Goal: Information Seeking & Learning: Compare options

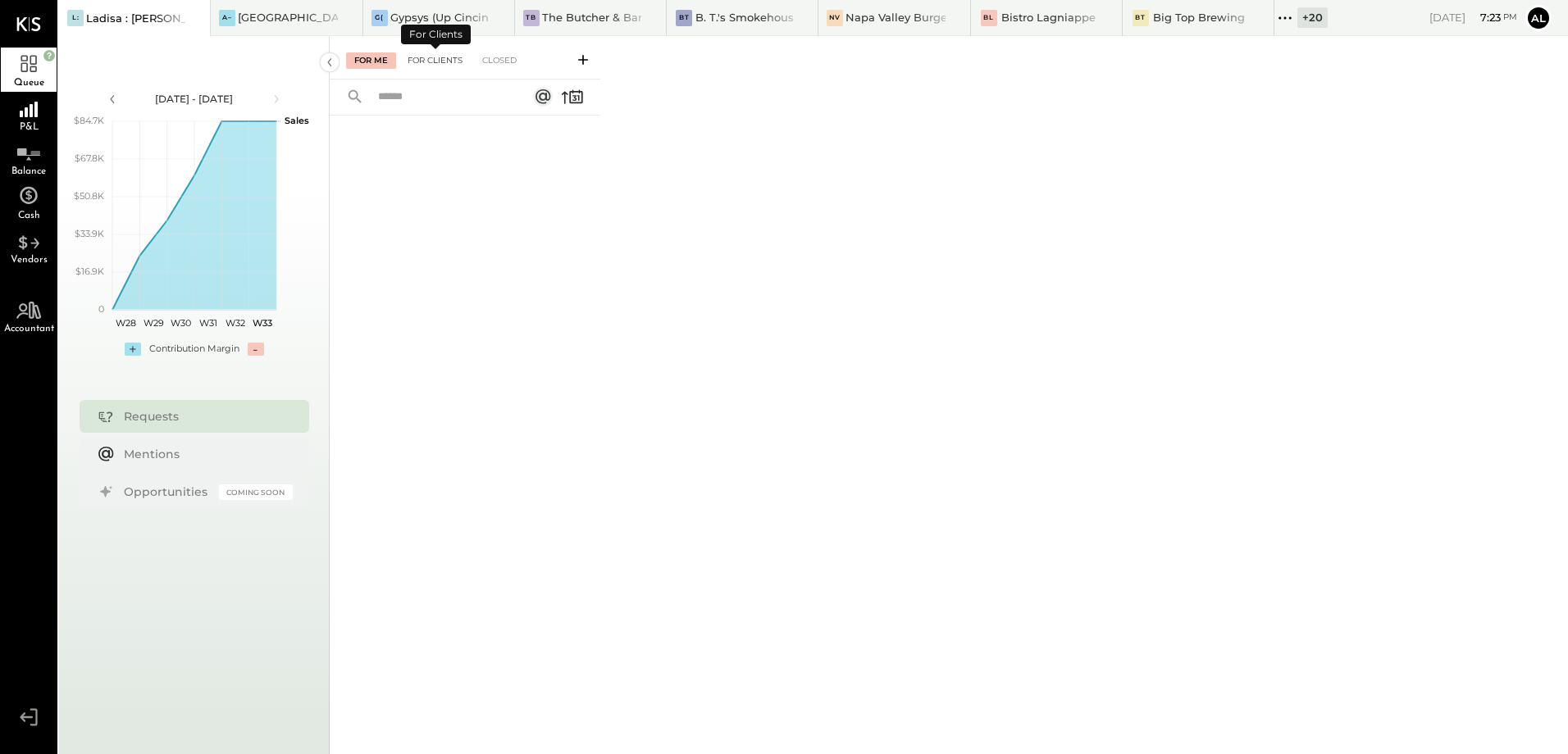
click at [425, 63] on div "For Clients" at bounding box center [435, 60] width 71 height 16
click at [381, 57] on div "For Me" at bounding box center [370, 60] width 50 height 16
click at [443, 64] on div "For Clients" at bounding box center [435, 60] width 71 height 16
click at [501, 62] on div "Closed" at bounding box center [499, 60] width 51 height 16
click at [441, 57] on div "For Clients" at bounding box center [435, 60] width 71 height 16
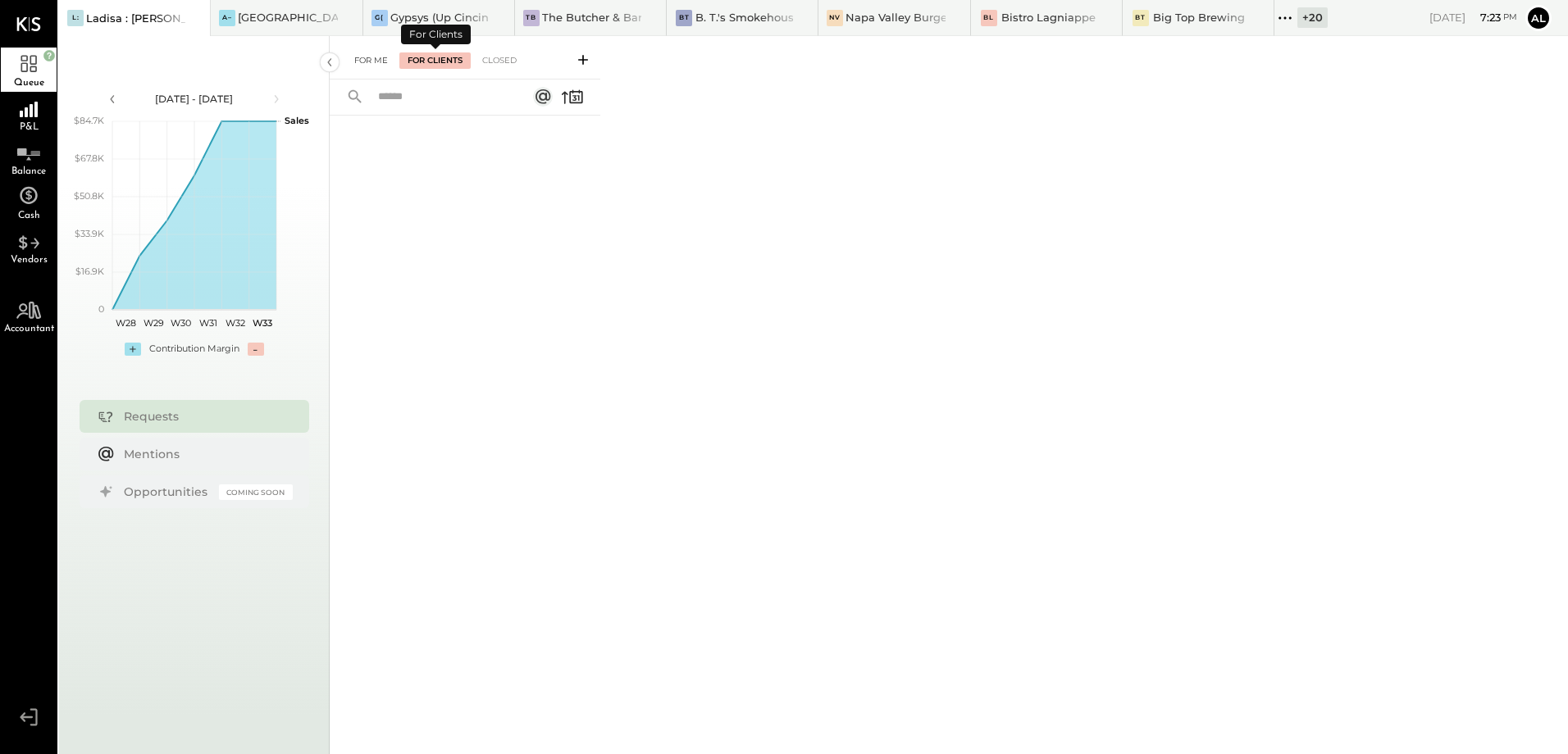
click at [381, 64] on div "For Me" at bounding box center [370, 60] width 50 height 16
click at [761, 353] on div "For Me For Clients Closed" at bounding box center [949, 395] width 1238 height 718
click at [1287, 10] on icon at bounding box center [1285, 18] width 21 height 21
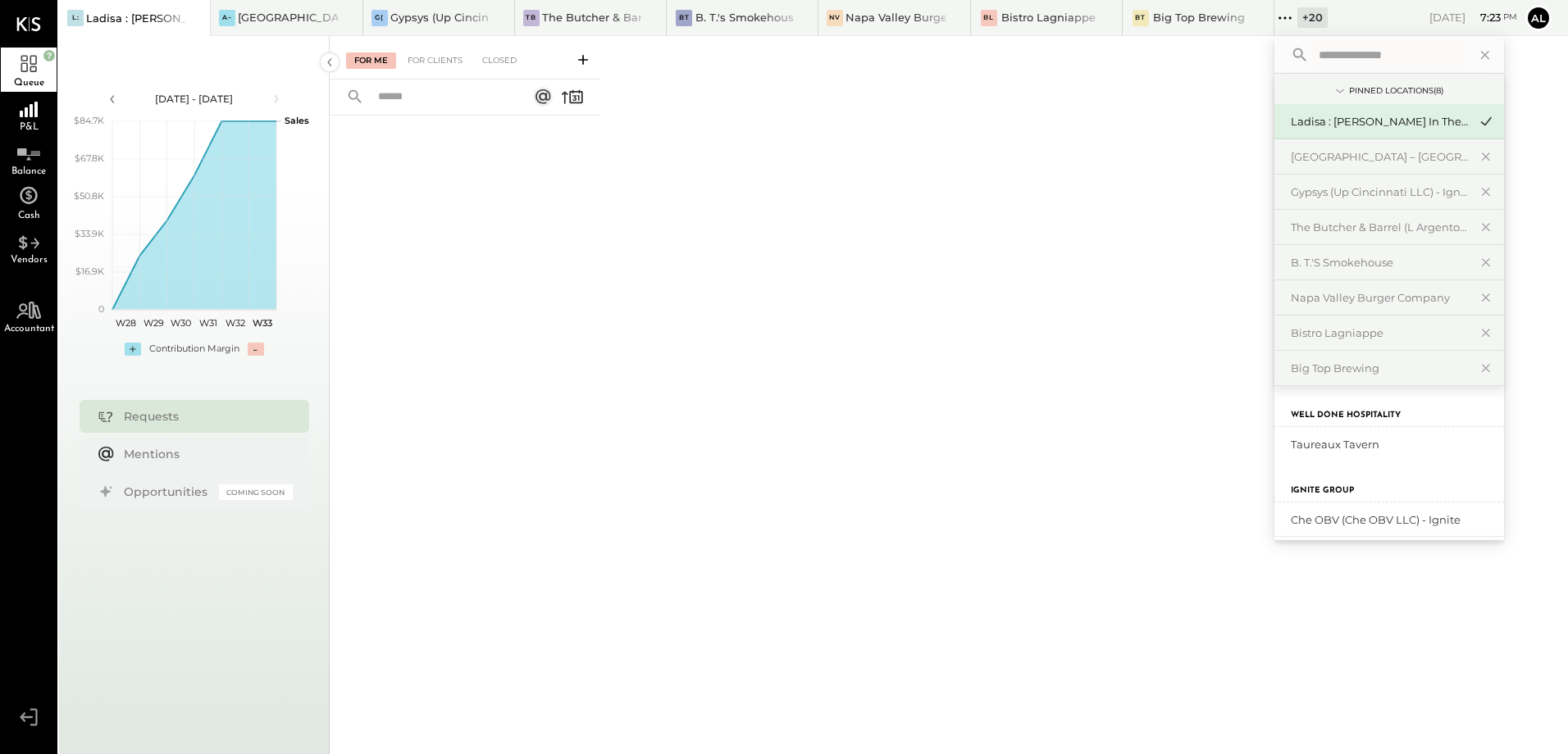
click at [1355, 116] on div "Ladisa : [PERSON_NAME] in the Alley" at bounding box center [1379, 122] width 177 height 15
click at [1380, 121] on div "Ladisa : [PERSON_NAME] in the Alley" at bounding box center [1379, 122] width 177 height 15
click at [737, 183] on div "For Me For Clients Closed" at bounding box center [949, 395] width 1238 height 718
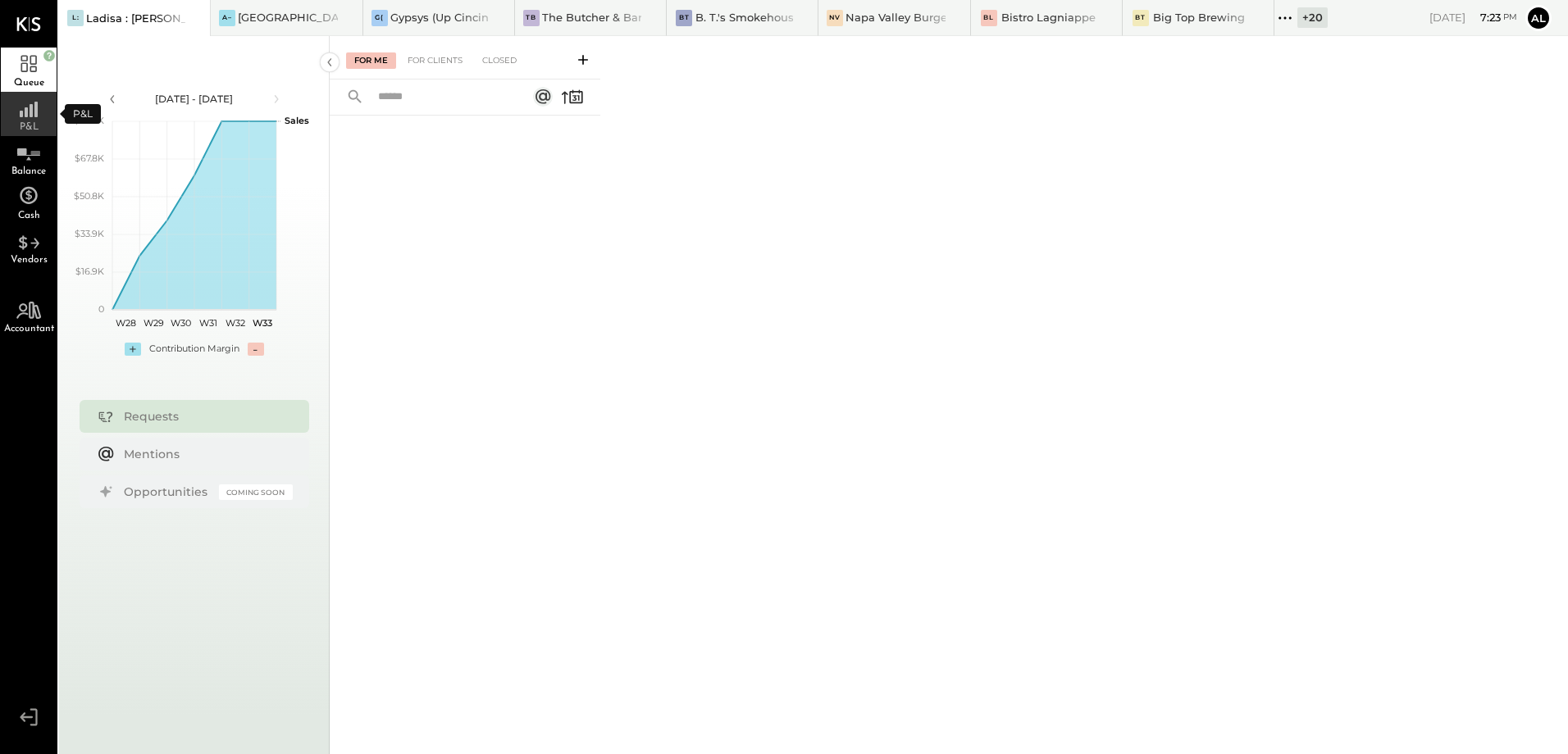
click at [40, 112] on icon at bounding box center [28, 105] width 30 height 25
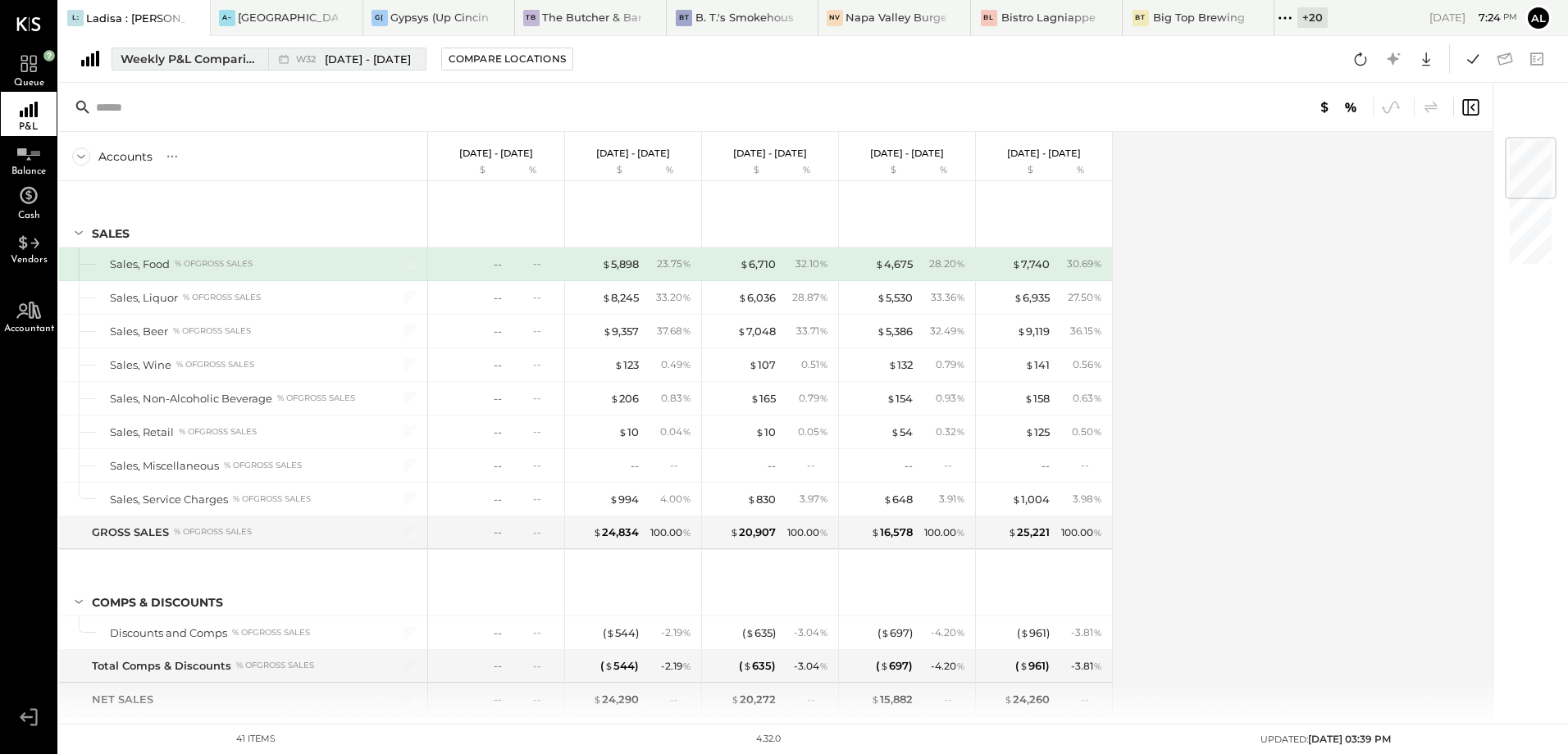
click at [178, 62] on div "Weekly P&L Comparison" at bounding box center [189, 58] width 138 height 16
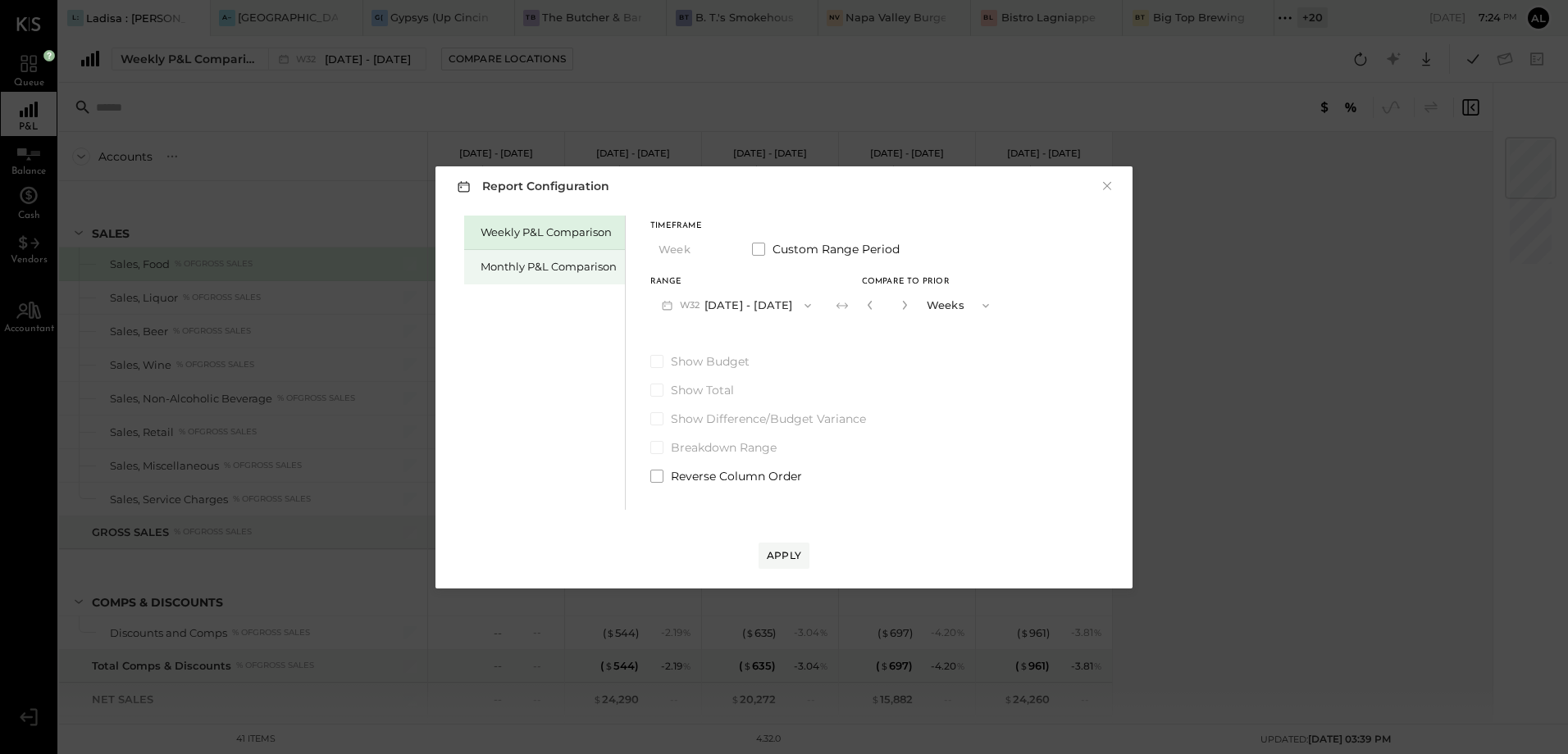
click at [525, 265] on div "Monthly P&L Comparison" at bounding box center [548, 266] width 136 height 15
click at [781, 565] on button "Apply" at bounding box center [784, 555] width 51 height 26
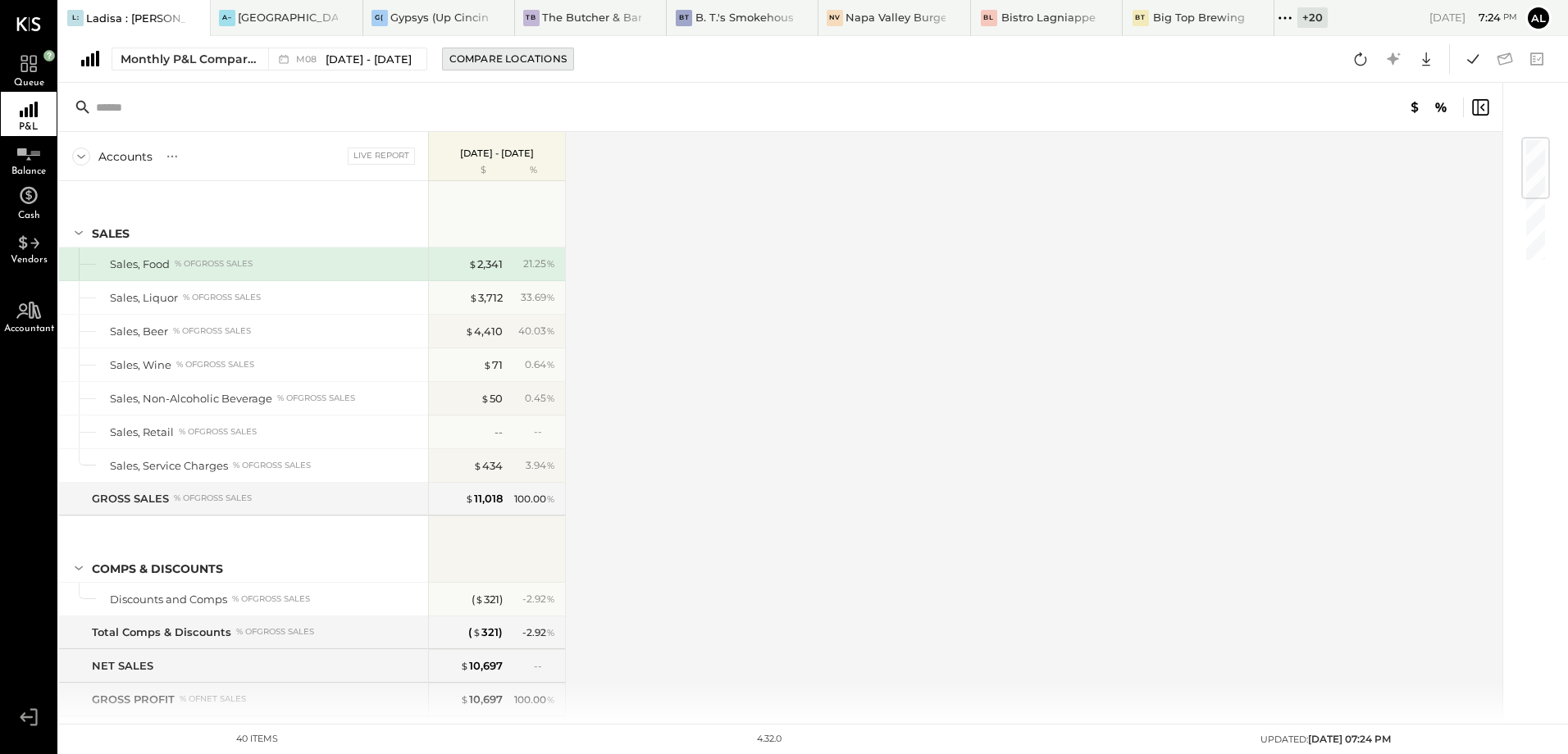
click at [484, 60] on div "Compare Locations" at bounding box center [507, 58] width 118 height 14
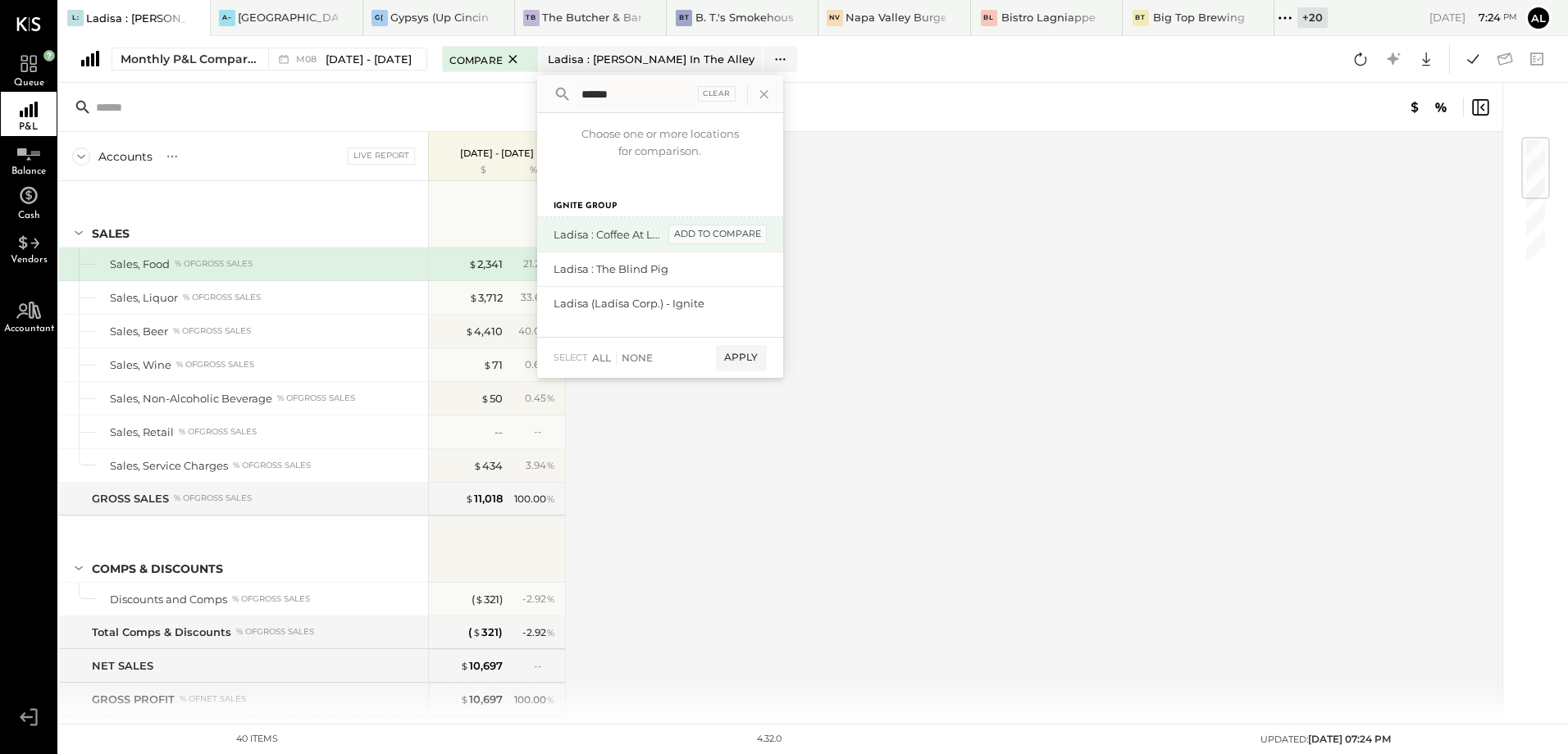
type input "******"
click at [696, 236] on div "add to compare" at bounding box center [717, 234] width 98 height 19
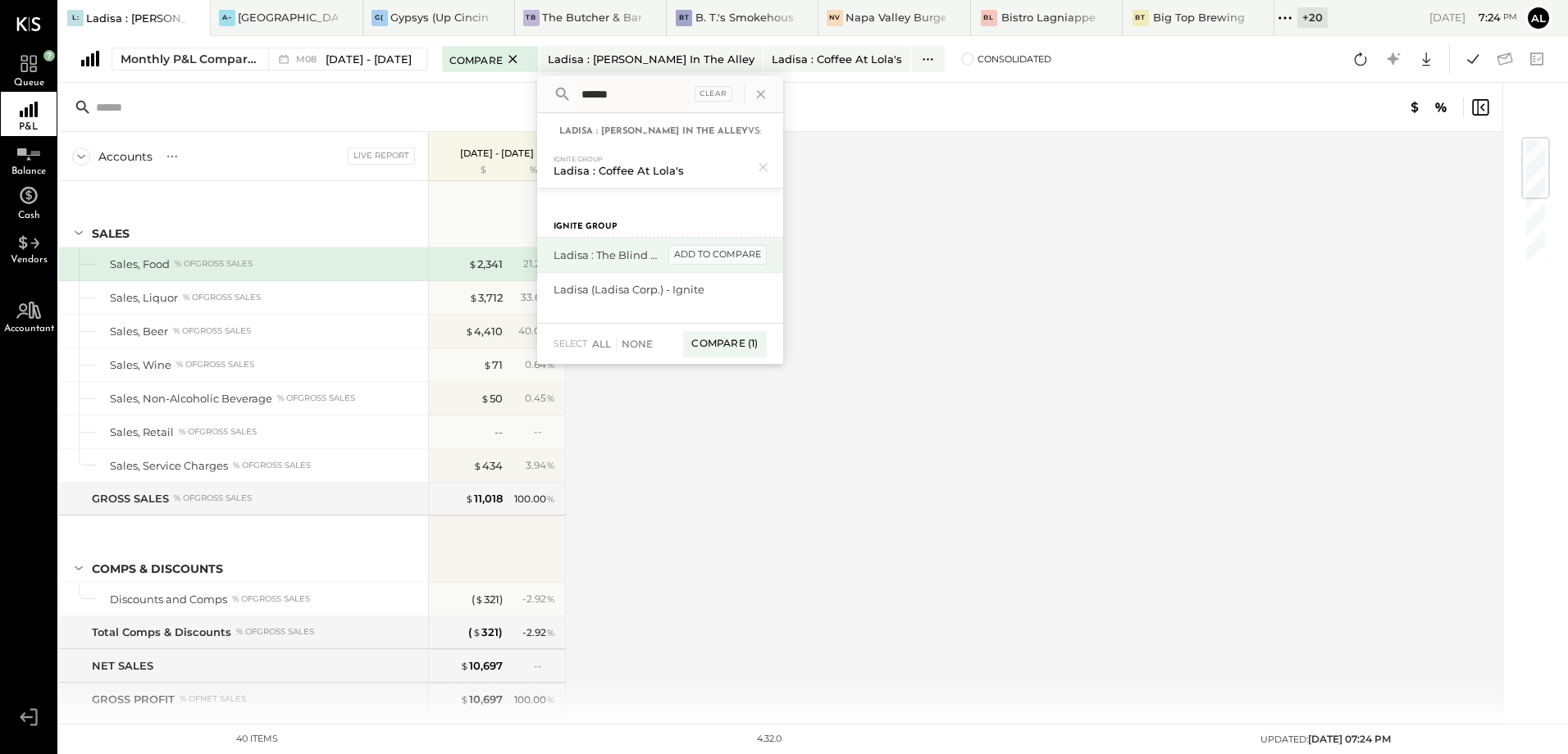
click at [704, 256] on div "add to compare" at bounding box center [717, 254] width 98 height 19
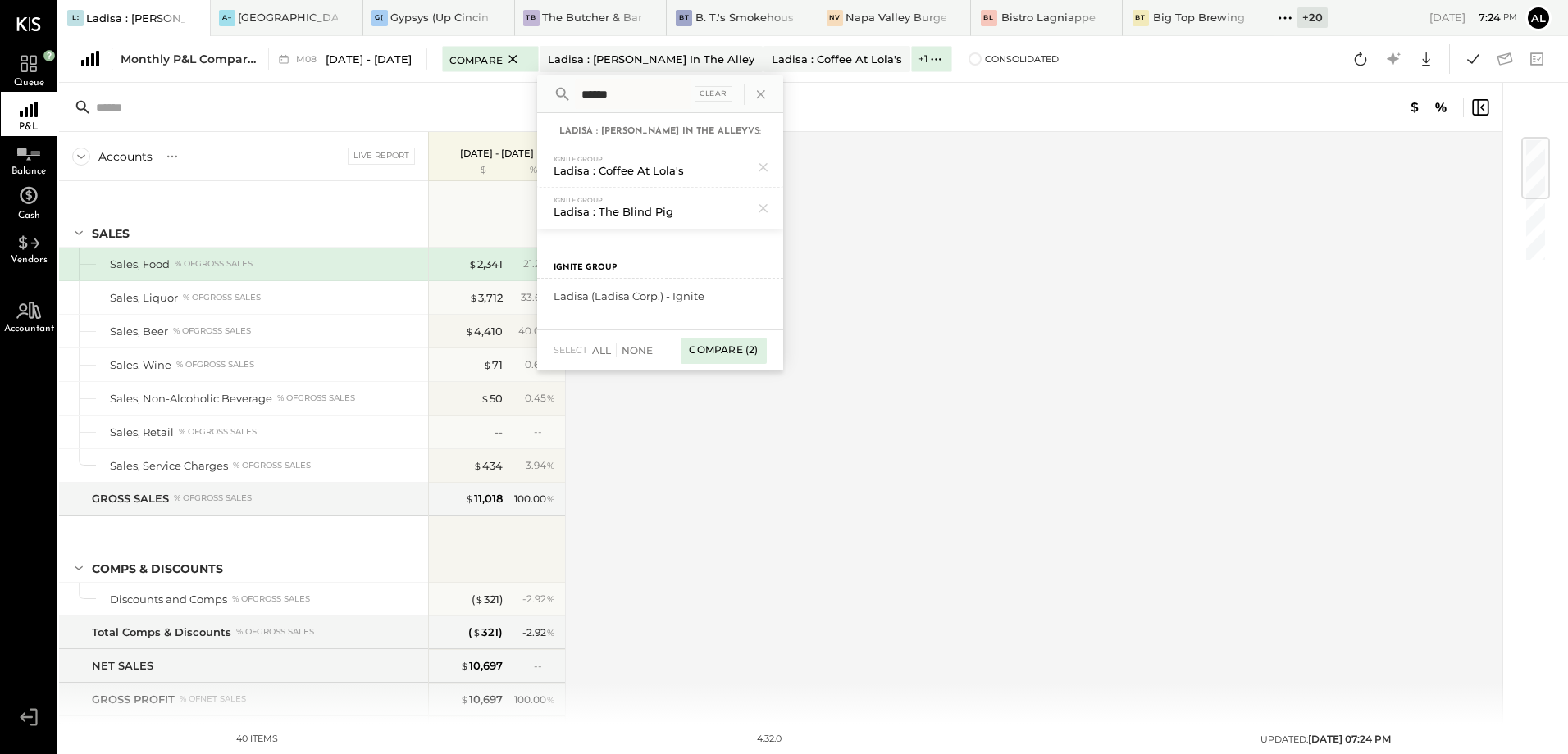
click at [691, 355] on div "Compare (2)" at bounding box center [723, 350] width 85 height 26
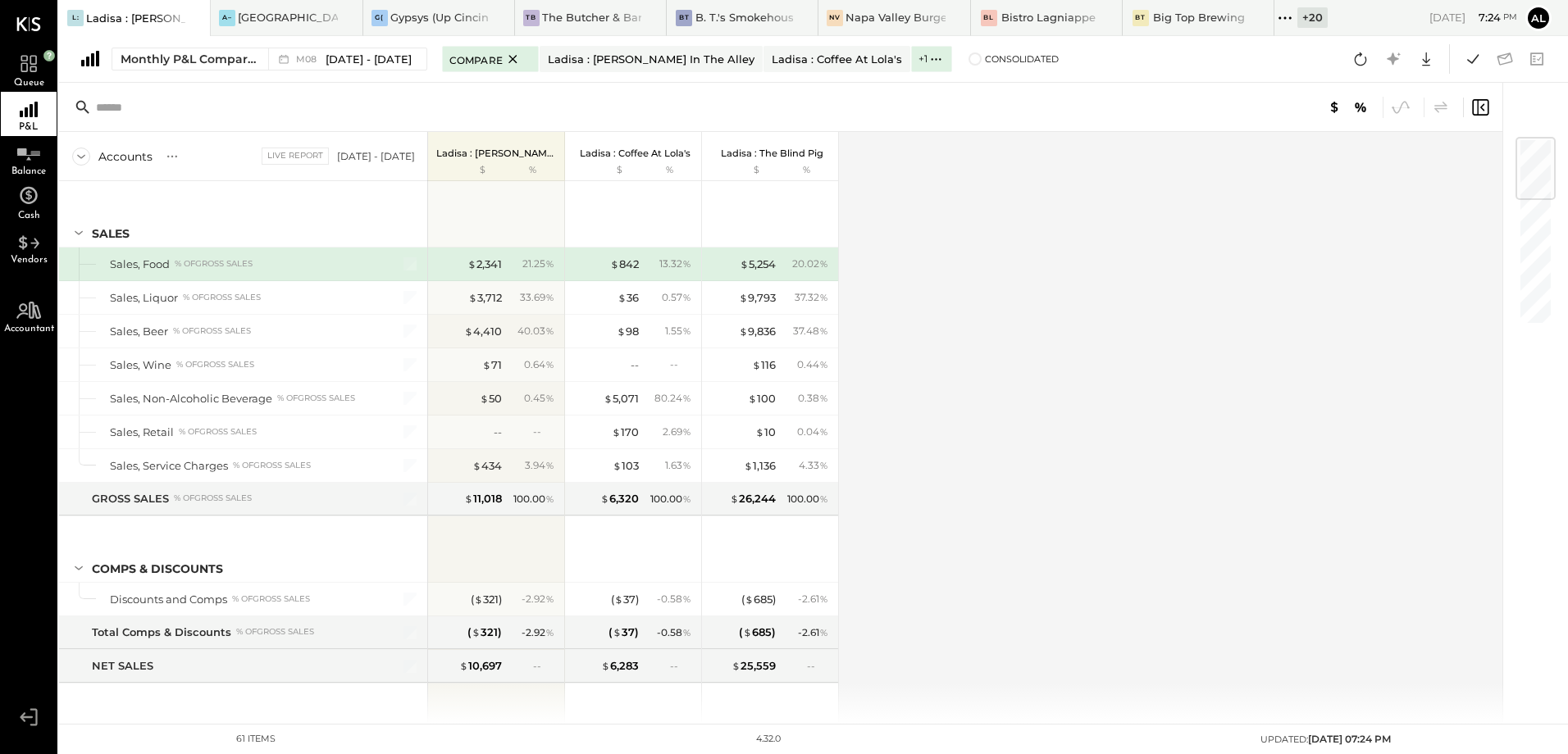
click at [75, 155] on icon at bounding box center [80, 156] width 18 height 18
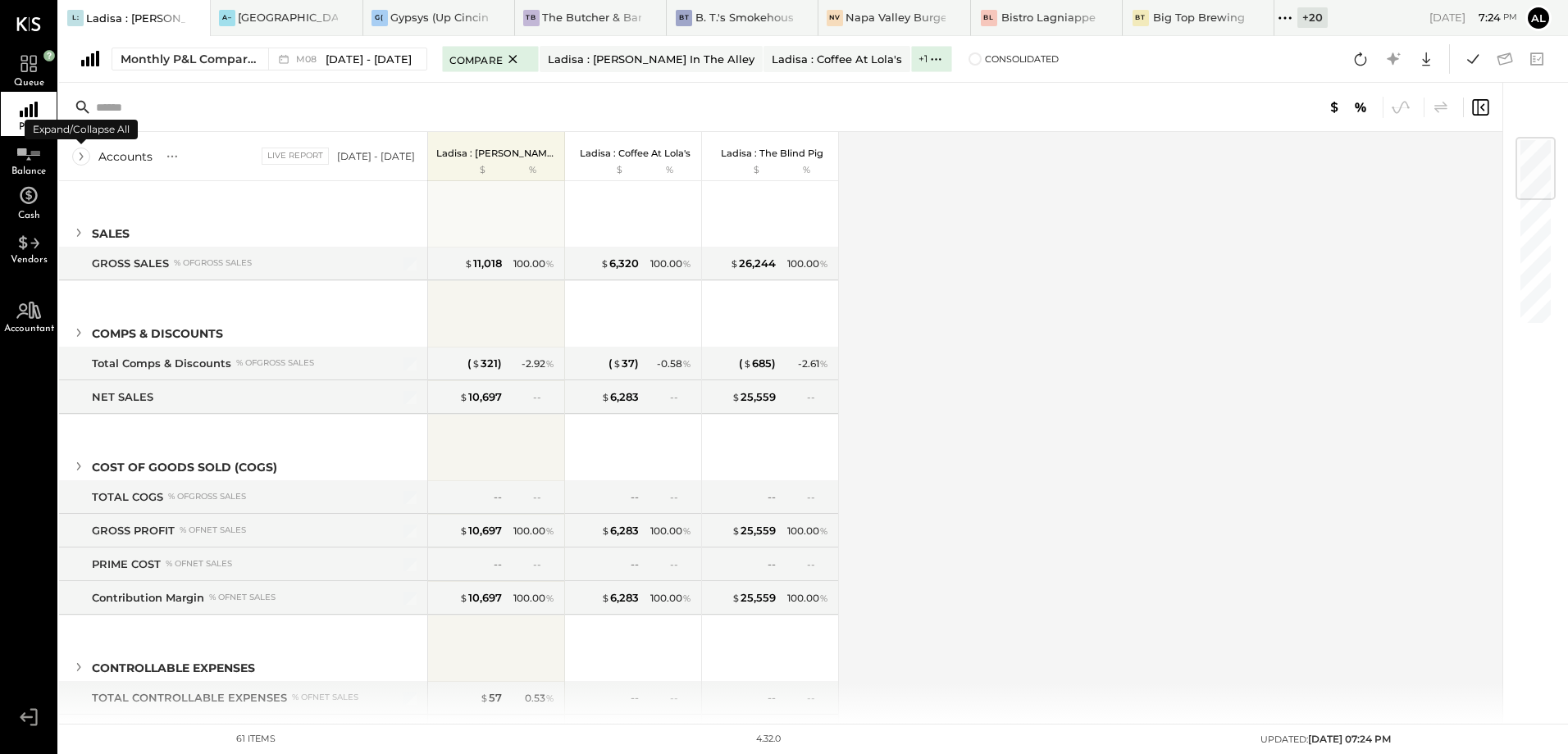
click at [75, 155] on icon at bounding box center [80, 156] width 18 height 18
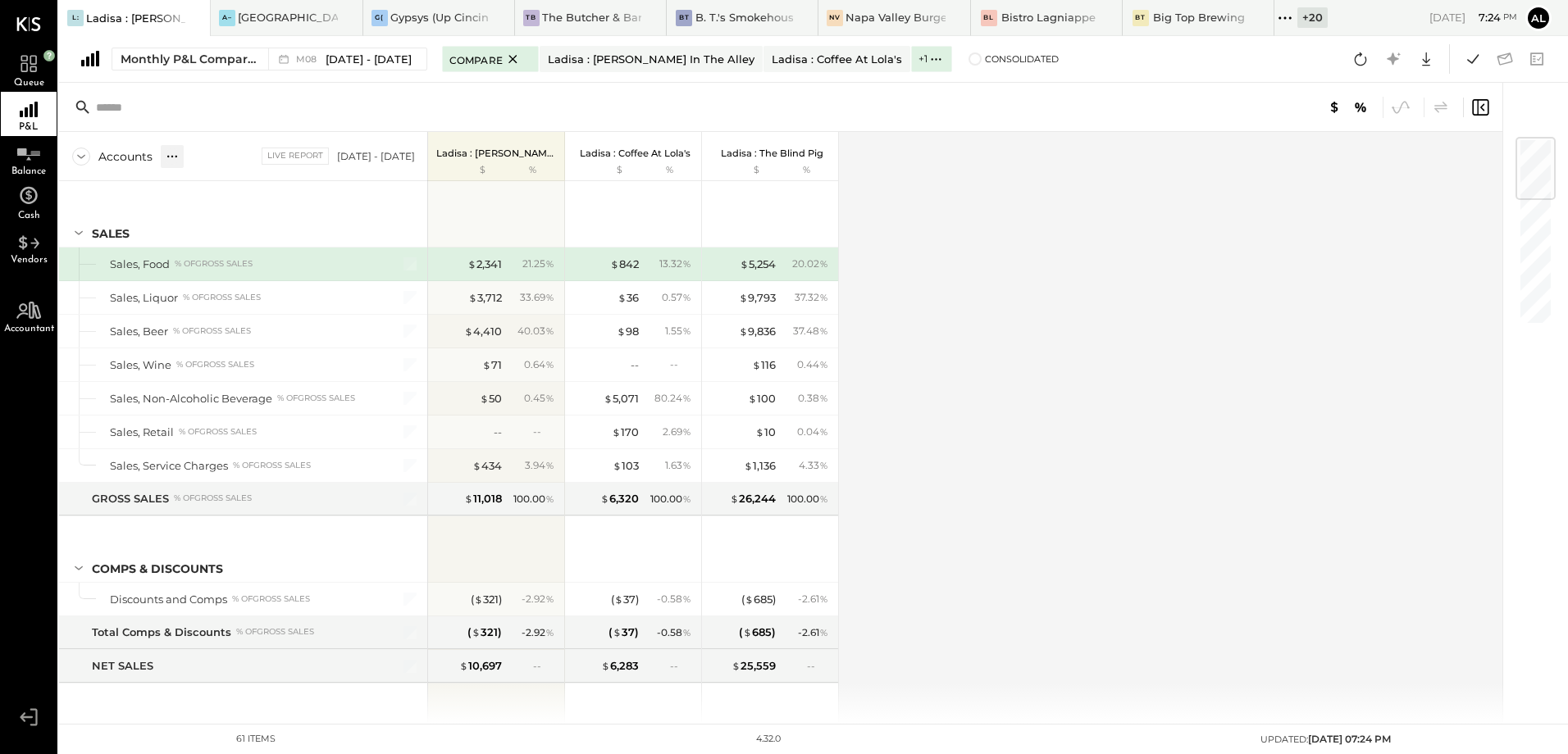
click at [166, 162] on icon at bounding box center [172, 156] width 16 height 16
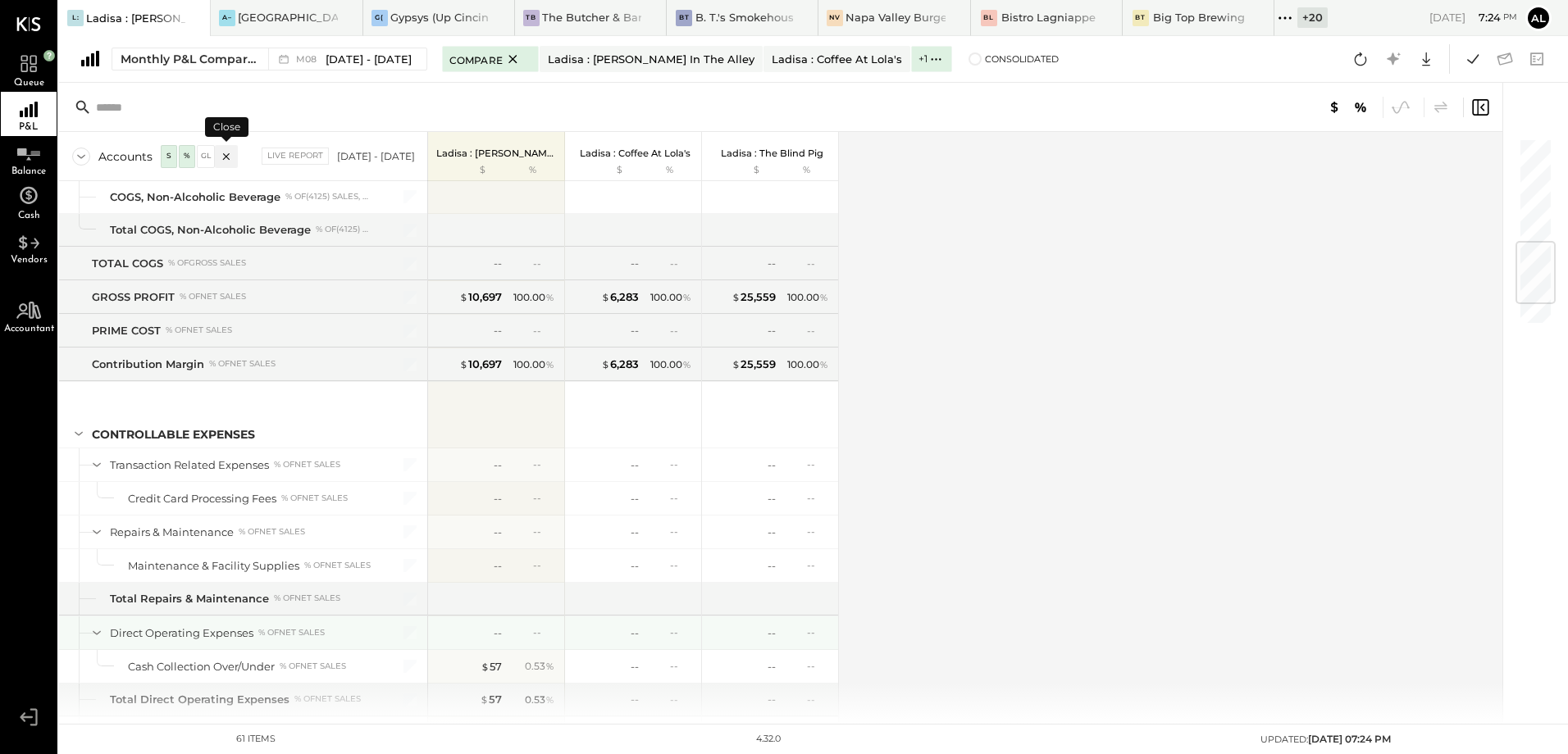
scroll to position [1074, 0]
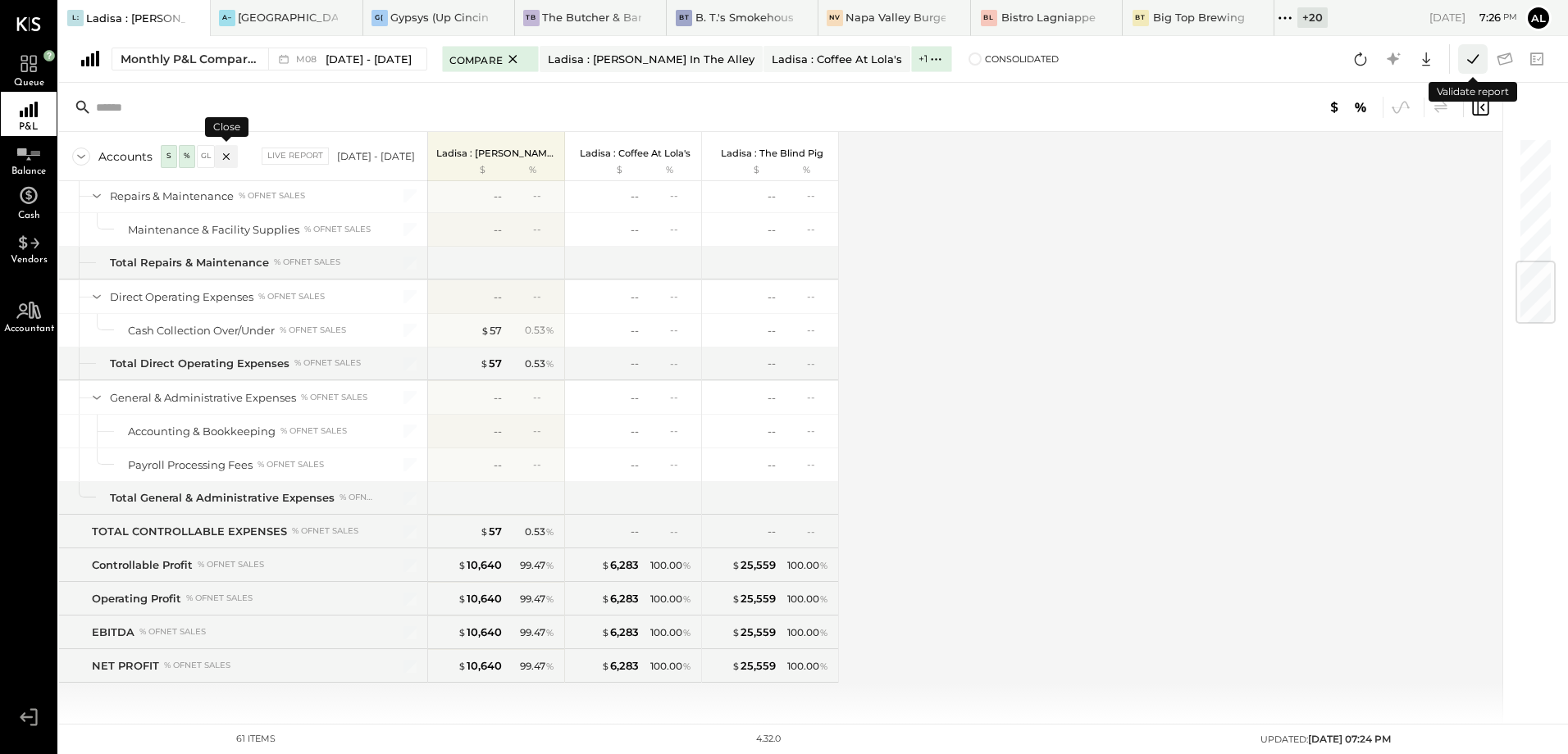
click at [1473, 62] on icon at bounding box center [1473, 58] width 12 height 9
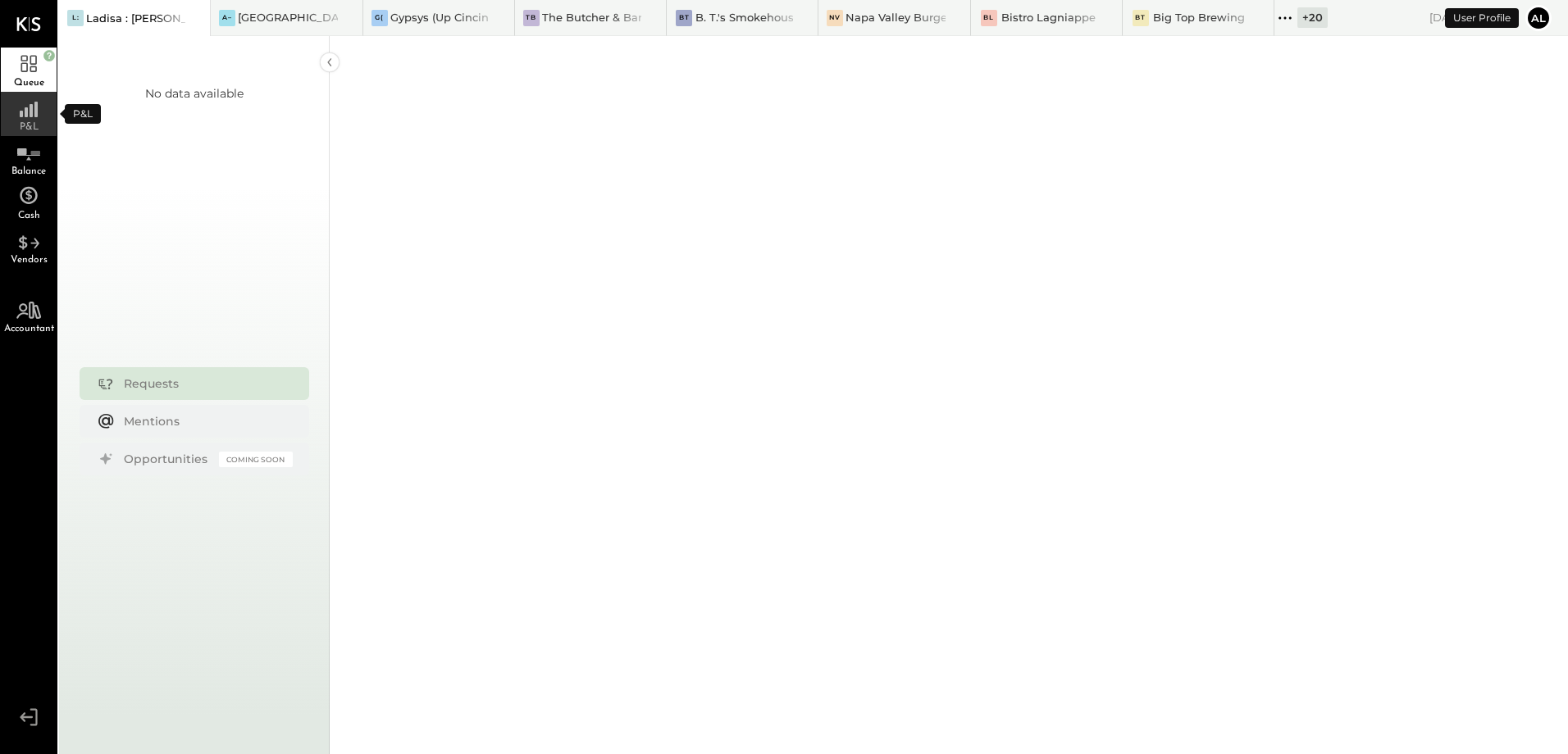
click at [28, 123] on span "P&L" at bounding box center [29, 127] width 19 height 10
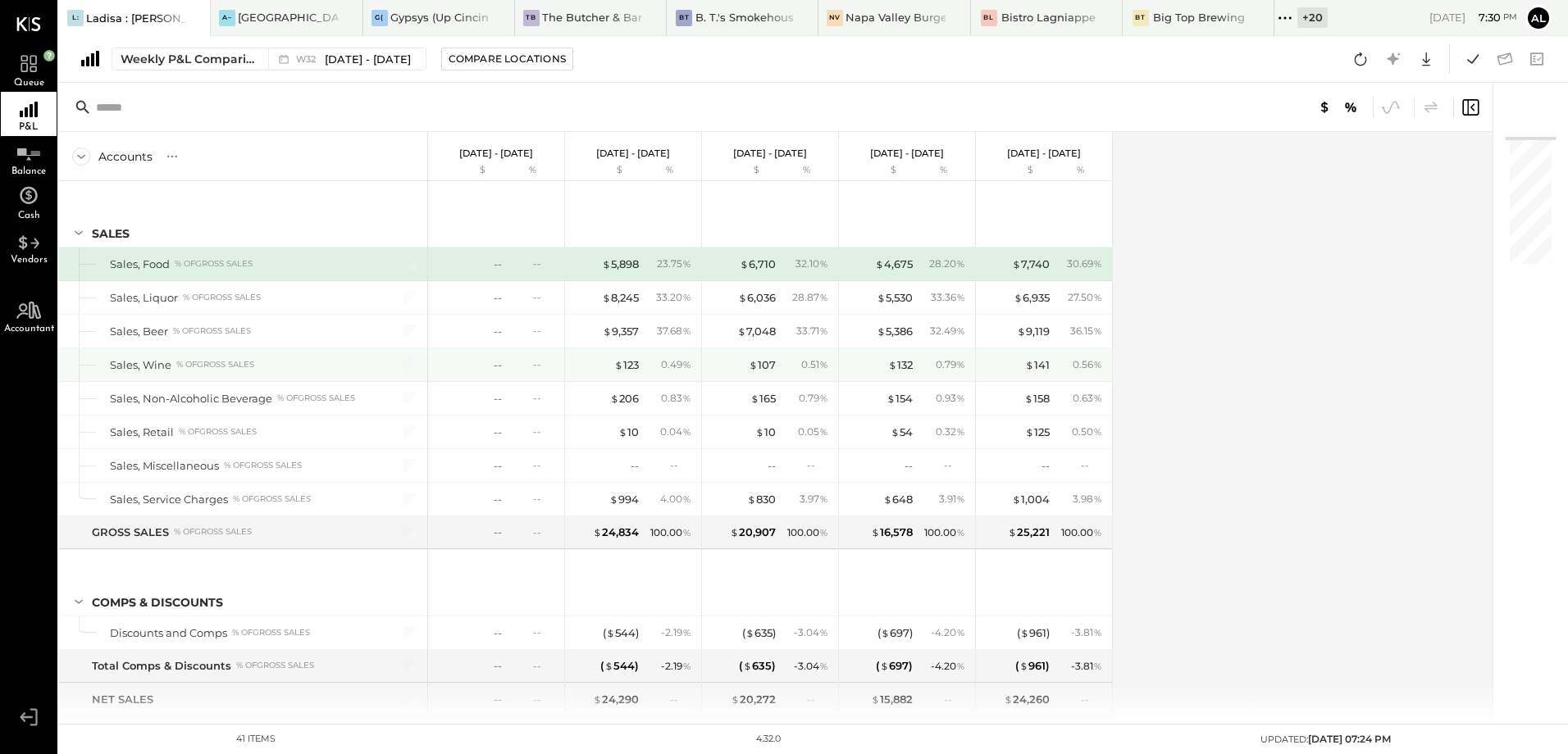
drag, startPoint x: 2, startPoint y: 598, endPoint x: 108, endPoint y: 440, distance: 190.3
click at [73, 476] on div "Queue P&L Balance Cash Vendors Accountant v 4.32.0 L: Ladisa : [PERSON_NAME] in…" at bounding box center [784, 377] width 1568 height 754
click at [1305, 320] on div "Accounts S % GL [DATE] - [DATE] $ % [DATE] - [DATE] $ % [DATE] - [DATE] $ % [DA…" at bounding box center [777, 428] width 1436 height 592
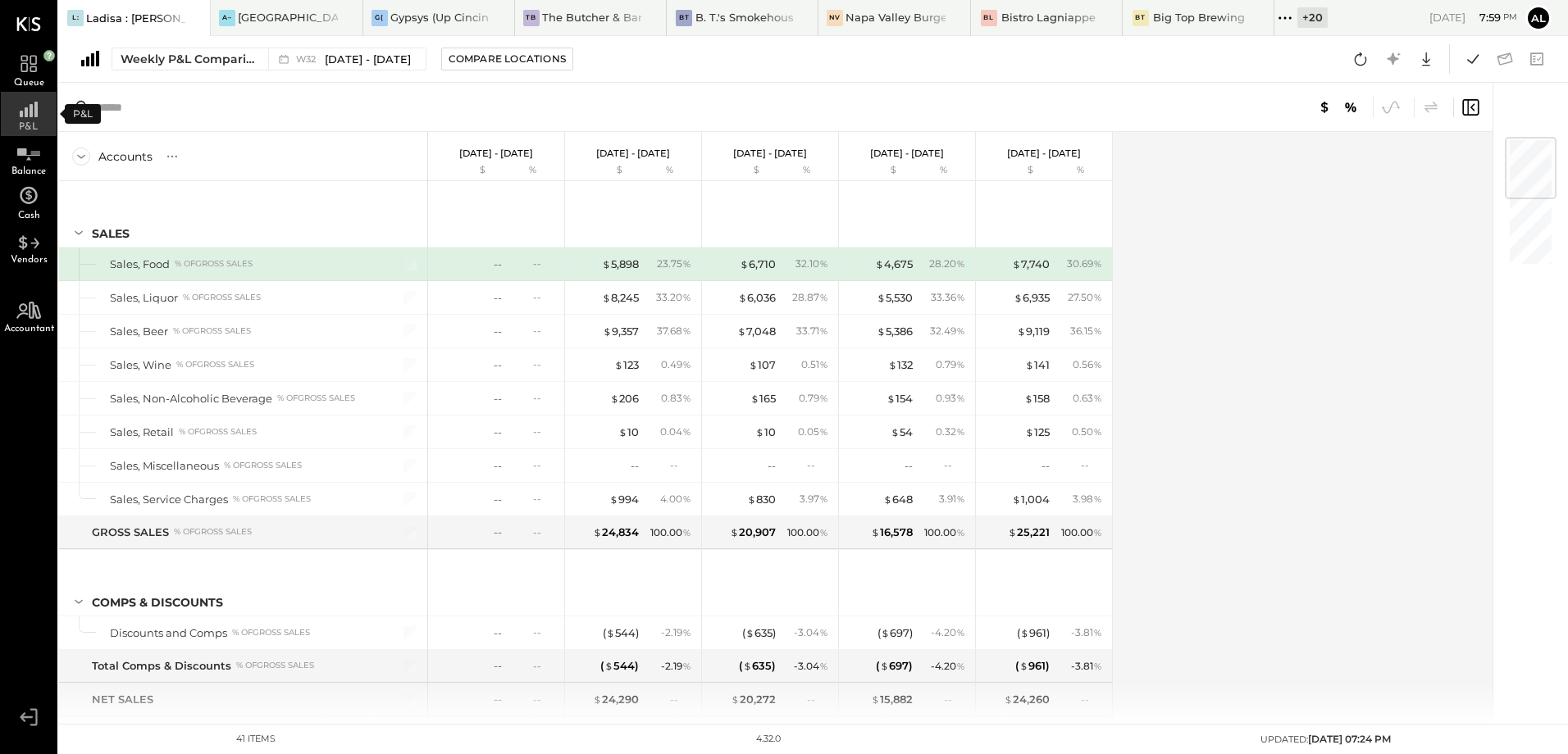
click at [40, 113] on icon at bounding box center [28, 105] width 30 height 25
click at [38, 110] on rect at bounding box center [36, 109] width 3 height 15
click at [152, 59] on div "Weekly P&L Comparison" at bounding box center [189, 58] width 138 height 16
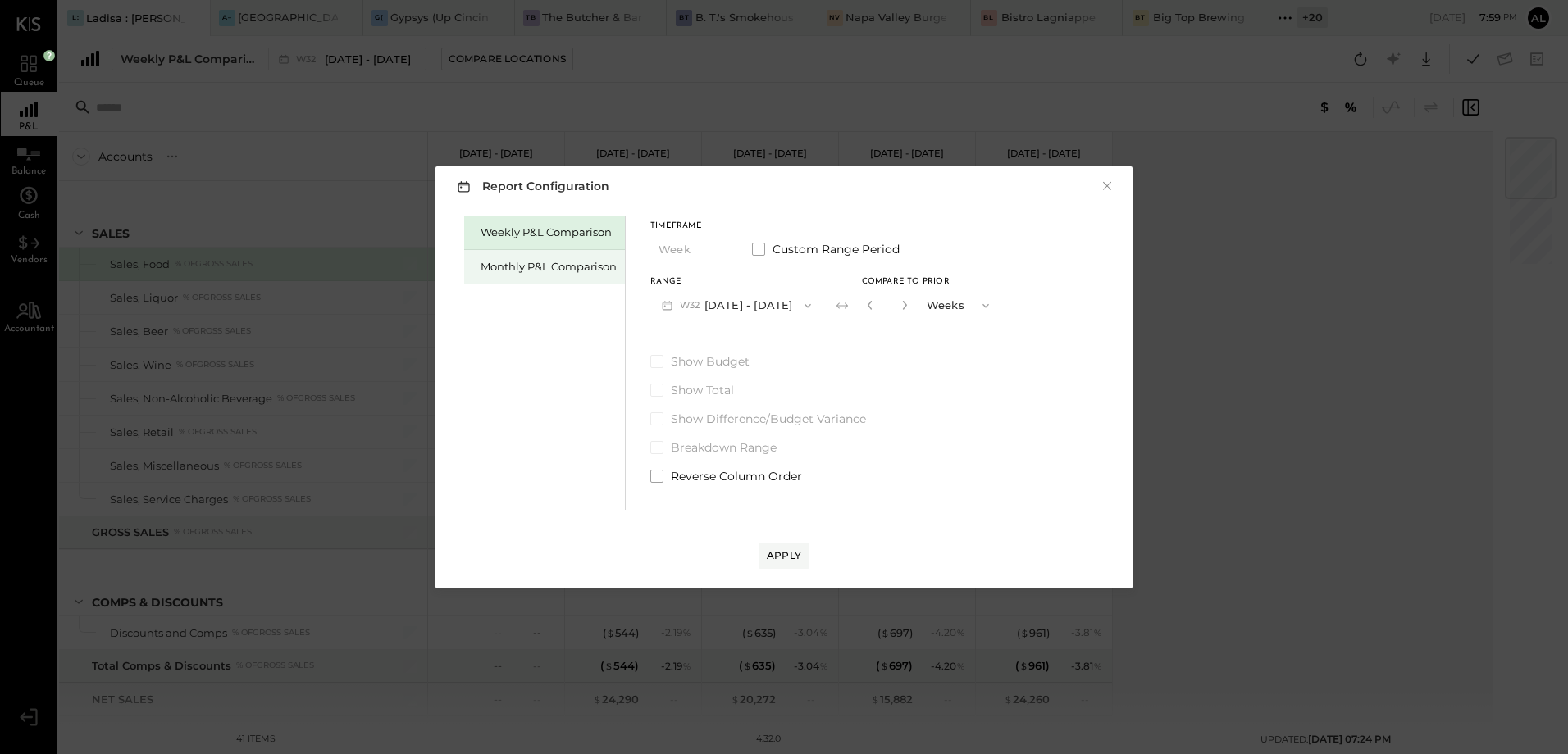
click at [580, 260] on div "Monthly P&L Comparison" at bounding box center [548, 266] width 136 height 15
click at [797, 555] on div "Apply" at bounding box center [784, 555] width 35 height 14
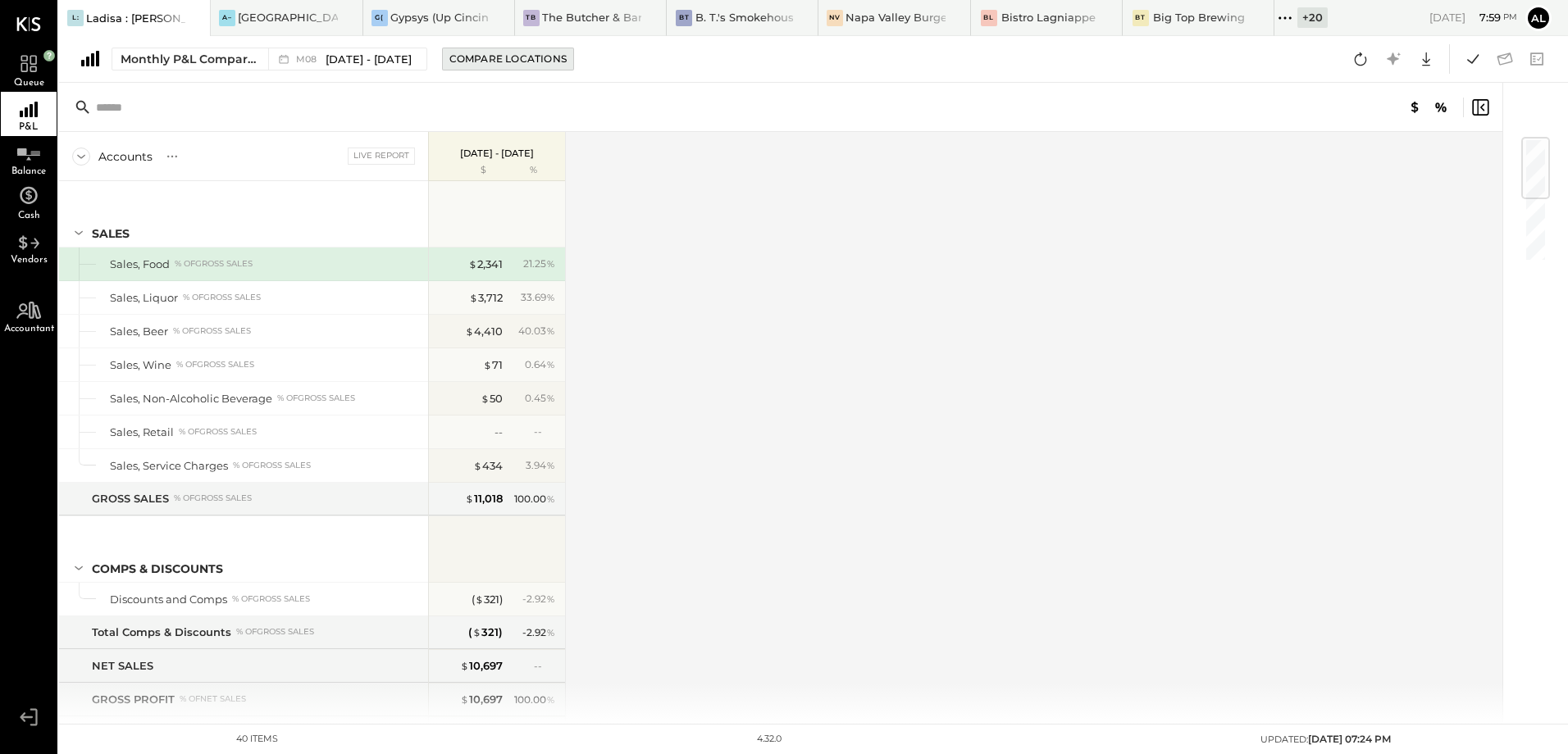
click at [526, 53] on div "Compare Locations" at bounding box center [507, 58] width 118 height 14
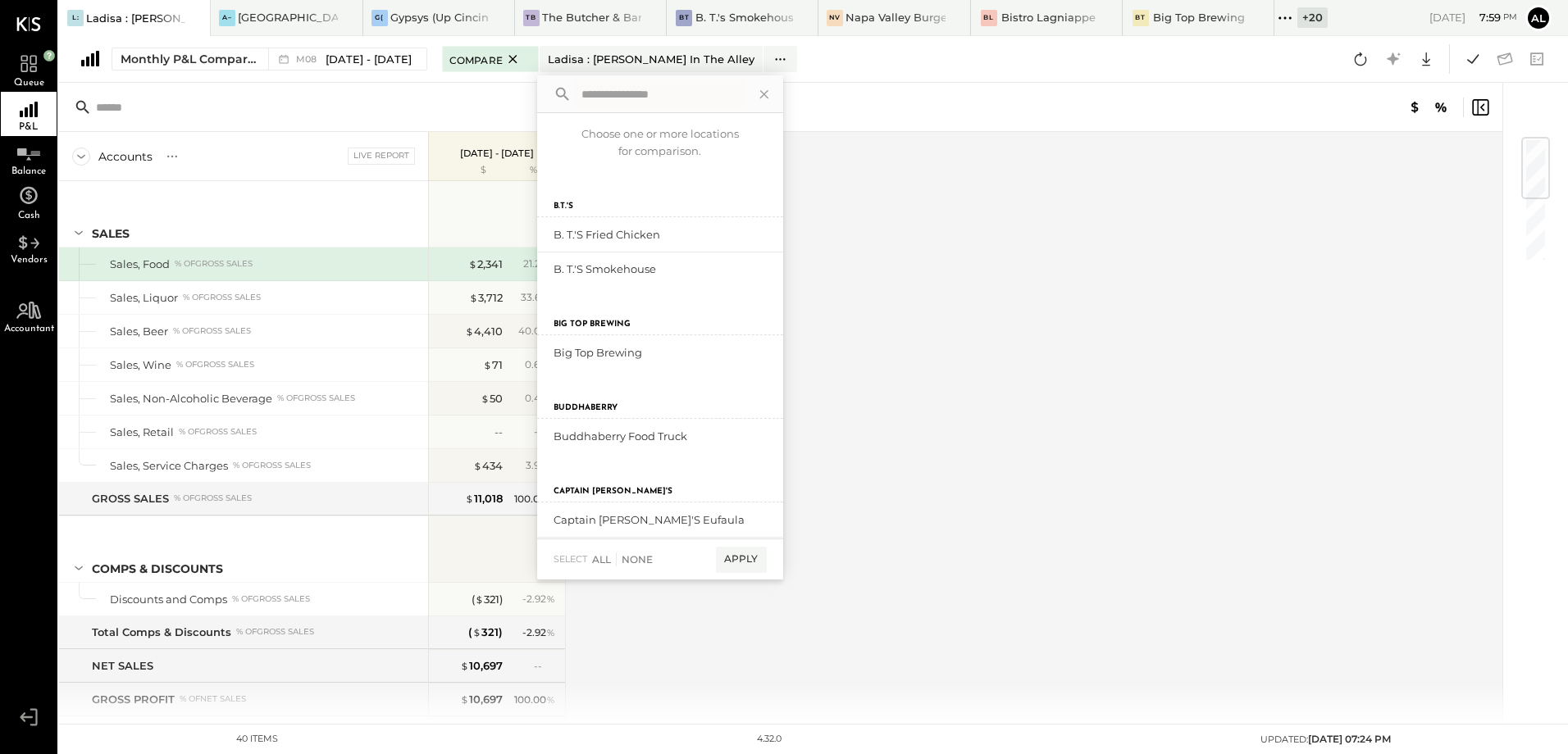
click at [628, 98] on input "text" at bounding box center [660, 94] width 169 height 30
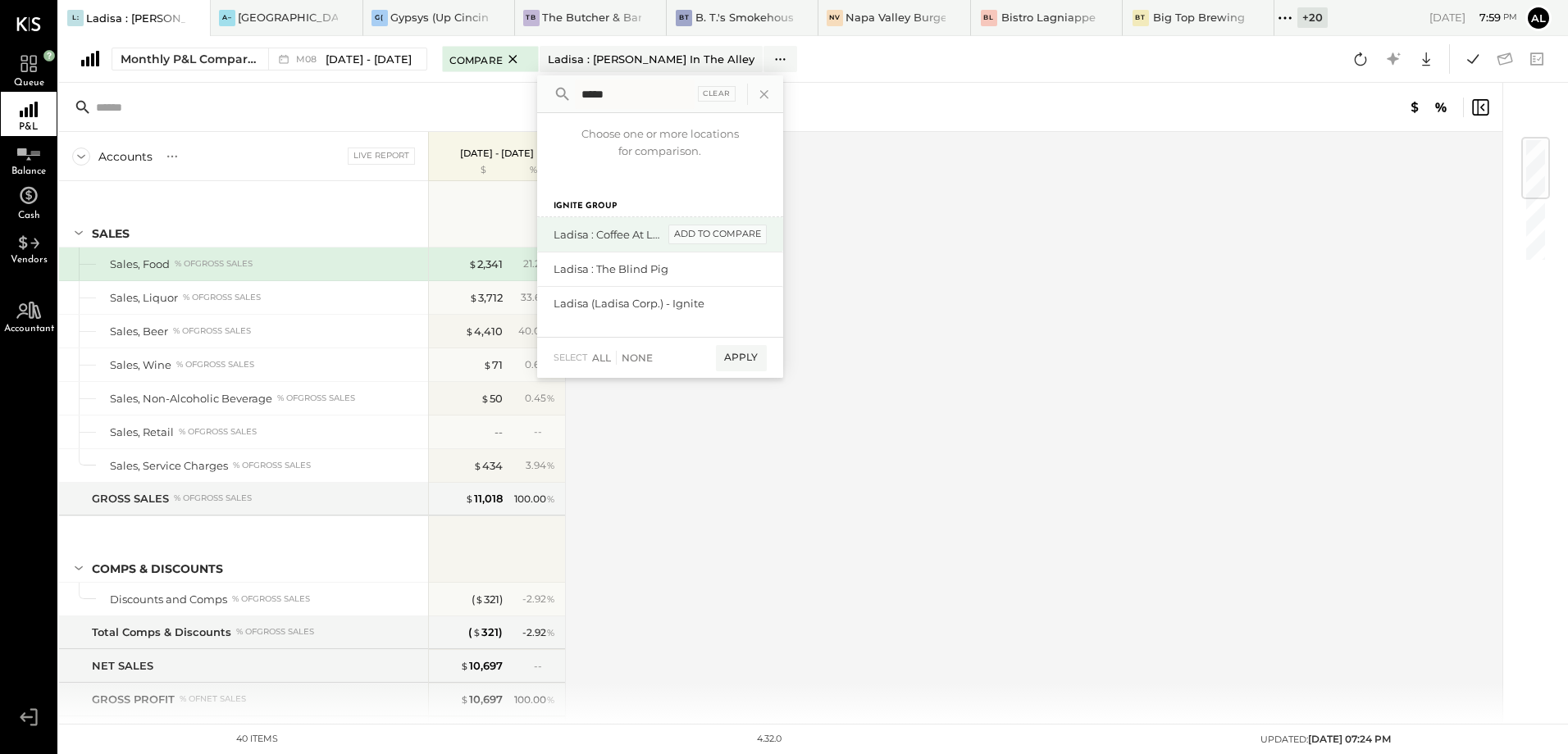
type input "*****"
click at [698, 238] on div "add to compare" at bounding box center [717, 234] width 98 height 19
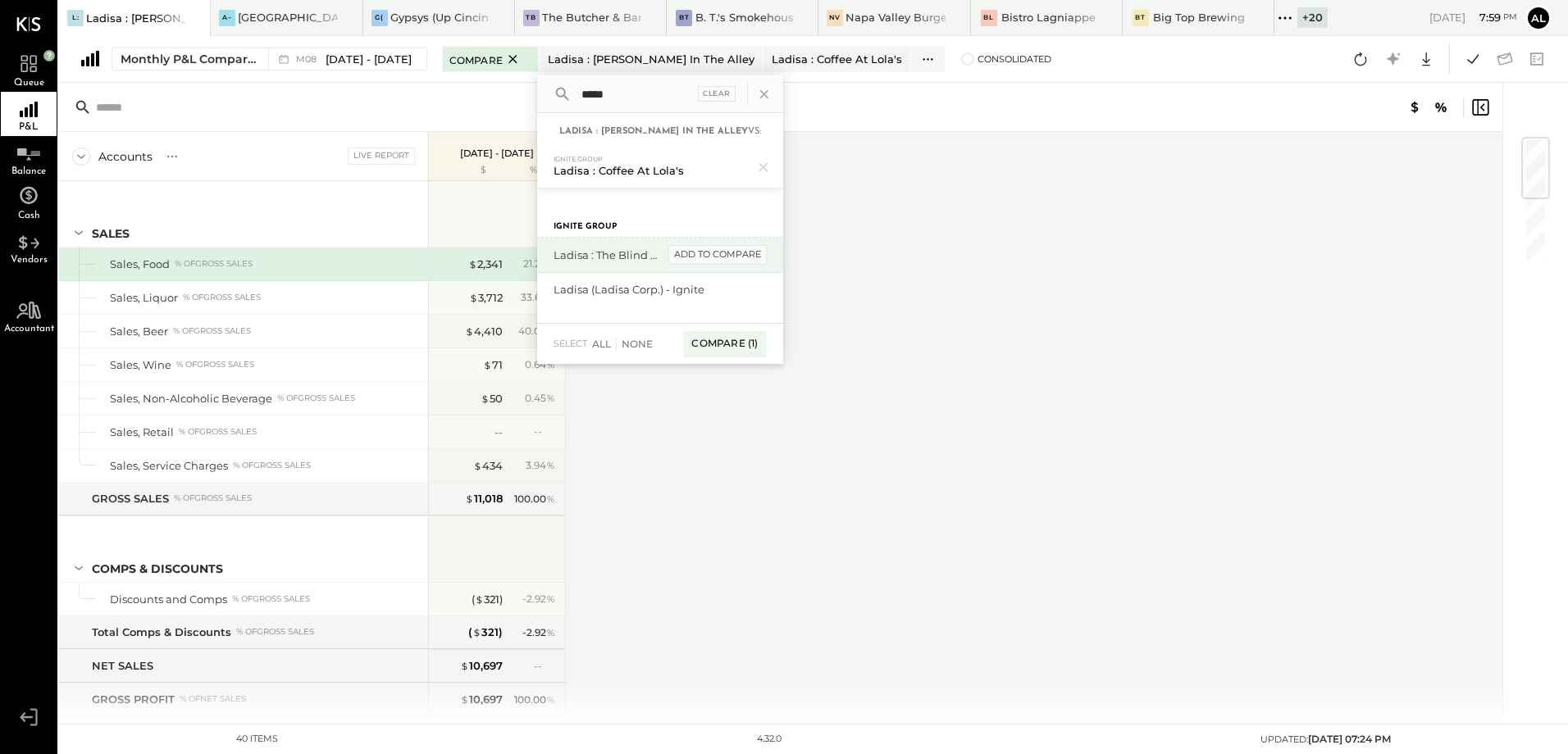
click at [709, 254] on div "add to compare" at bounding box center [717, 254] width 98 height 19
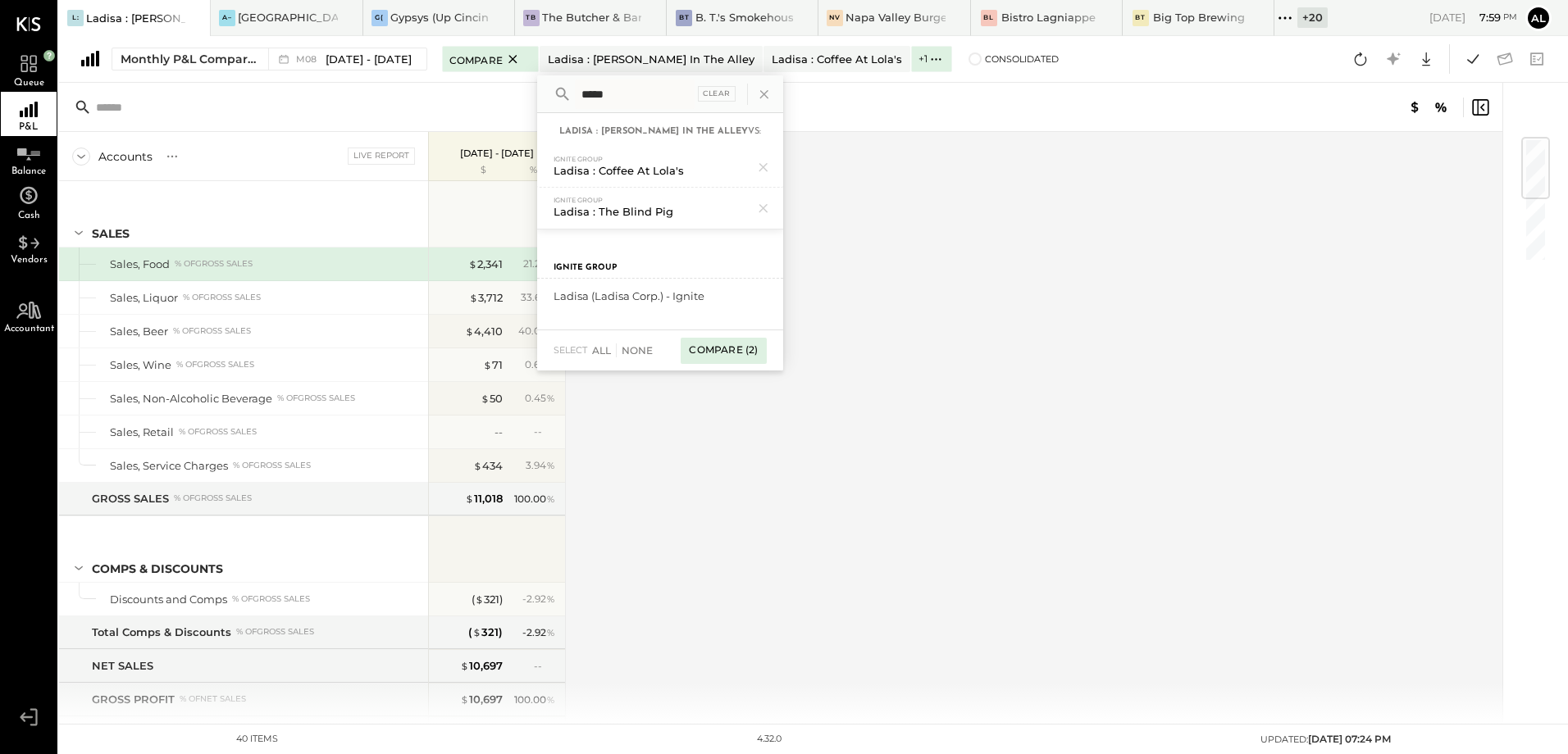
click at [712, 349] on div "Compare (2)" at bounding box center [723, 350] width 85 height 26
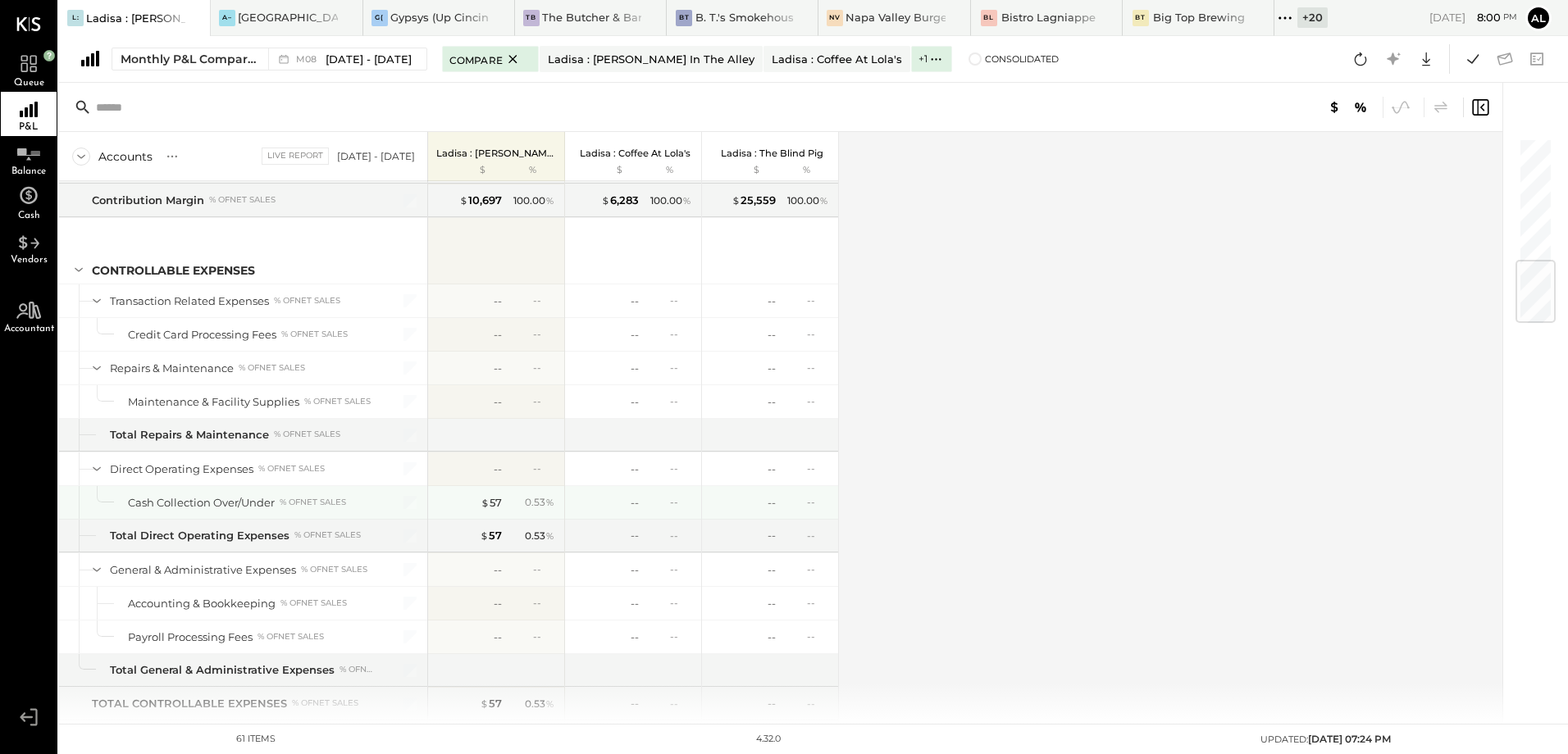
scroll to position [1074, 0]
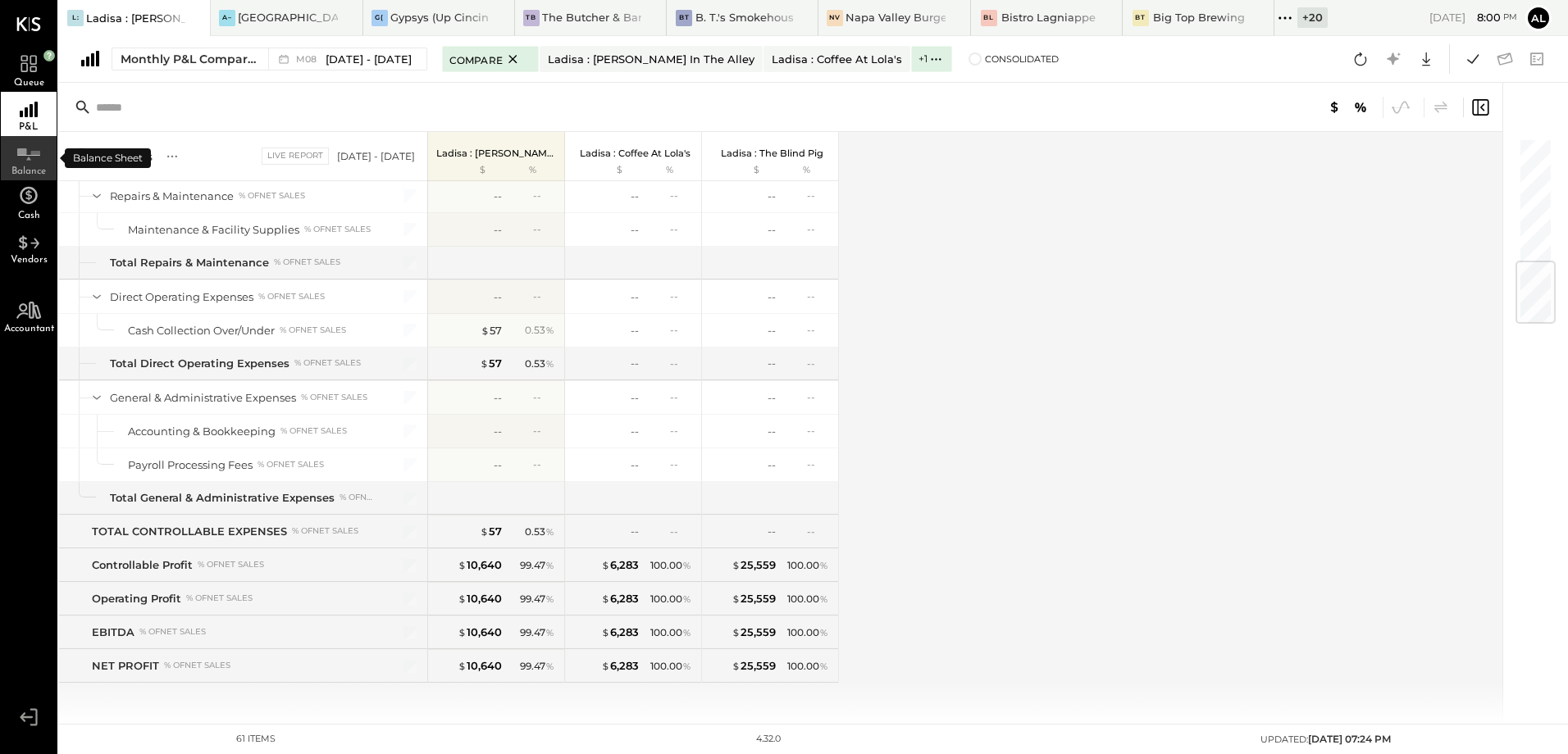
click at [14, 157] on icon at bounding box center [28, 149] width 30 height 25
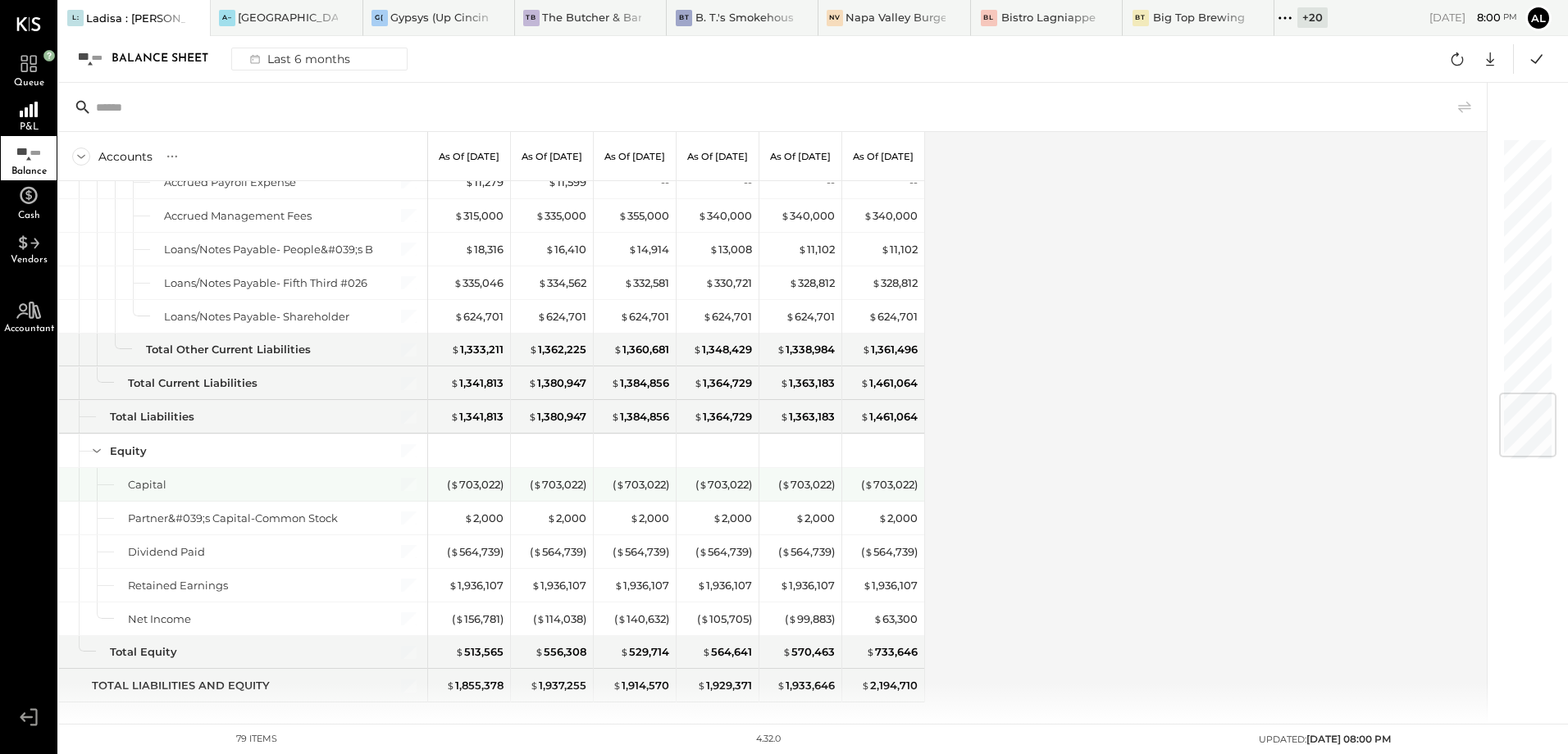
scroll to position [2150, 0]
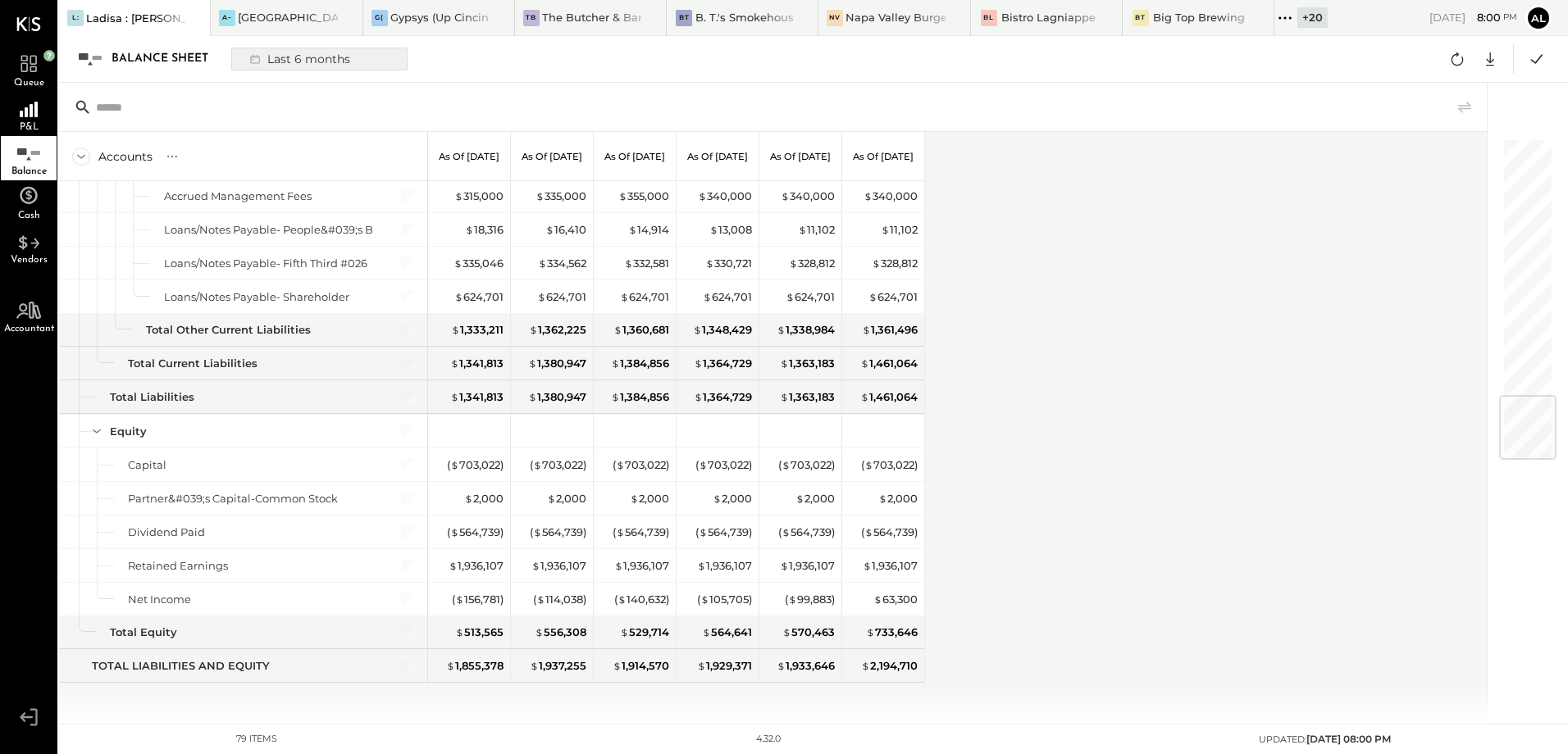
click at [317, 65] on div "Last 6 months" at bounding box center [299, 58] width 117 height 21
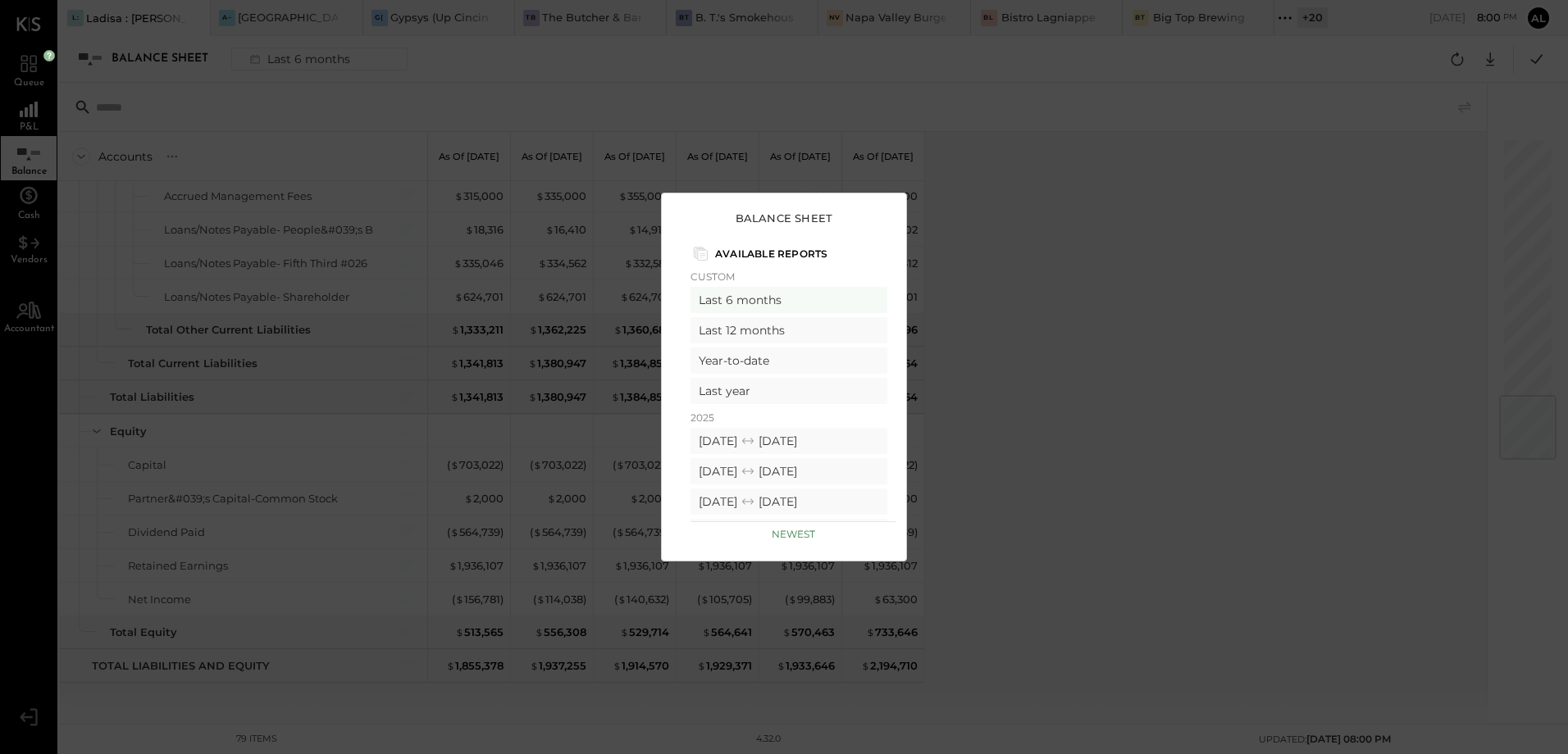
click at [1219, 163] on div "Balance Sheet Available Reports Custom Last 6 months Last 12 months Year-to-dat…" at bounding box center [784, 377] width 1568 height 754
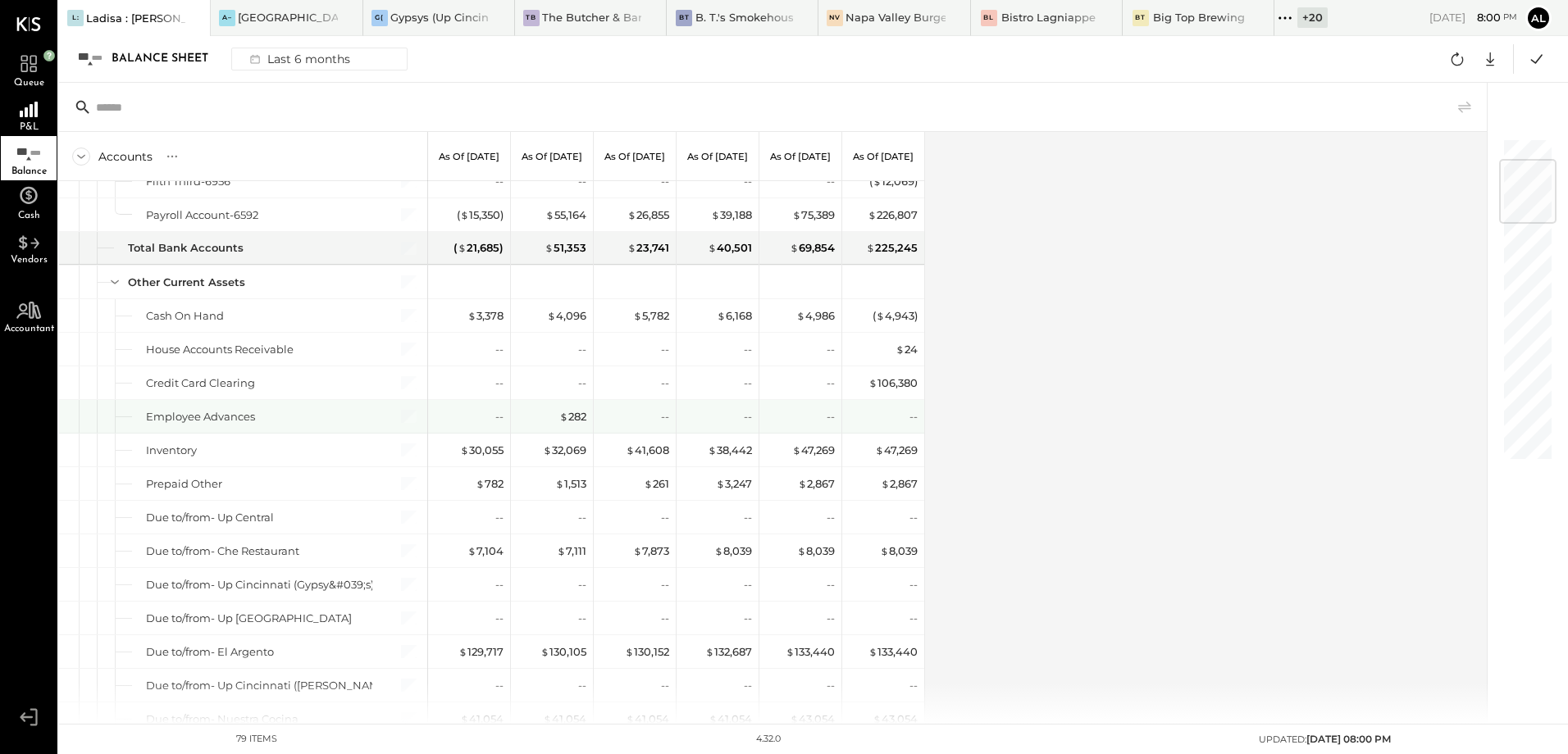
scroll to position [0, 0]
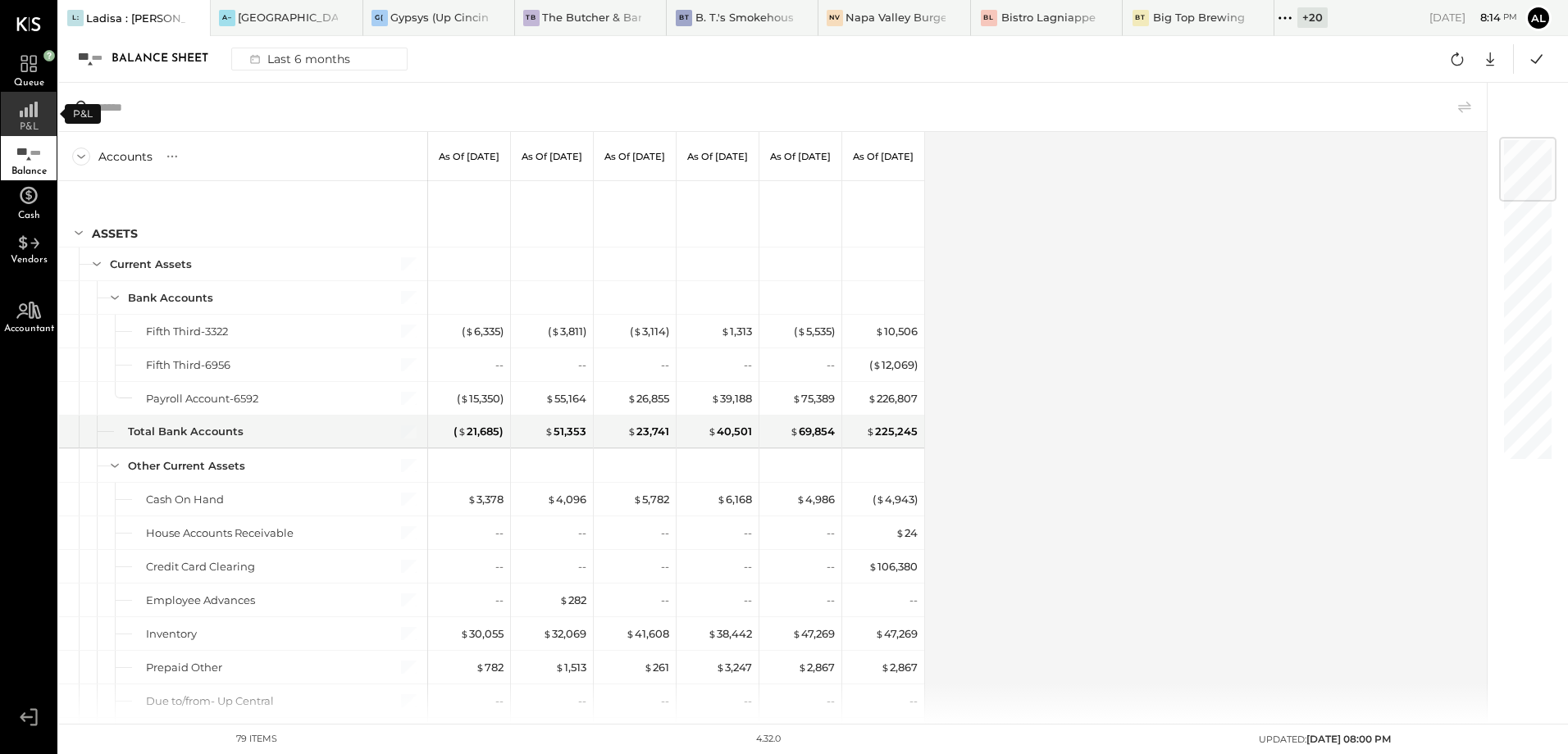
click at [33, 116] on rect at bounding box center [31, 111] width 3 height 14
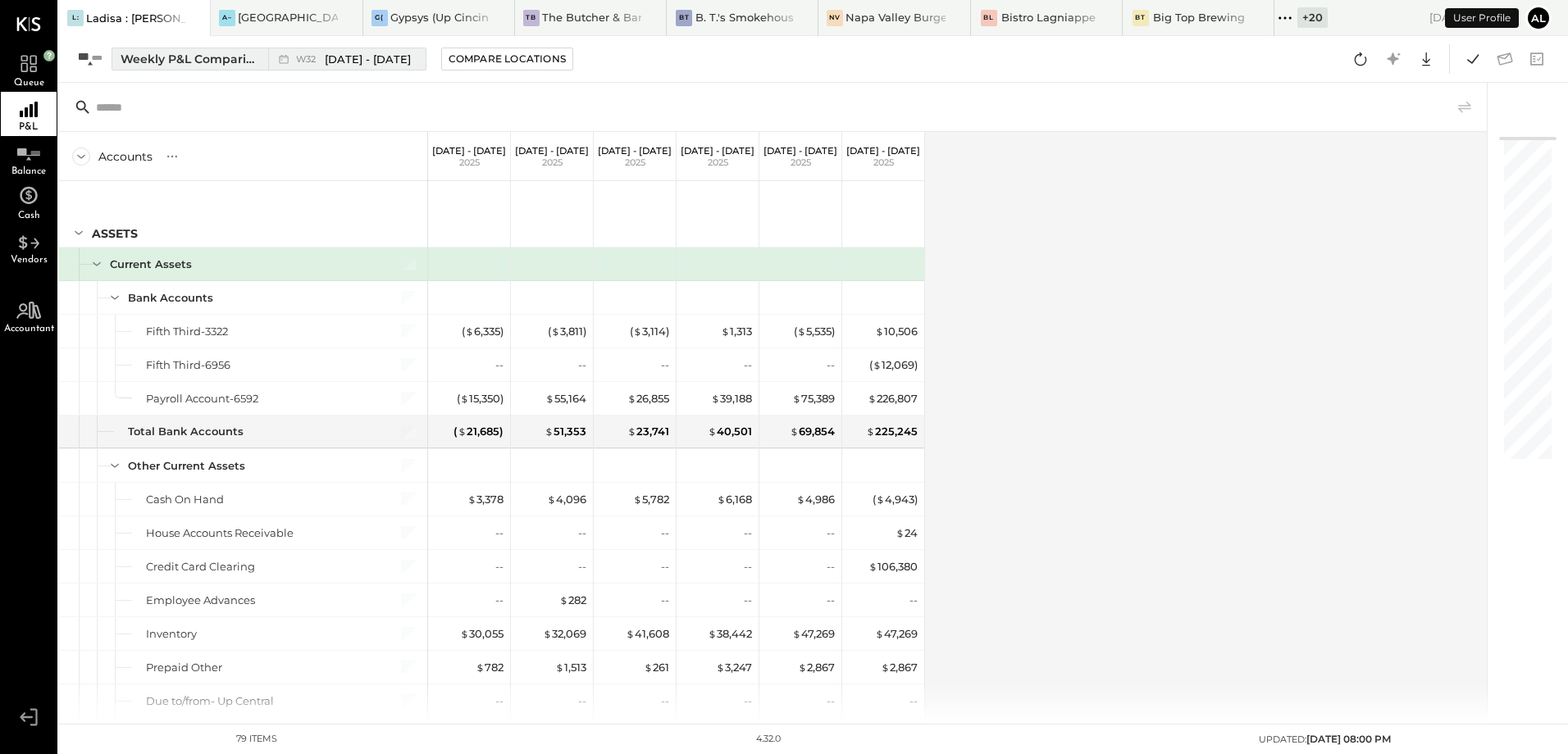
click at [184, 59] on div "Weekly P&L Comparison" at bounding box center [189, 58] width 138 height 16
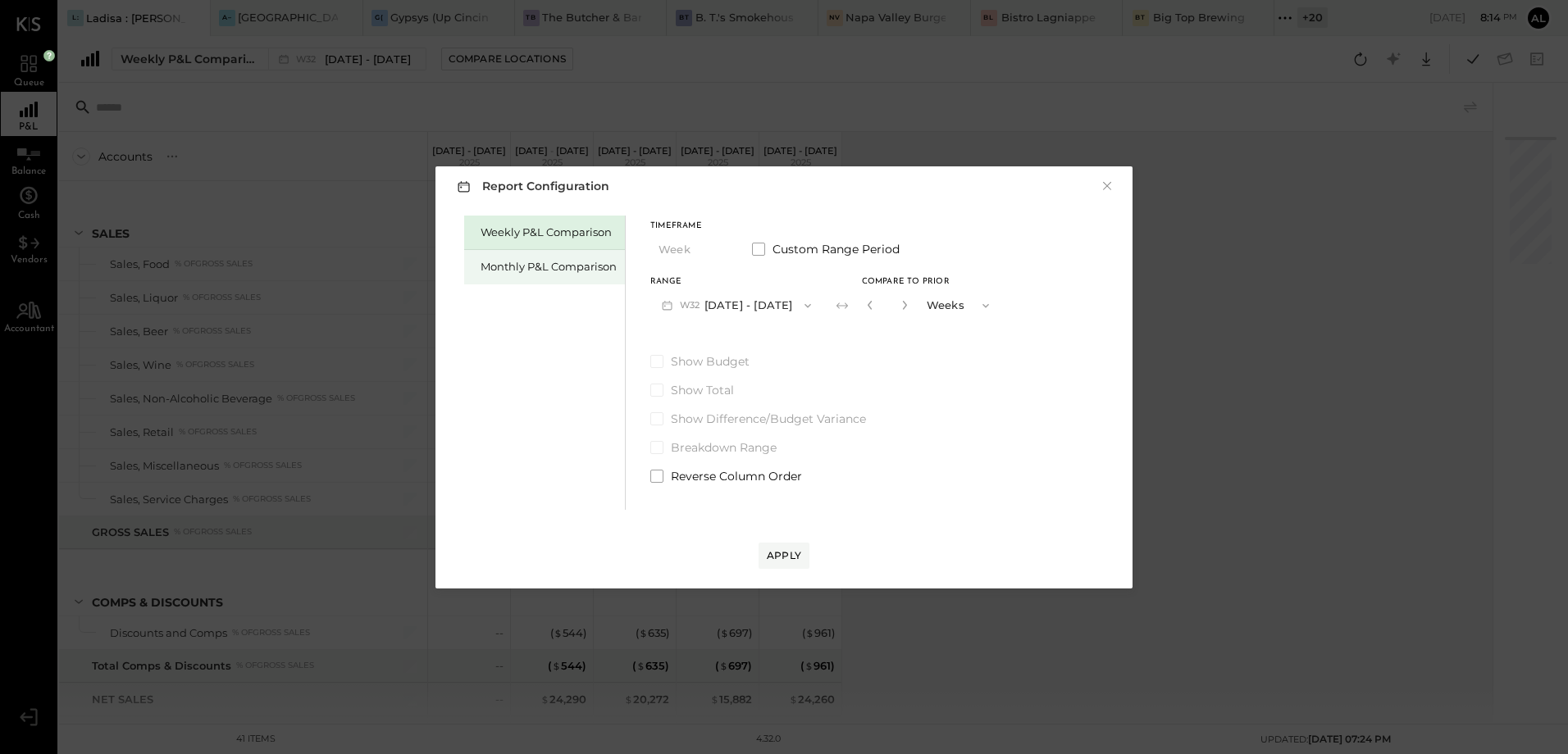
click at [551, 275] on div "Monthly P&L Comparison" at bounding box center [545, 267] width 161 height 35
click at [865, 305] on div "Compare" at bounding box center [869, 304] width 53 height 14
click at [902, 305] on icon "button" at bounding box center [906, 305] width 10 height 10
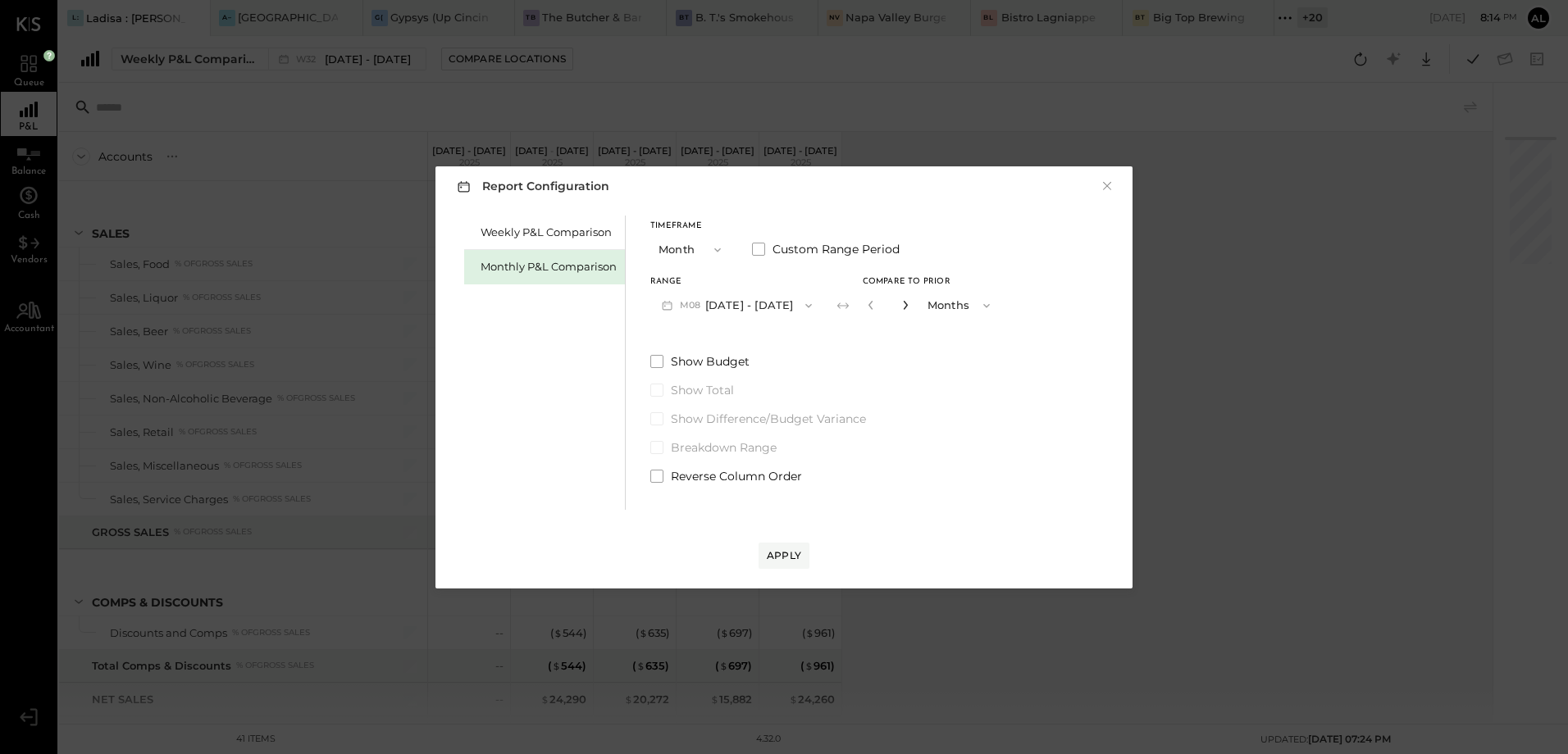
click at [902, 305] on icon "button" at bounding box center [906, 305] width 10 height 10
type input "*"
click at [788, 550] on div "Apply" at bounding box center [784, 555] width 35 height 14
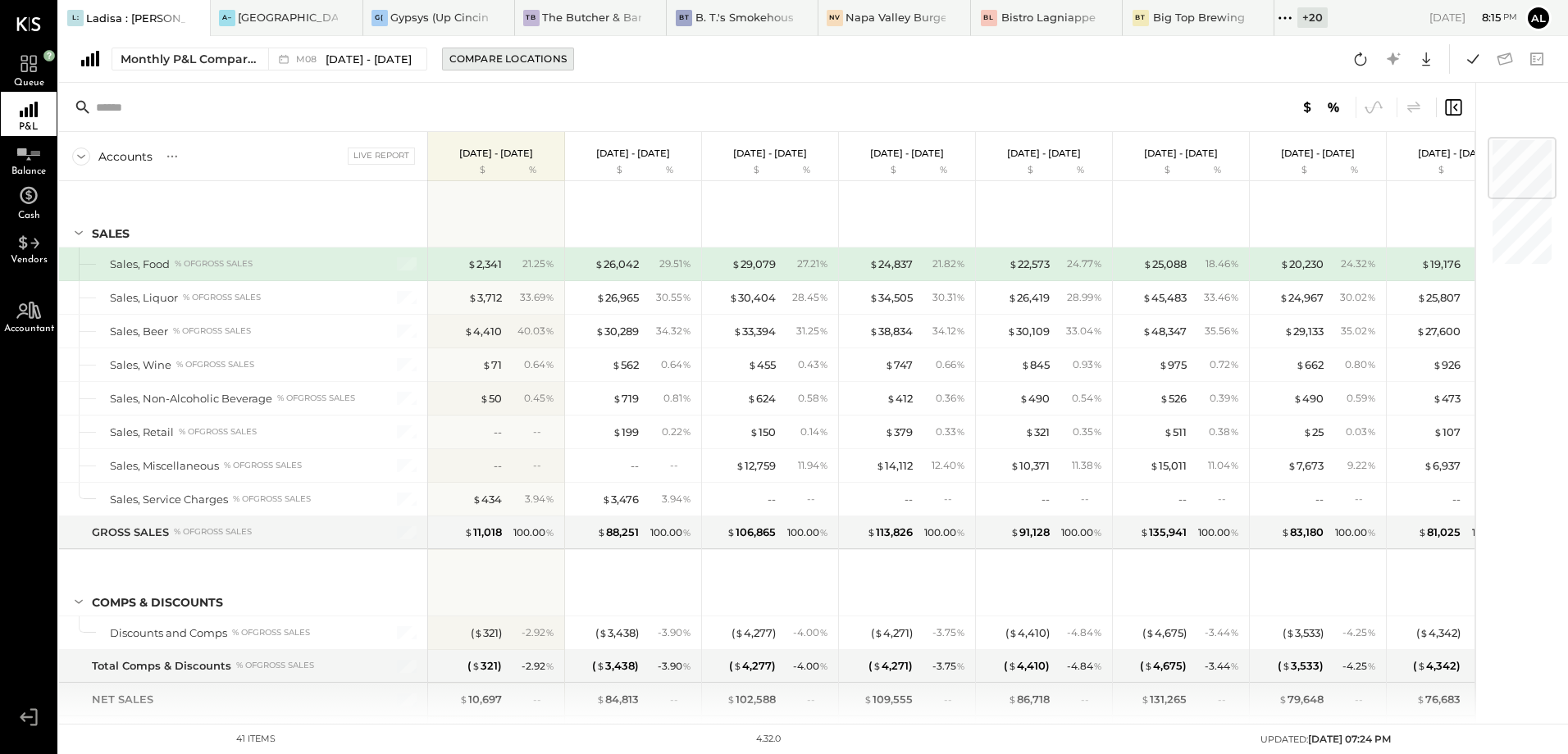
click at [471, 62] on div "Compare Locations" at bounding box center [507, 58] width 118 height 14
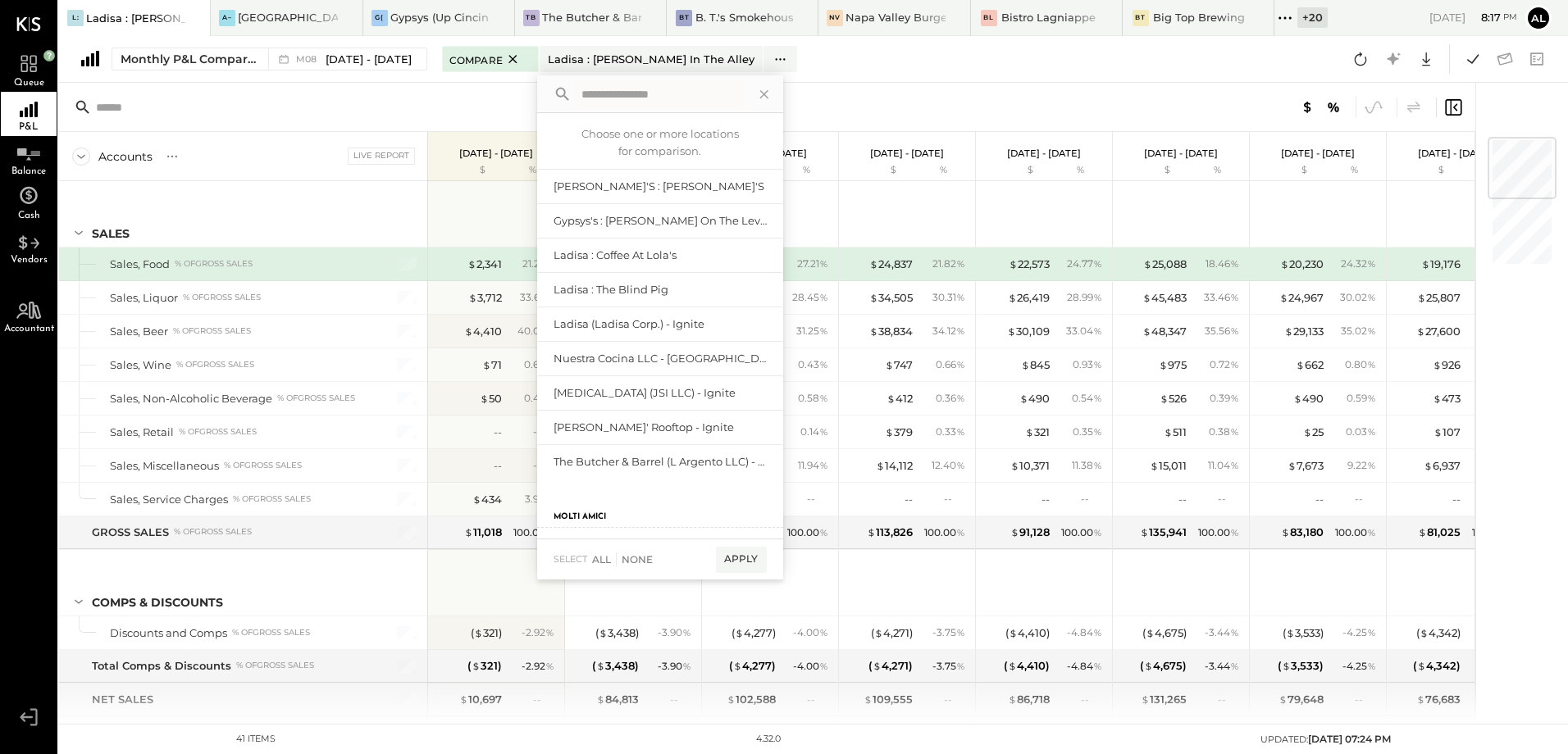
scroll to position [738, 0]
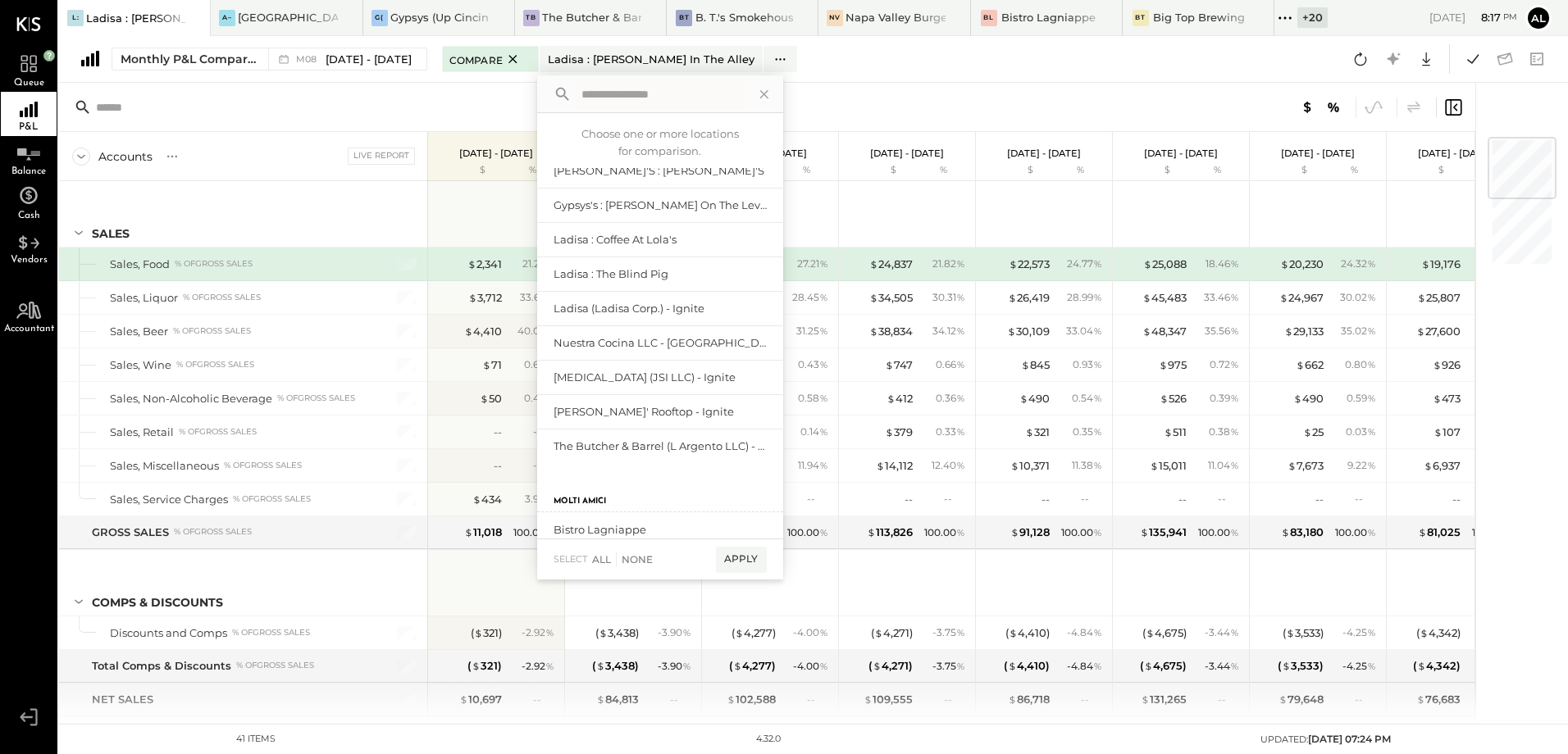
click at [683, 89] on input "text" at bounding box center [660, 94] width 169 height 30
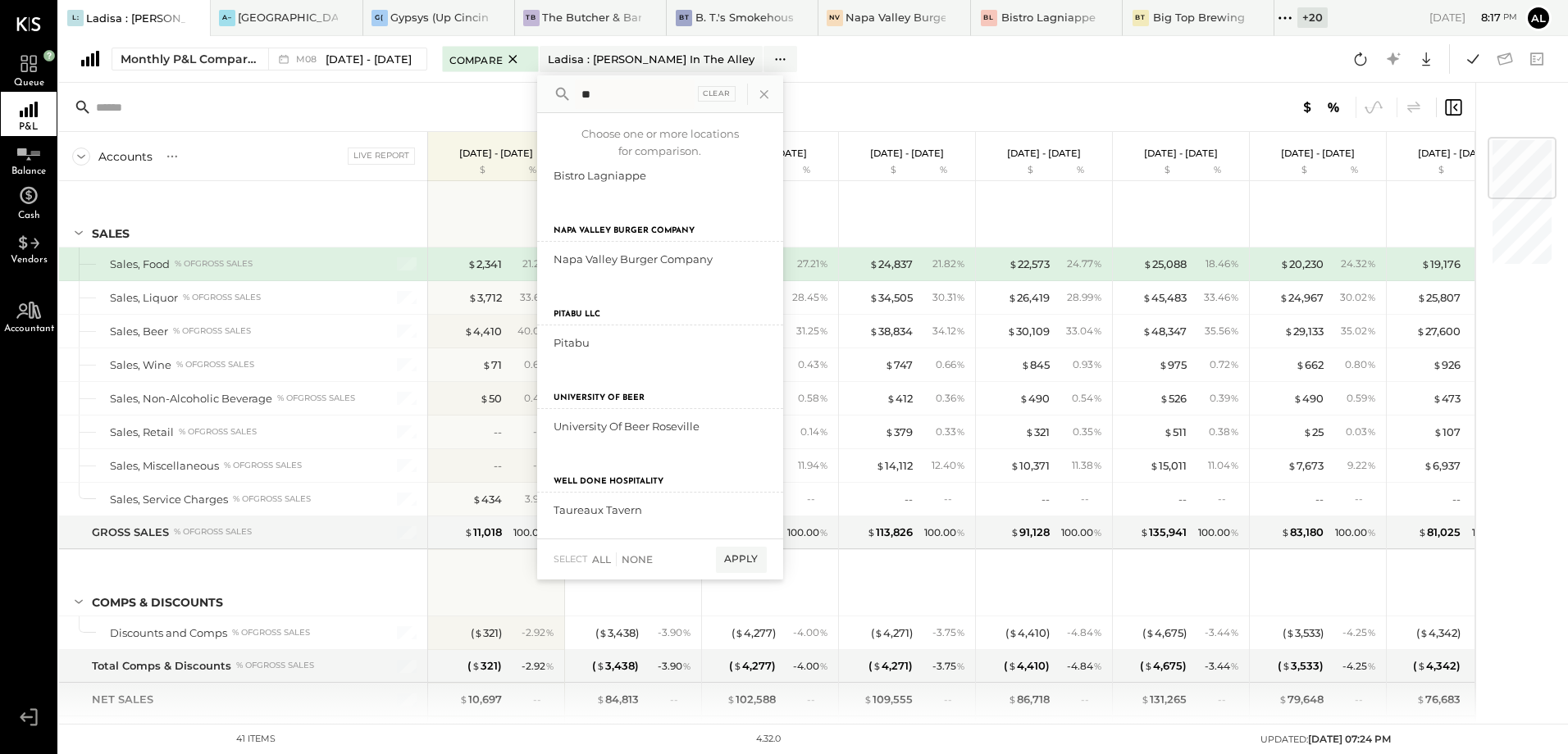
scroll to position [0, 0]
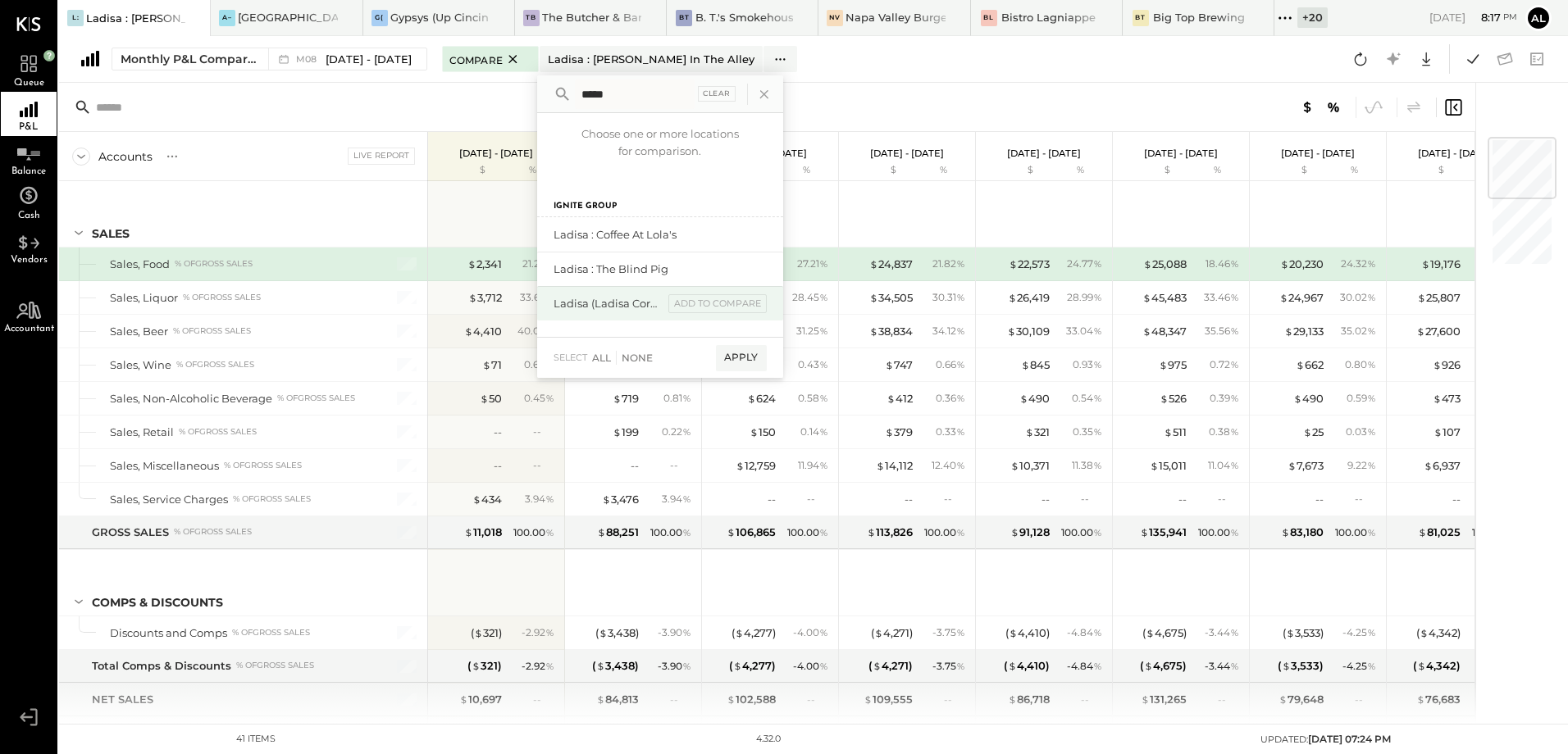
type input "*****"
click at [615, 301] on div "Ladisa (Ladisa Corp.) - Ignite" at bounding box center [608, 303] width 110 height 15
click at [594, 298] on div "Ladisa (Ladisa Corp.) - Ignite" at bounding box center [608, 303] width 110 height 15
click at [736, 358] on div "Apply" at bounding box center [741, 358] width 51 height 26
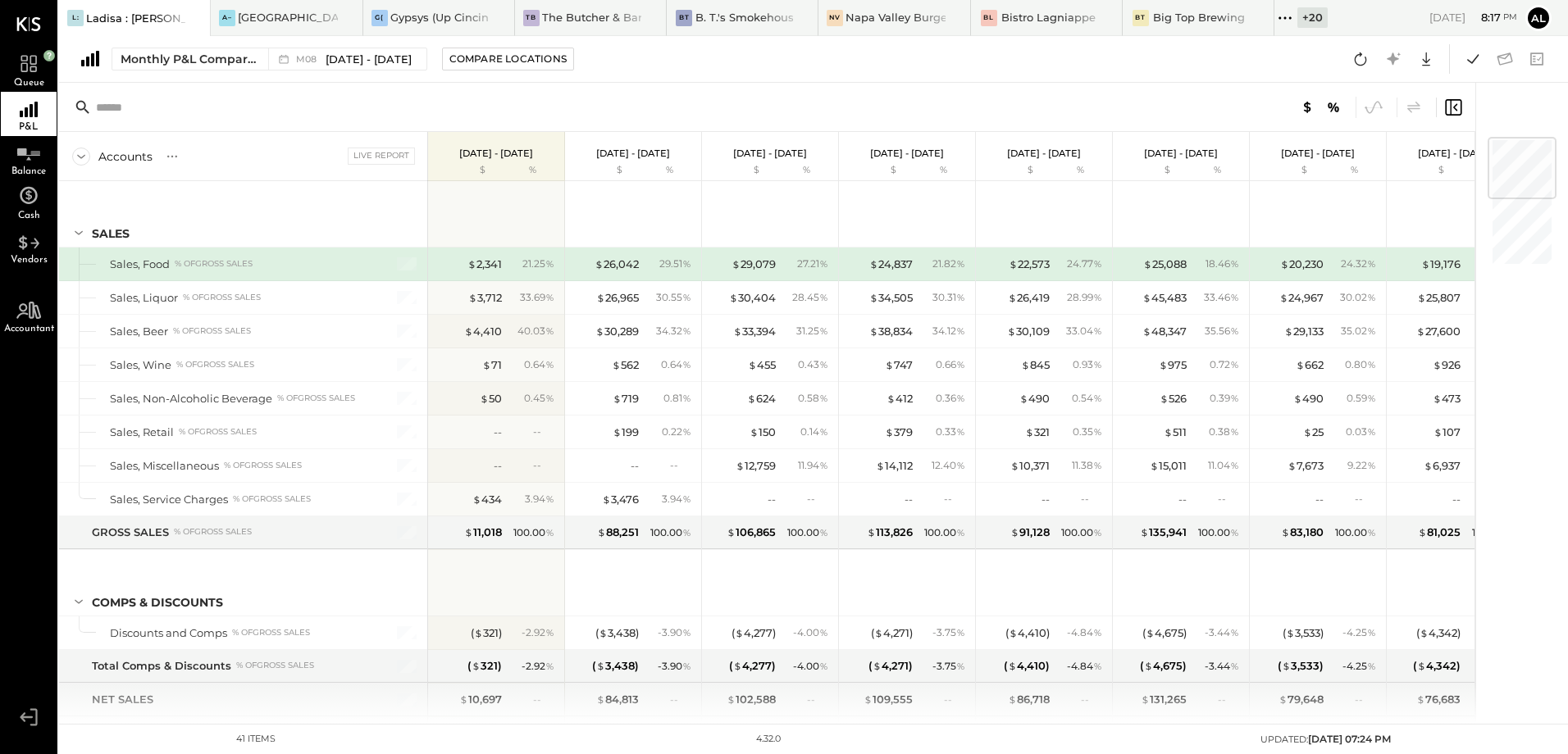
click at [626, 60] on div "Monthly P&L Comparison M08 [DATE] - [DATE] Compare Locations Google Sheets Excel" at bounding box center [814, 59] width 1509 height 46
click at [502, 63] on div "Compare Locations" at bounding box center [507, 58] width 118 height 14
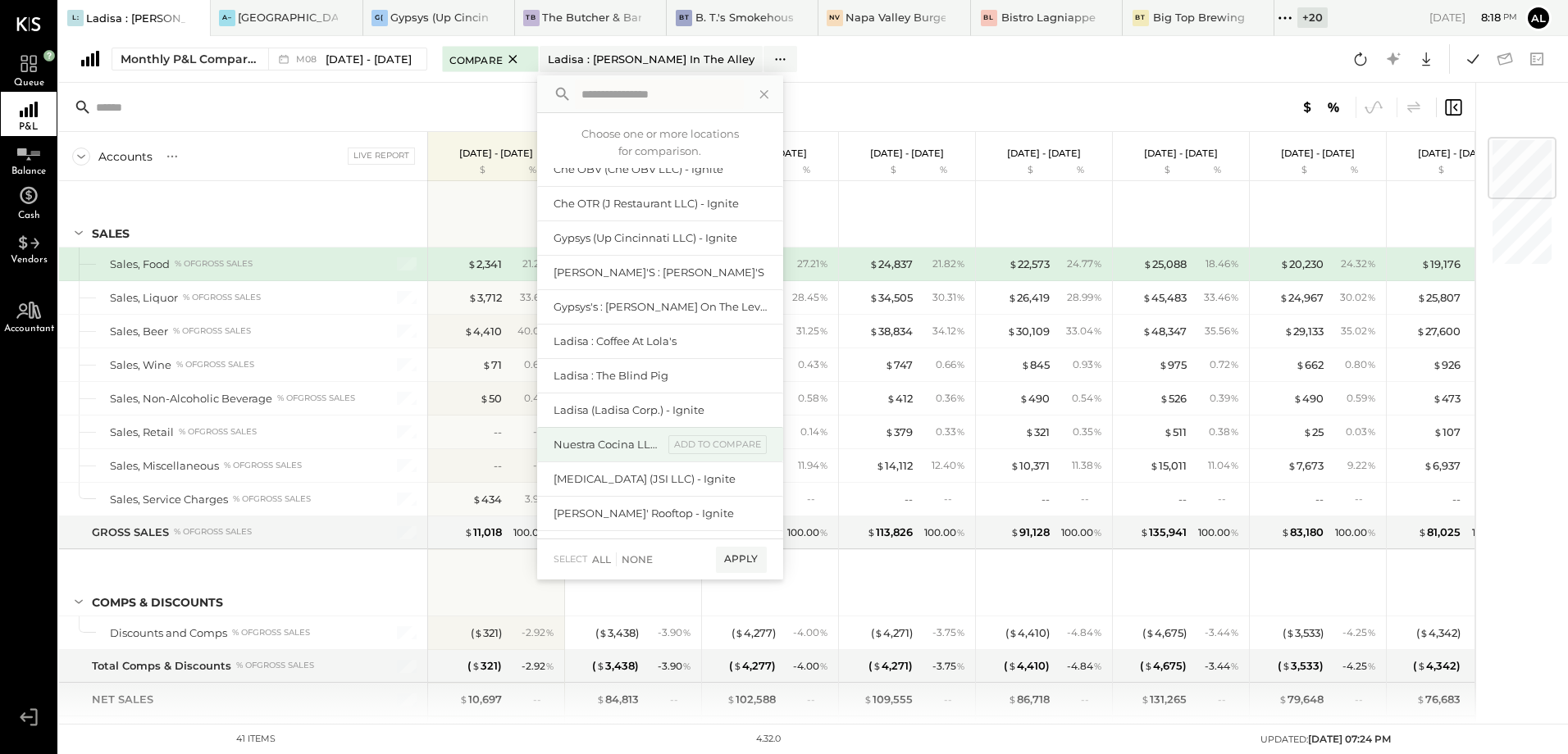
scroll to position [656, 0]
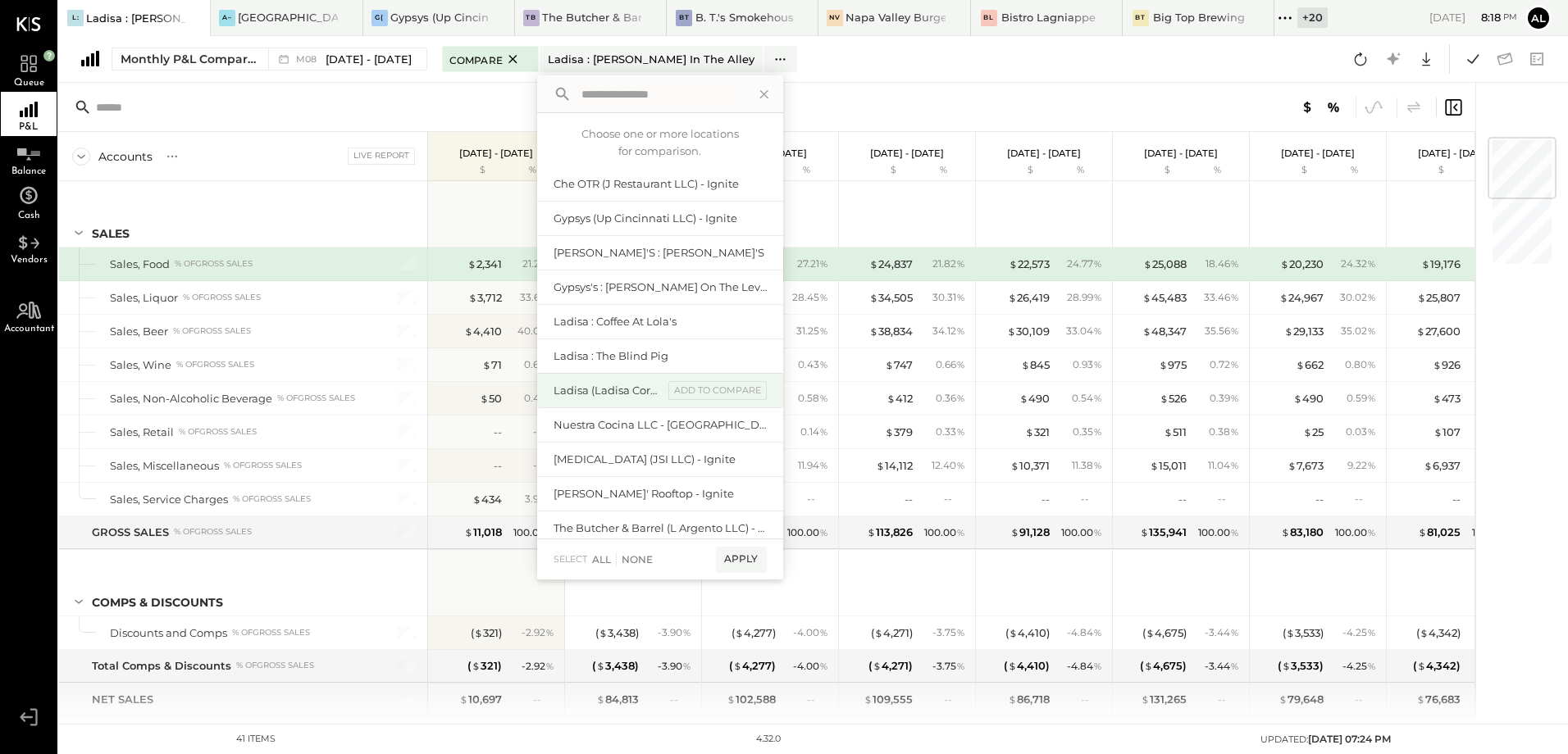
click at [606, 389] on div "Ladisa (Ladisa Corp.) - Ignite" at bounding box center [608, 391] width 110 height 15
click at [733, 560] on div "Apply" at bounding box center [741, 560] width 51 height 26
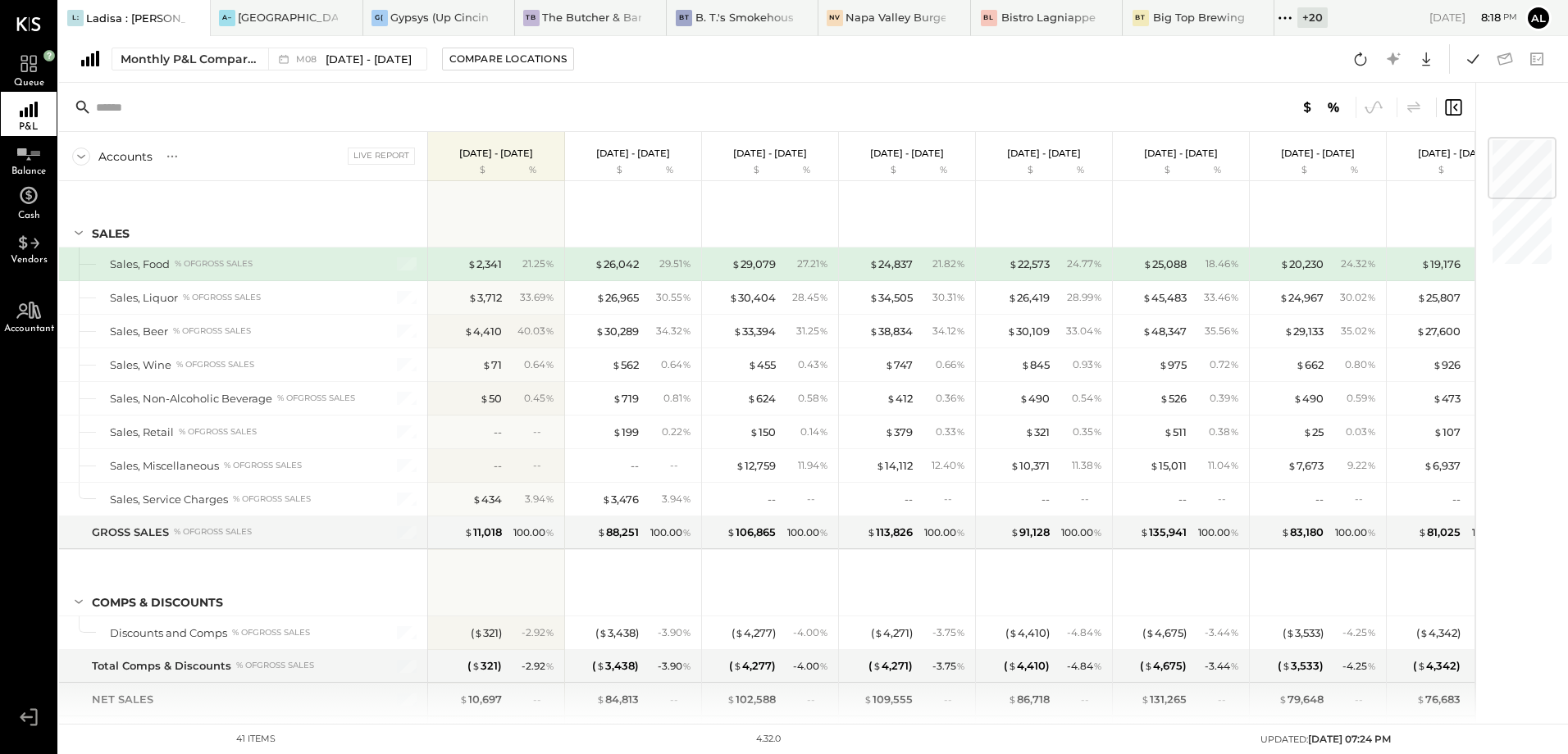
click at [1281, 22] on icon at bounding box center [1285, 18] width 21 height 21
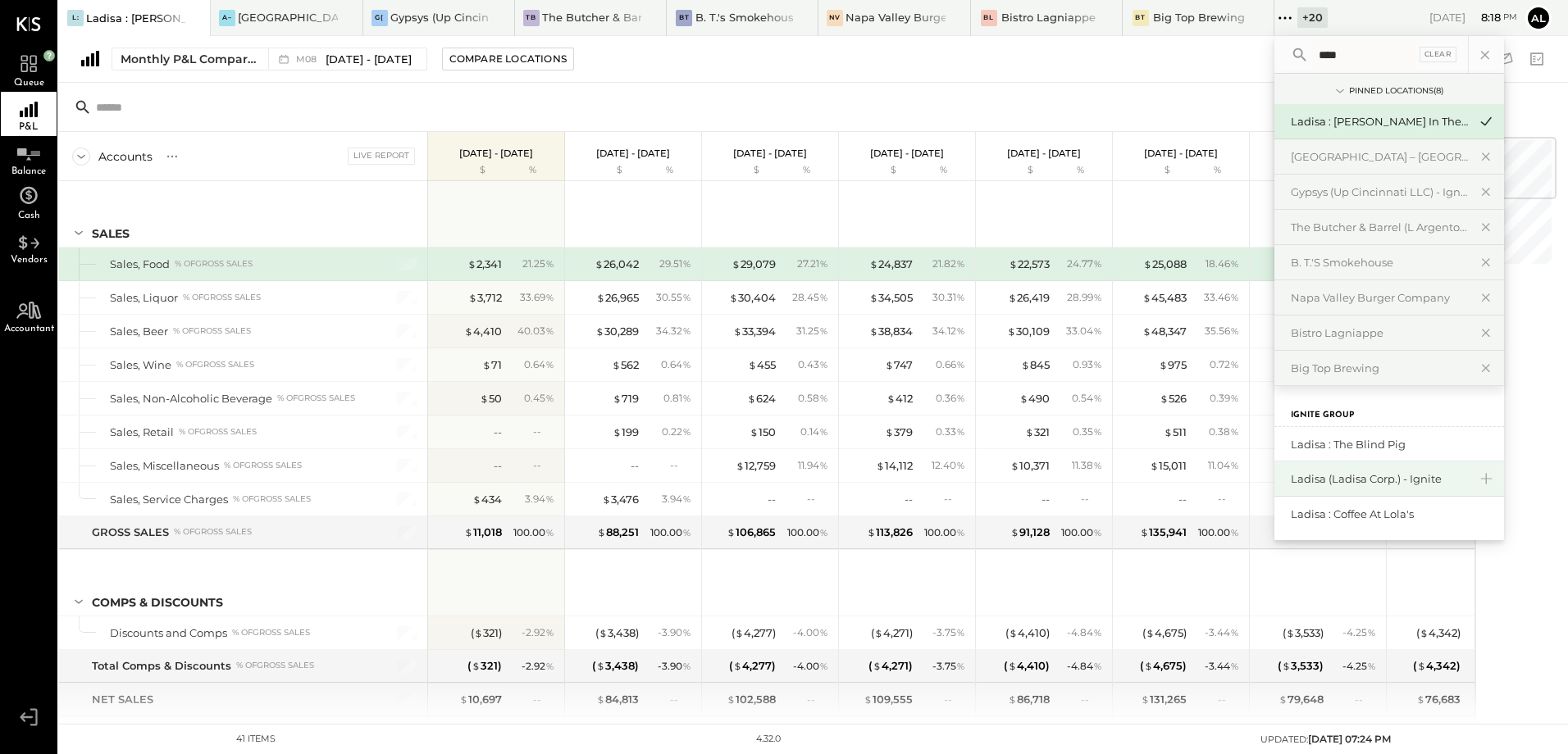
type input "****"
click at [1383, 477] on div "Ladisa (Ladisa Corp.) - Ignite" at bounding box center [1379, 479] width 177 height 15
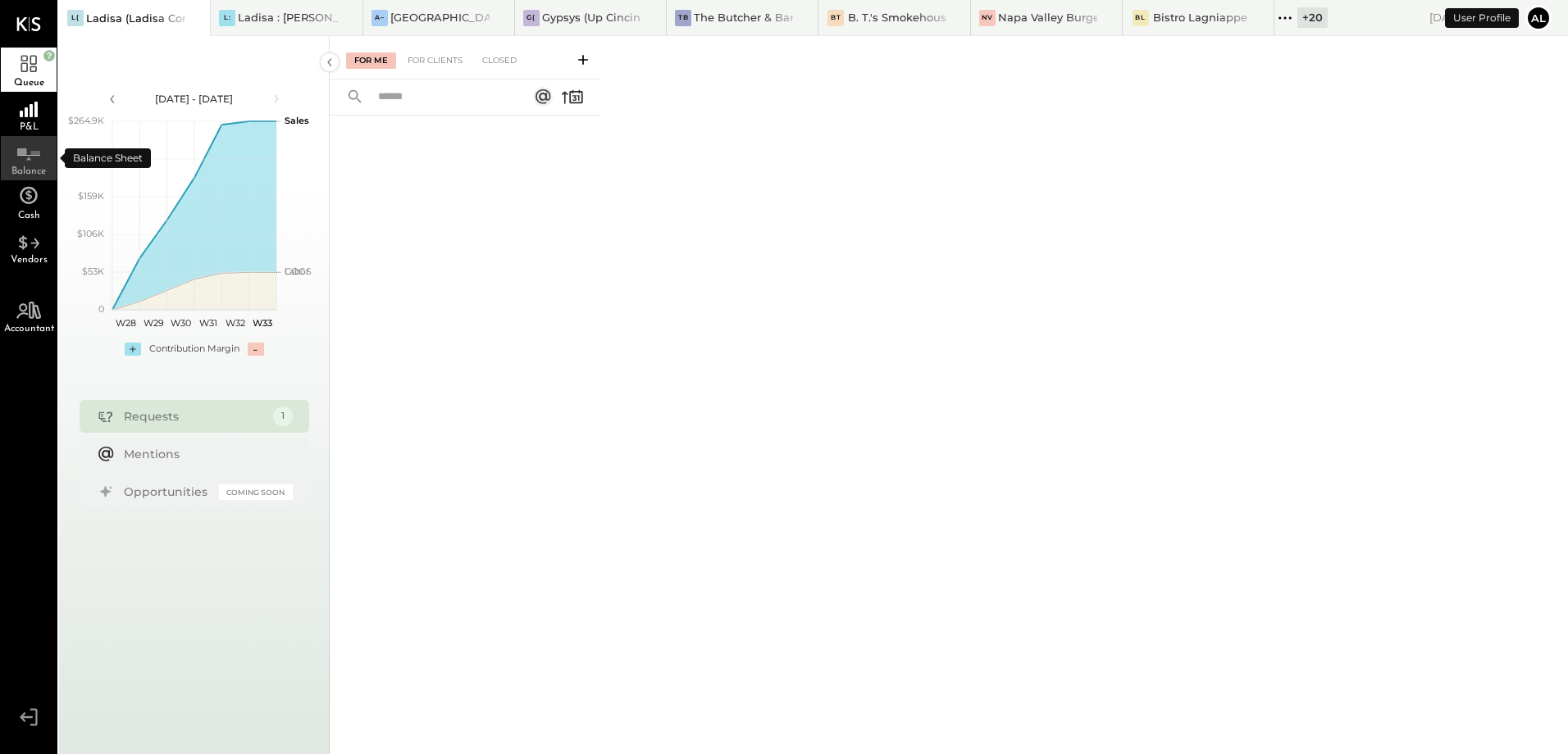
click at [20, 171] on span "Balance" at bounding box center [29, 172] width 35 height 10
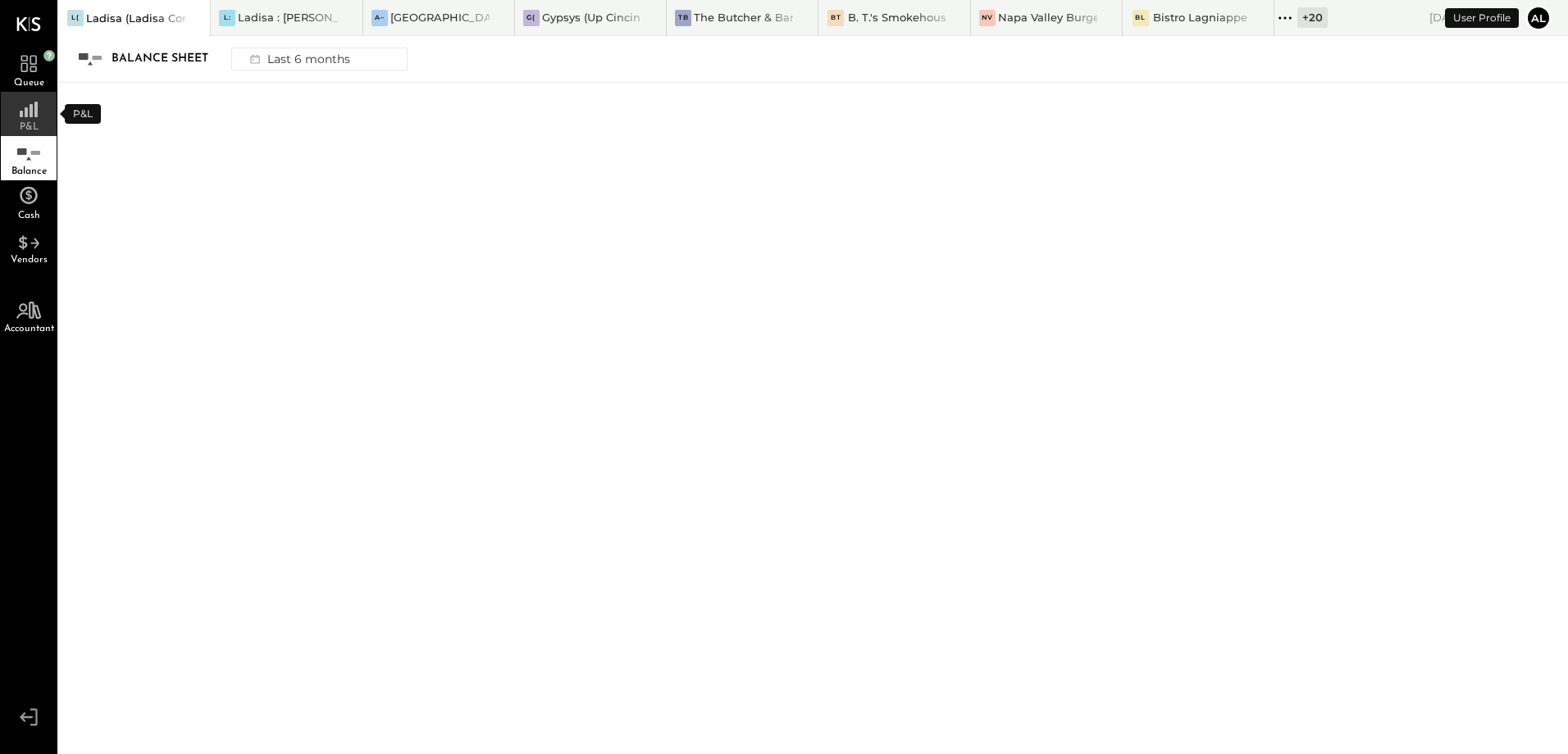
click at [27, 128] on span "P&L" at bounding box center [29, 127] width 19 height 10
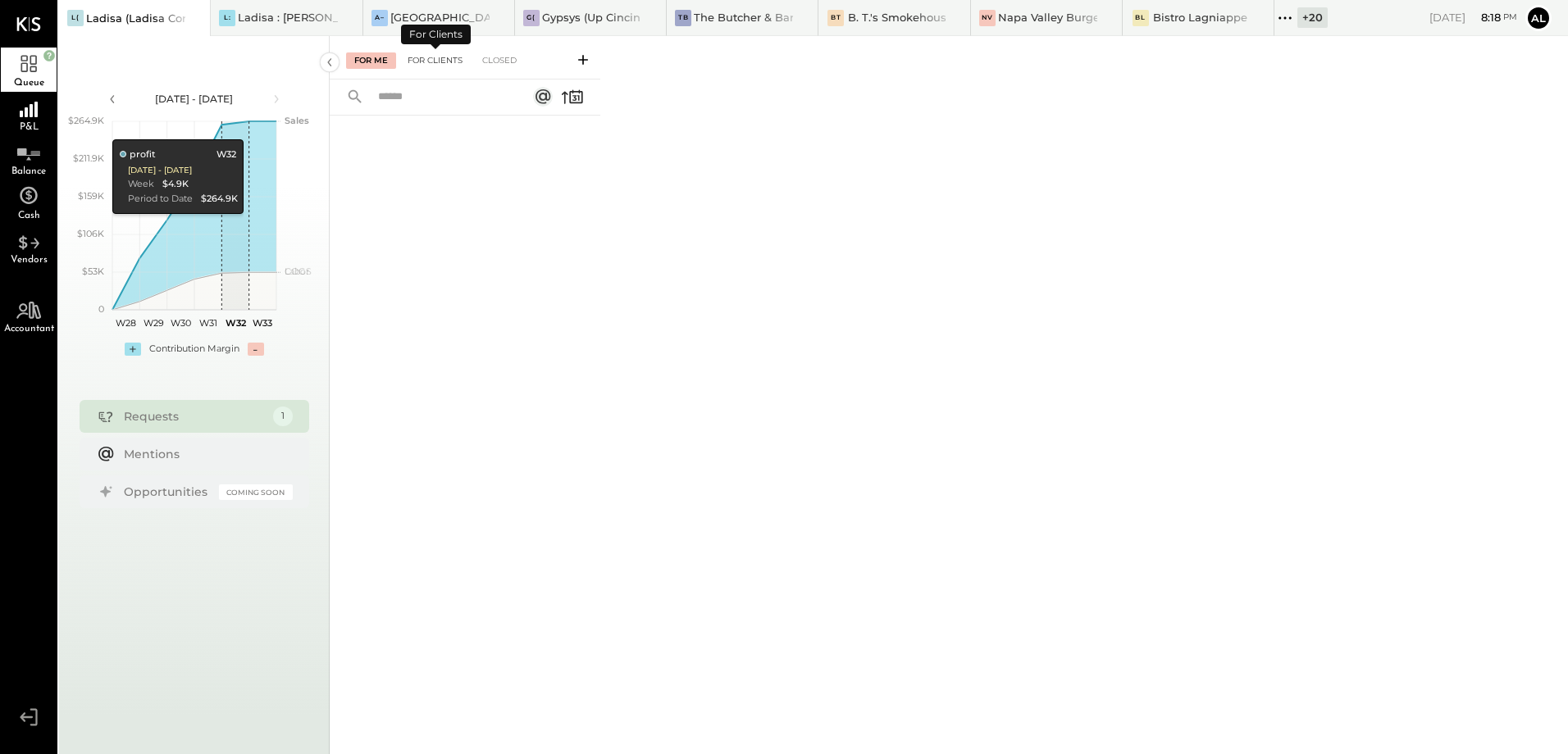
click at [435, 55] on div "For Clients" at bounding box center [435, 60] width 71 height 16
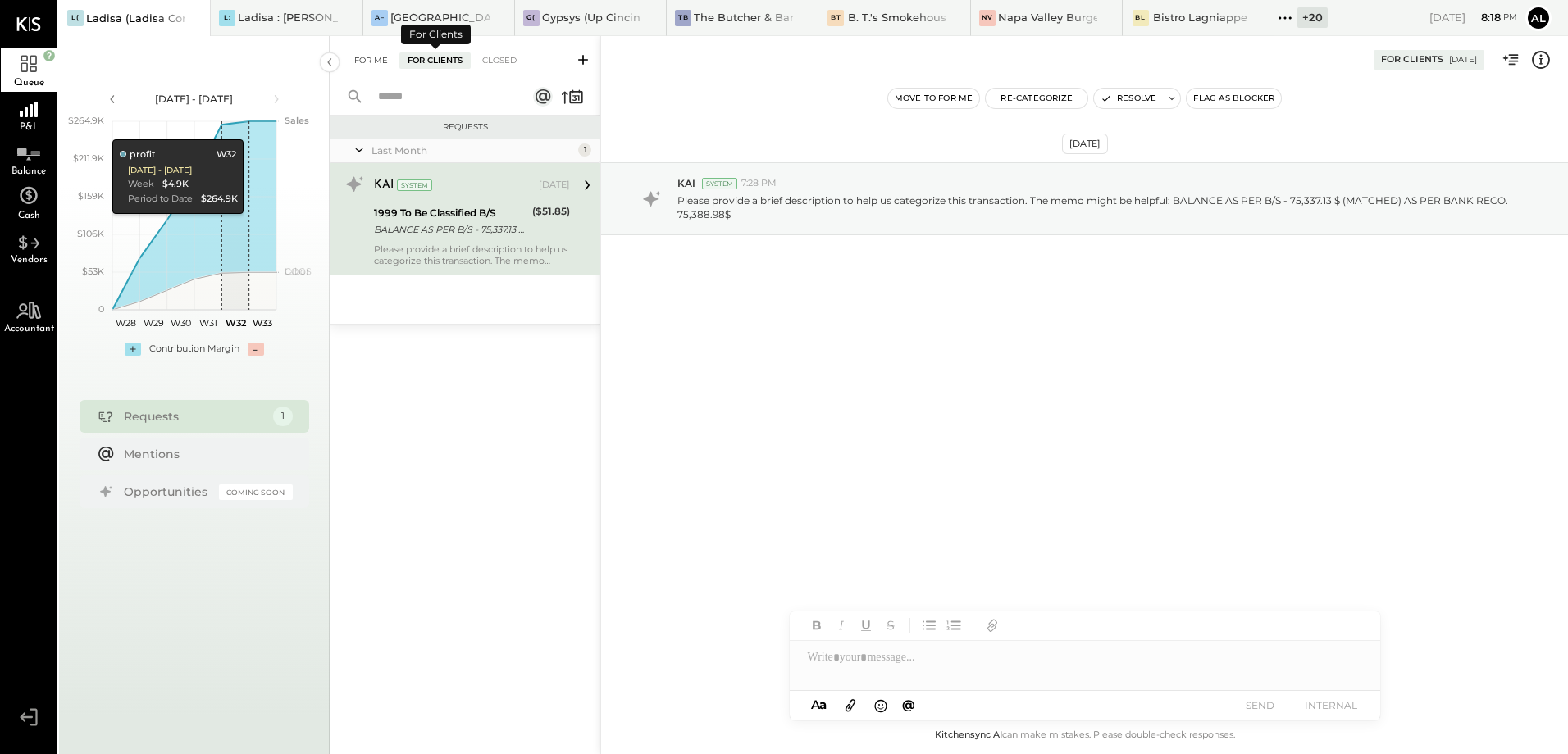
click at [372, 57] on div "For Me" at bounding box center [370, 60] width 50 height 16
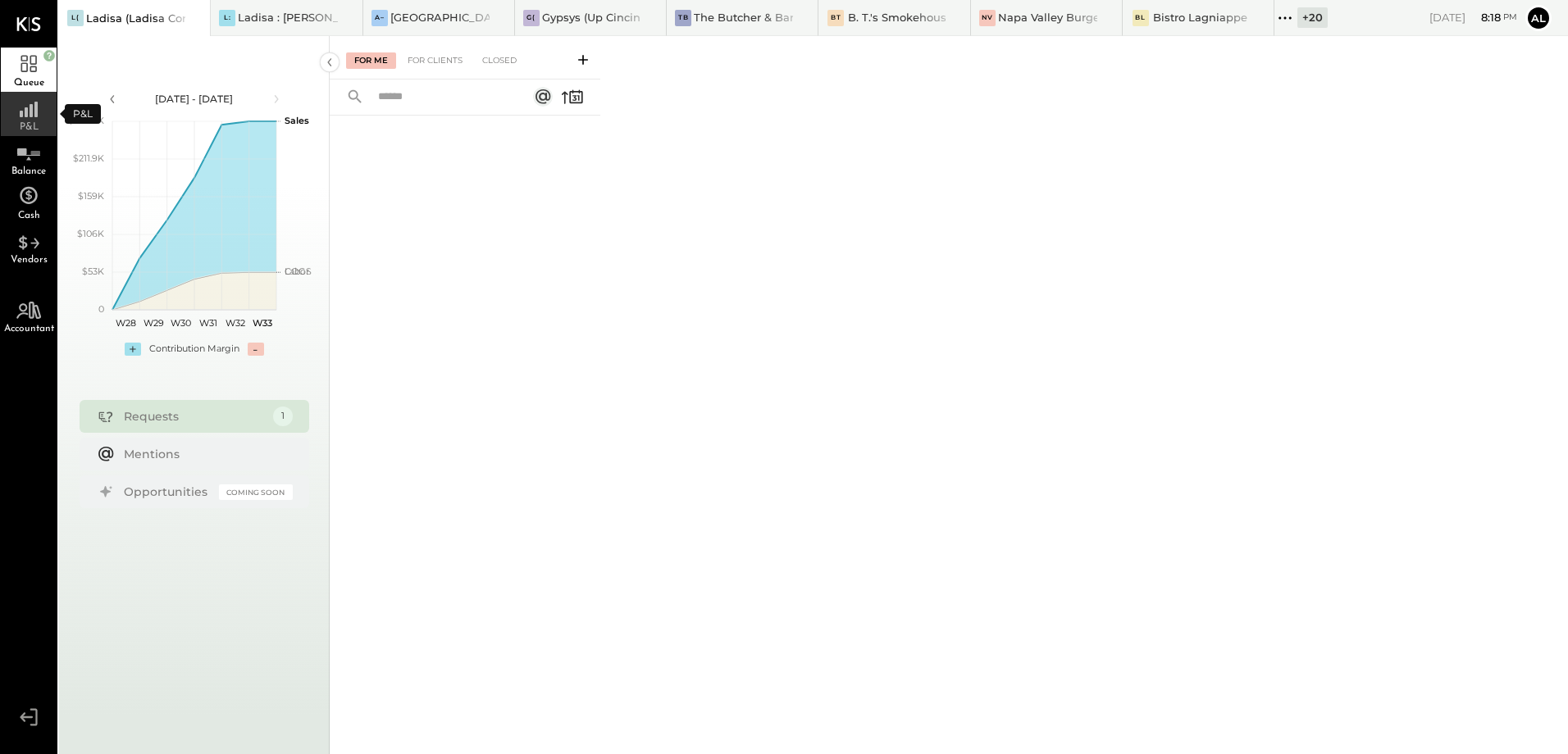
click at [37, 110] on rect at bounding box center [36, 109] width 3 height 15
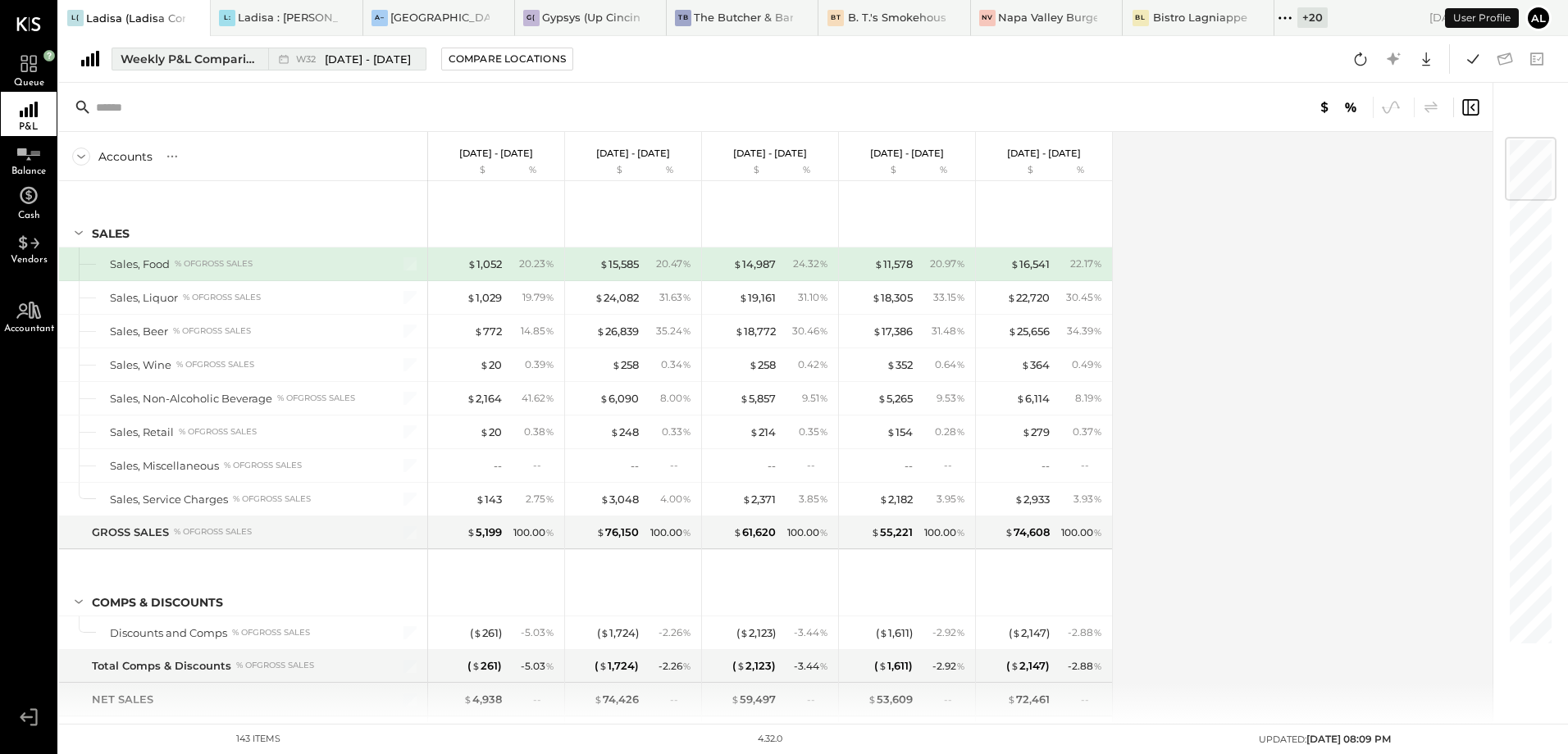
click at [191, 54] on div "Weekly P&L Comparison" at bounding box center [189, 58] width 138 height 16
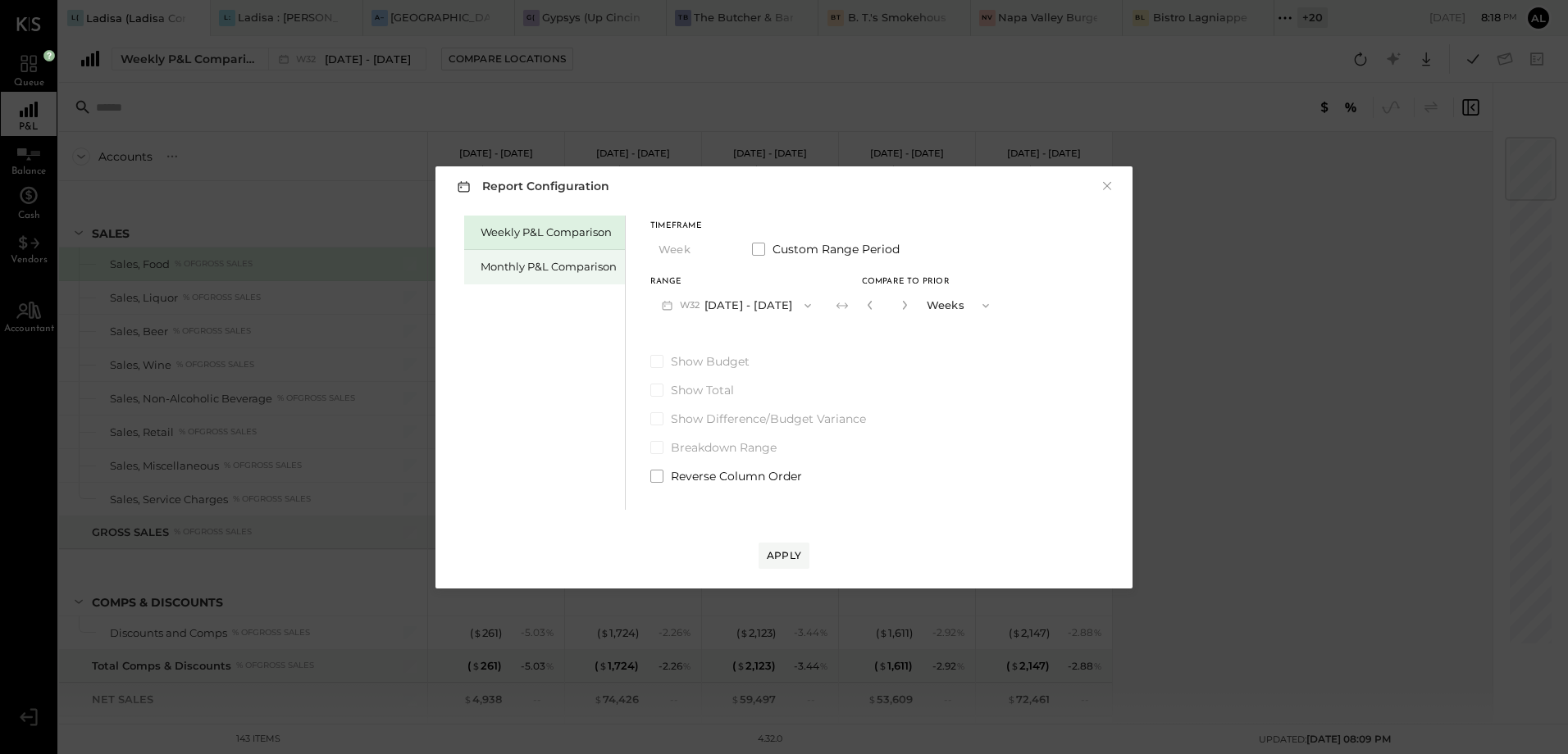
click at [576, 273] on div "Monthly P&L Comparison" at bounding box center [548, 266] width 136 height 15
click at [804, 307] on icon "button" at bounding box center [809, 306] width 14 height 14
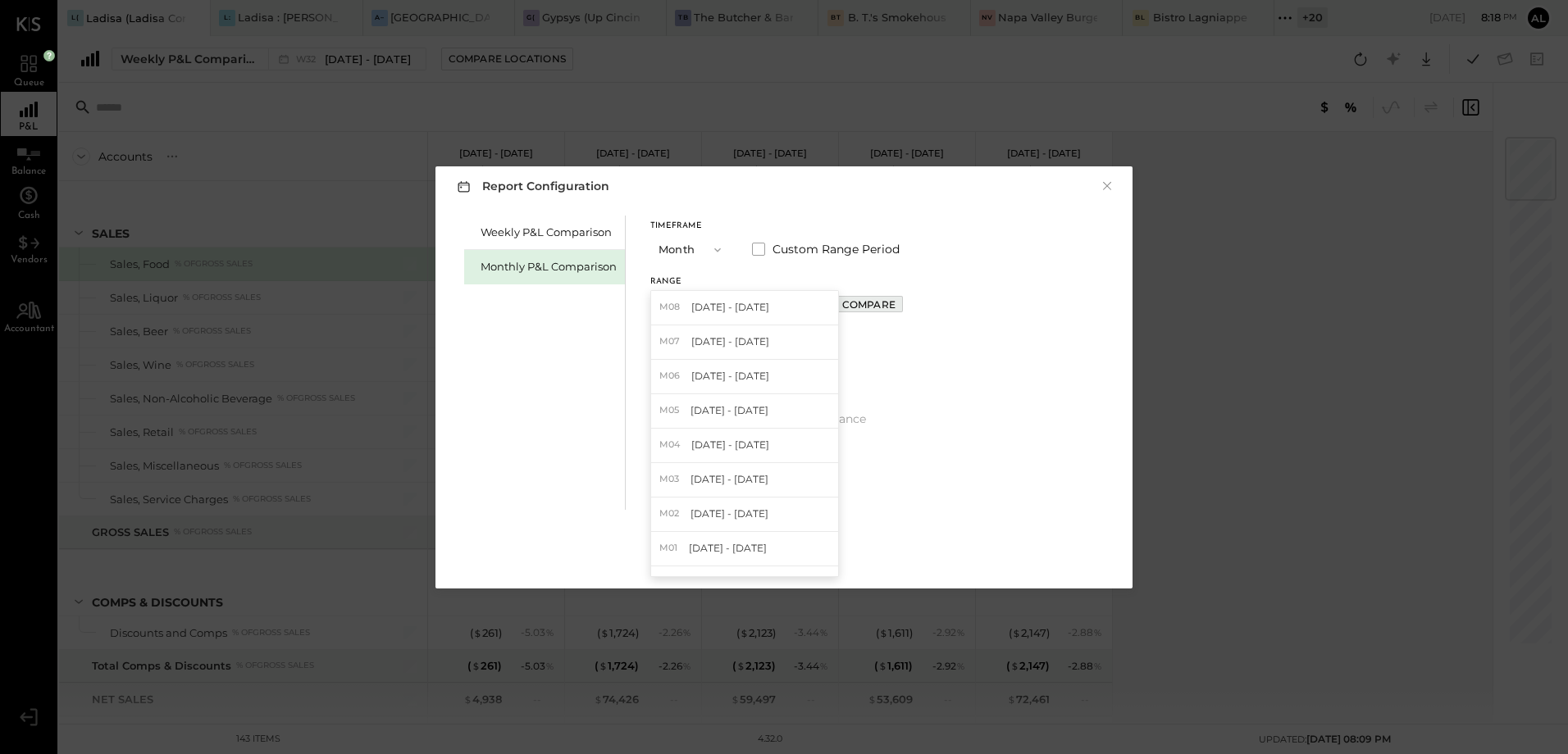
click at [880, 305] on div "Compare" at bounding box center [869, 304] width 53 height 14
click at [903, 307] on icon "button" at bounding box center [905, 305] width 4 height 9
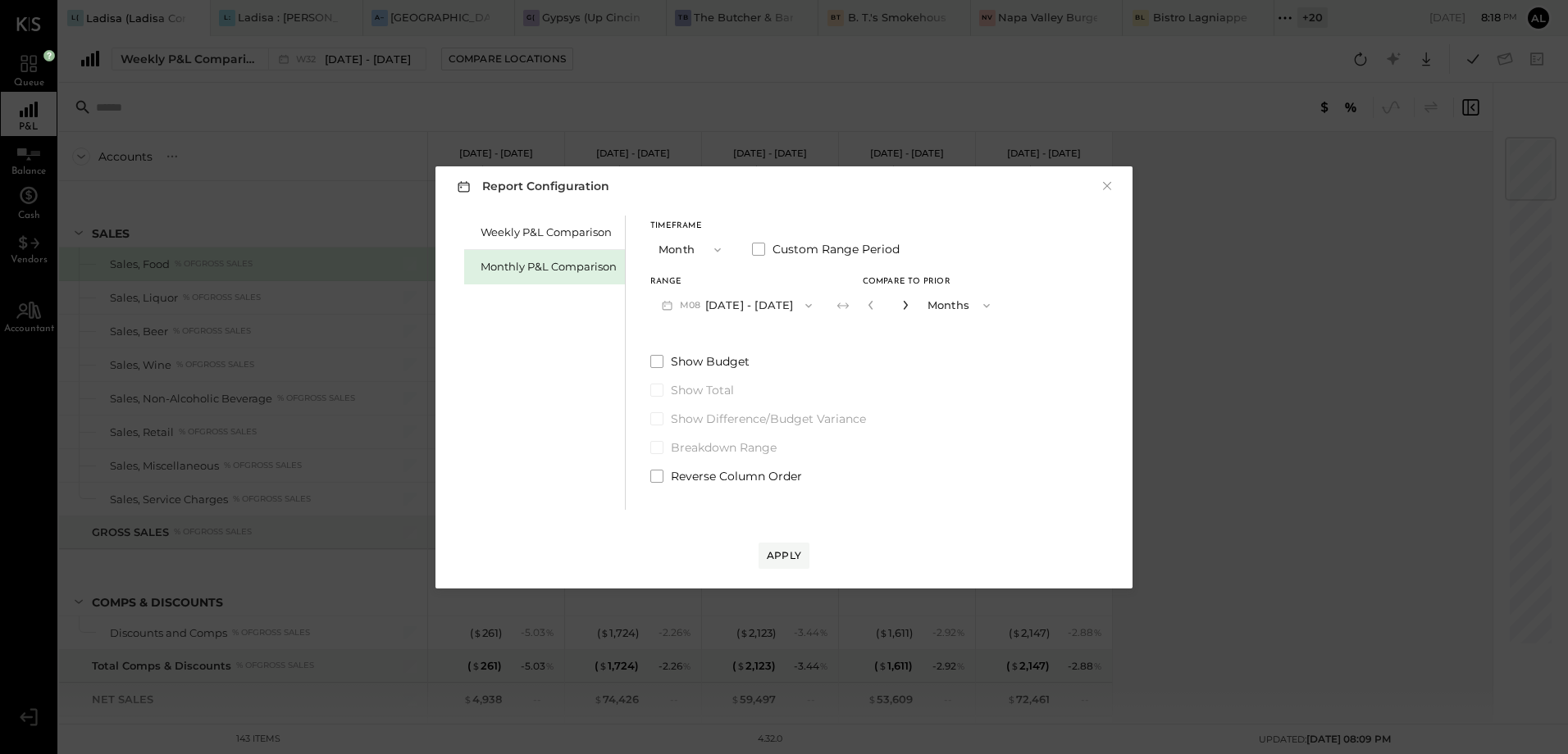
type input "*"
click at [792, 557] on div "Apply" at bounding box center [784, 555] width 35 height 14
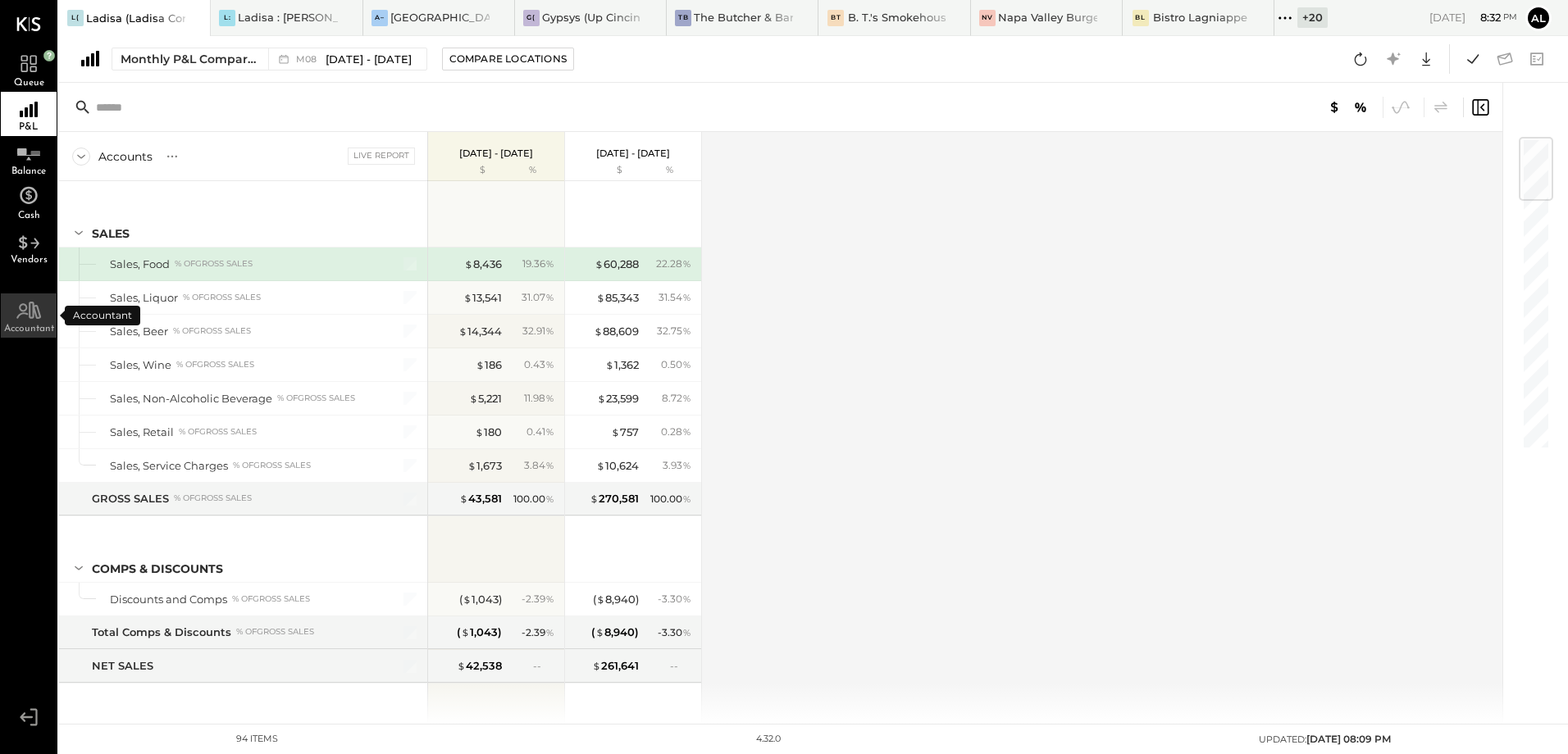
click at [41, 320] on div "Accountant" at bounding box center [29, 315] width 56 height 44
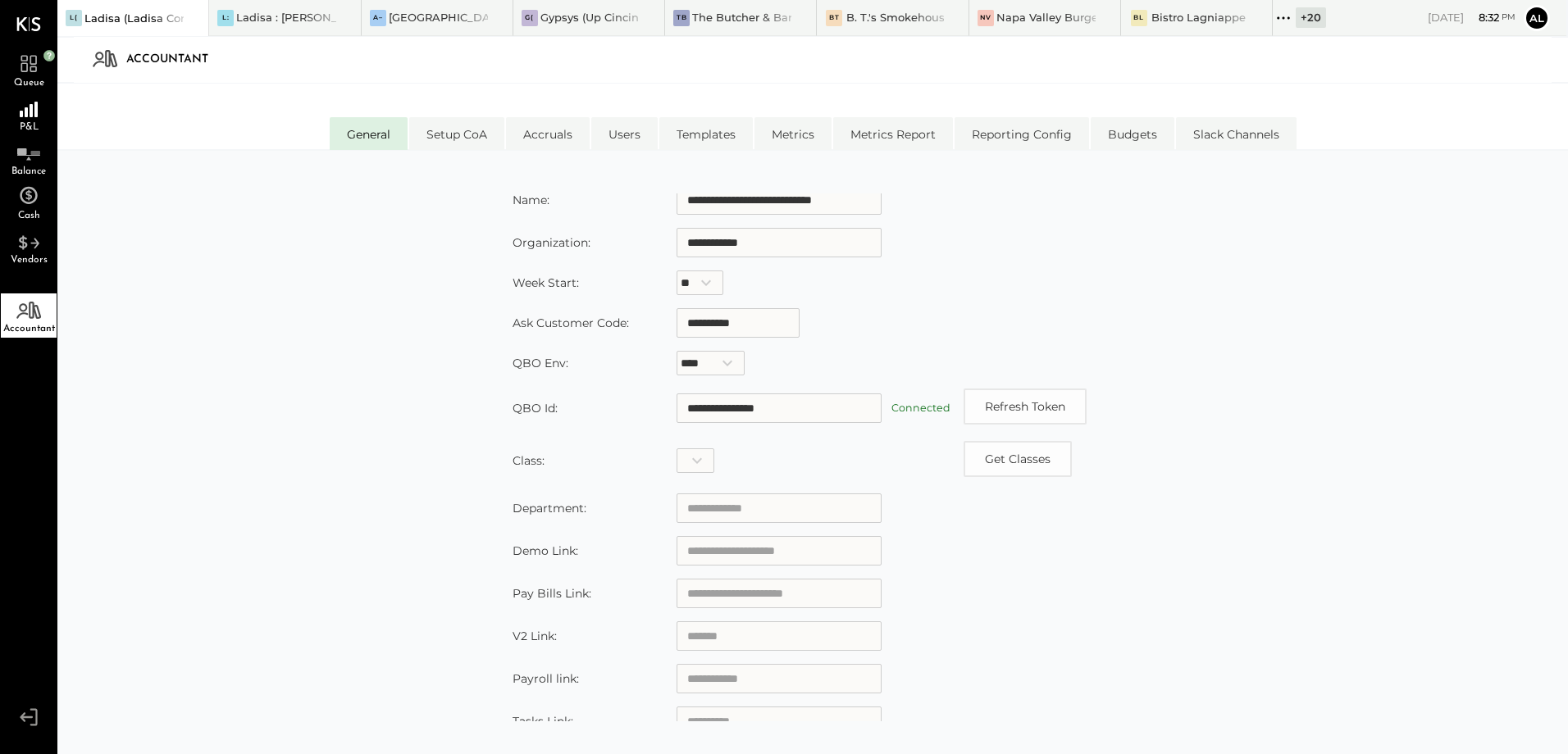
scroll to position [169, 0]
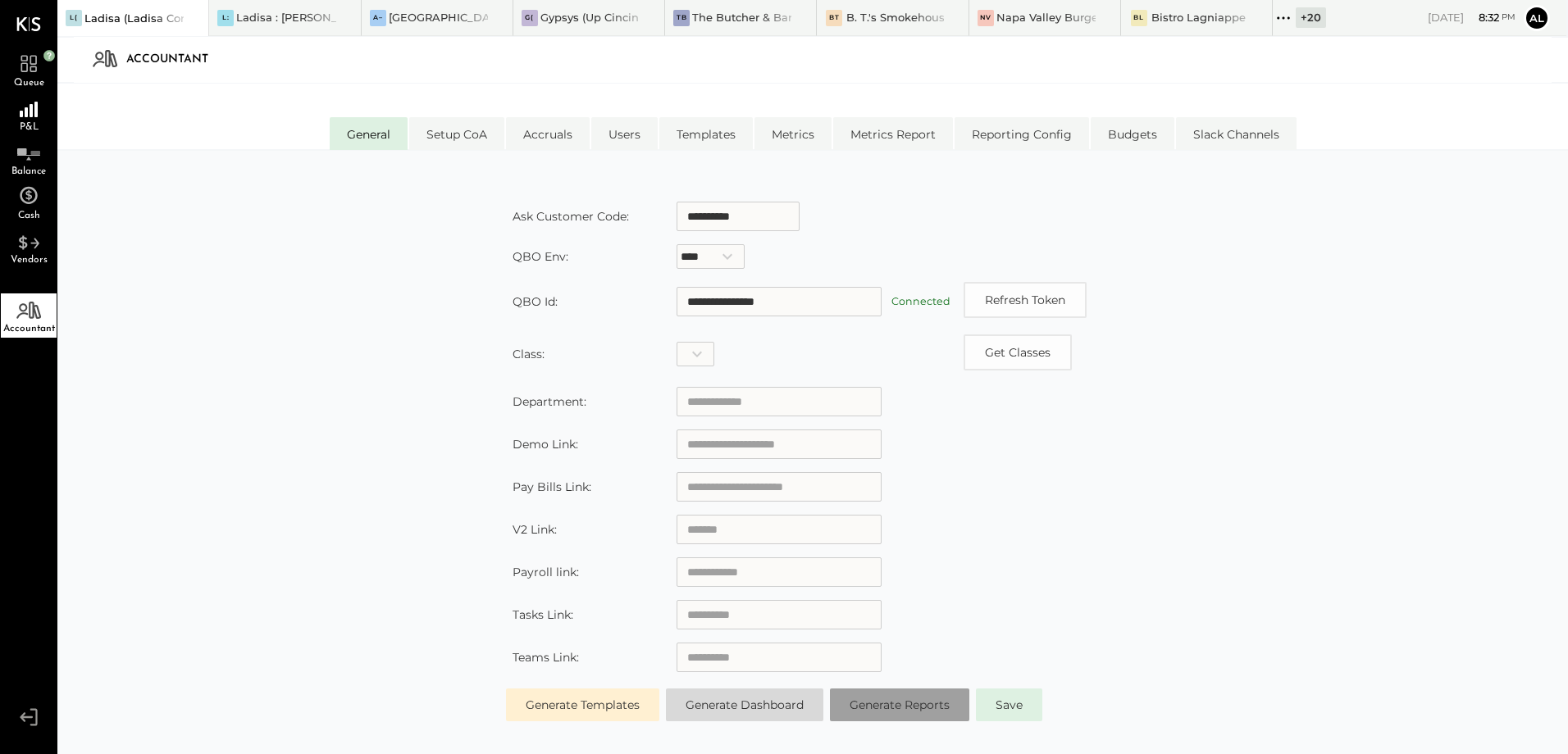
click at [905, 702] on span "Generate Reports" at bounding box center [900, 704] width 100 height 14
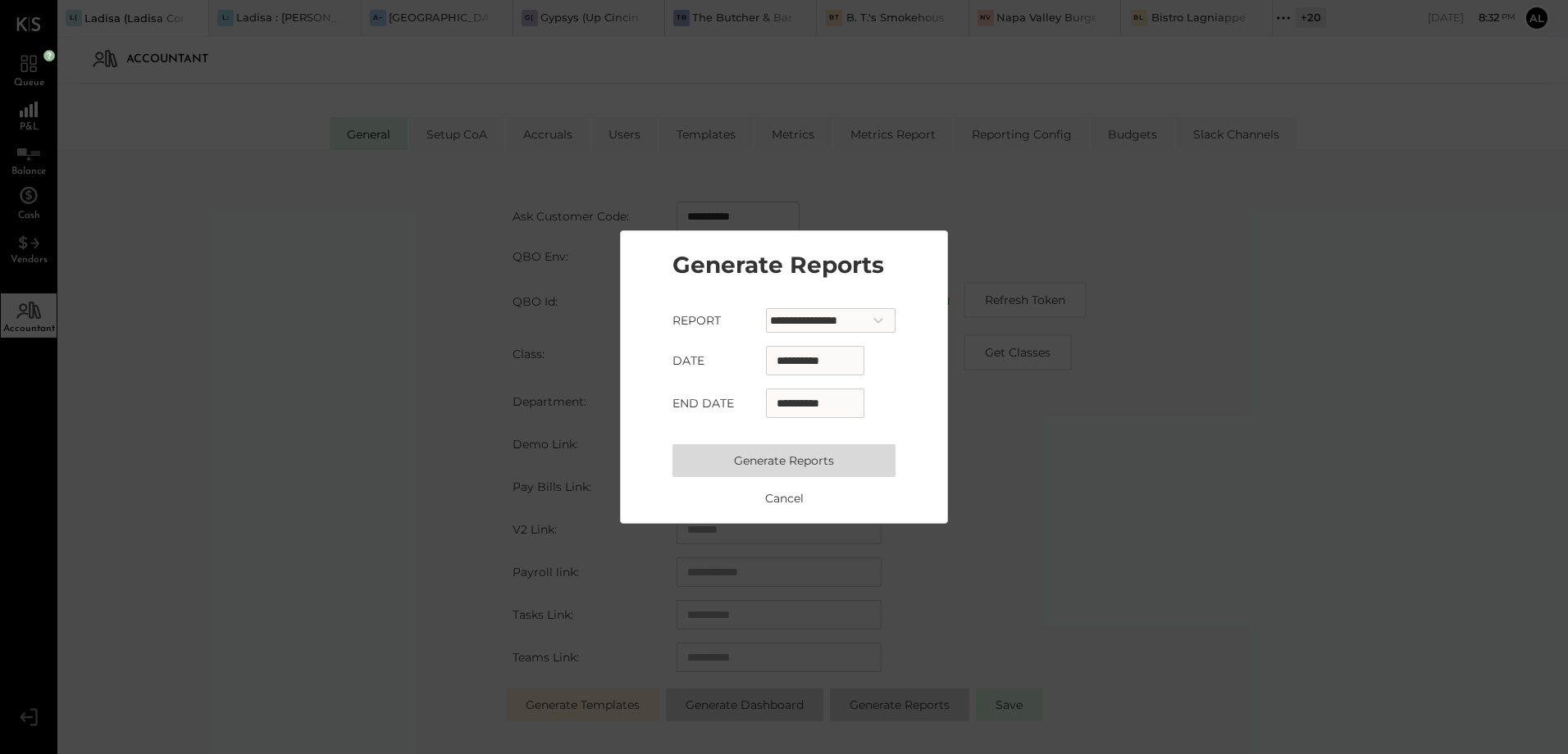
click at [774, 360] on input "**********" at bounding box center [815, 360] width 98 height 30
select select "*"
select select "****"
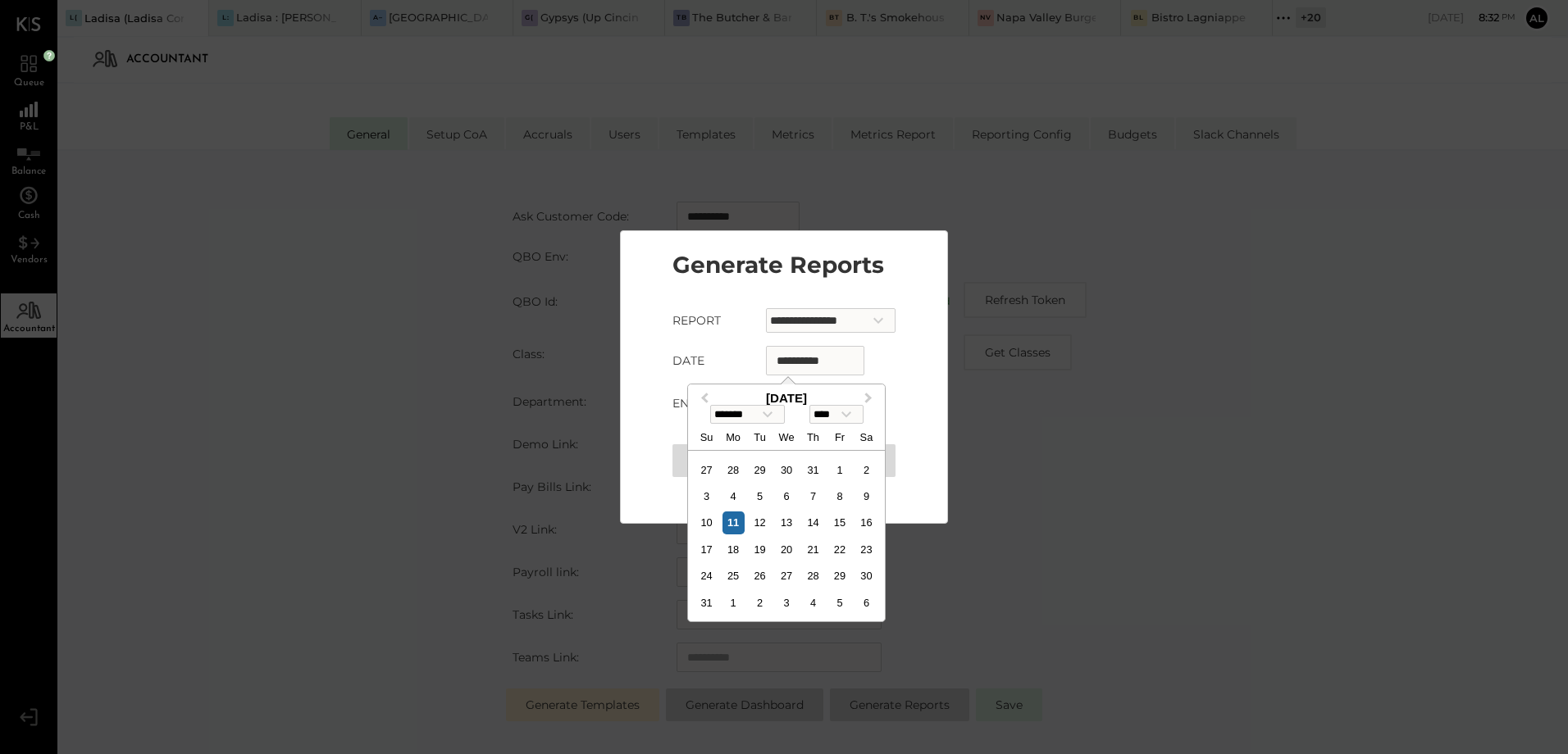
click at [816, 354] on input "**********" at bounding box center [815, 360] width 98 height 30
type input "*"
select select "*"
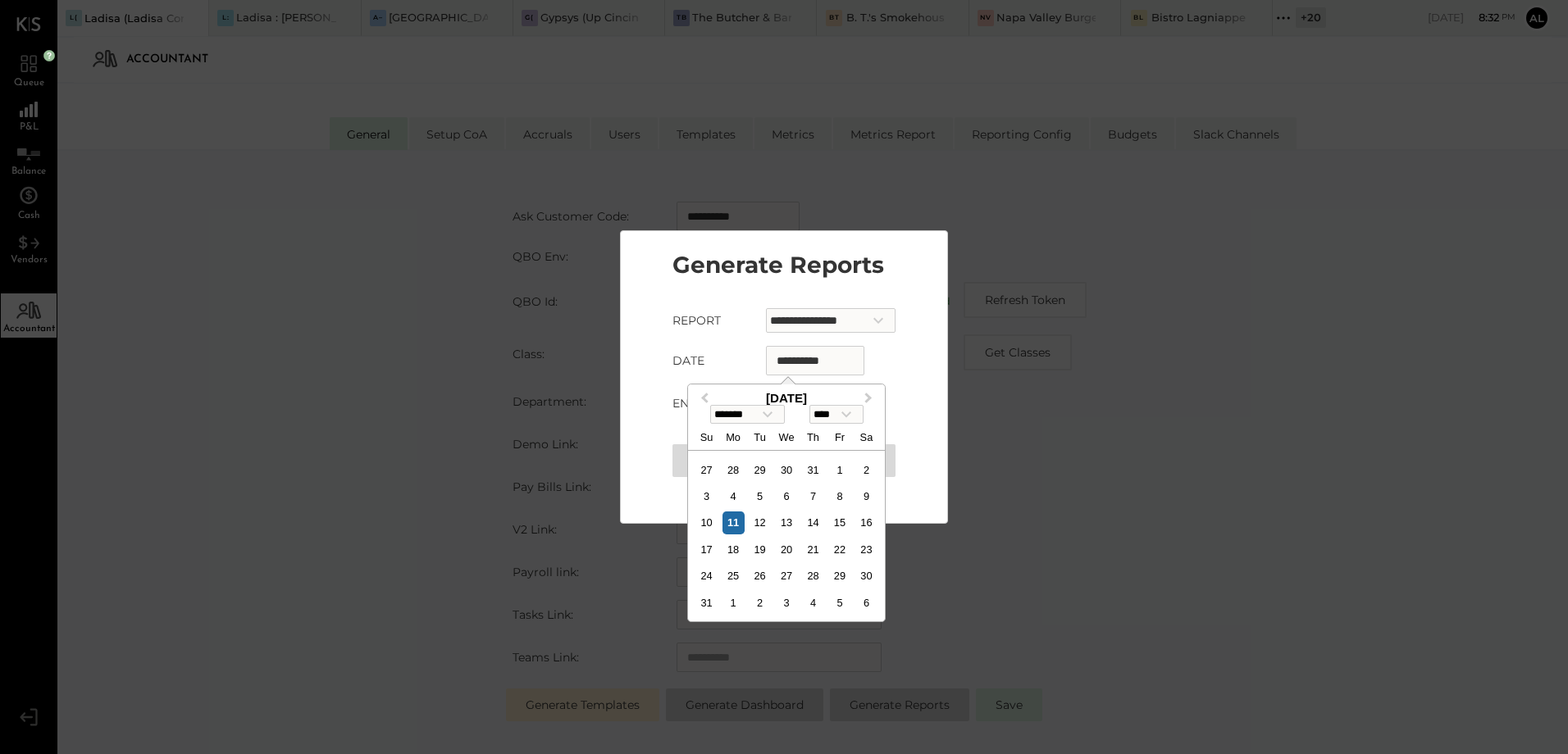
select select "****"
type input "**"
select select "****"
type input "***"
select select "*"
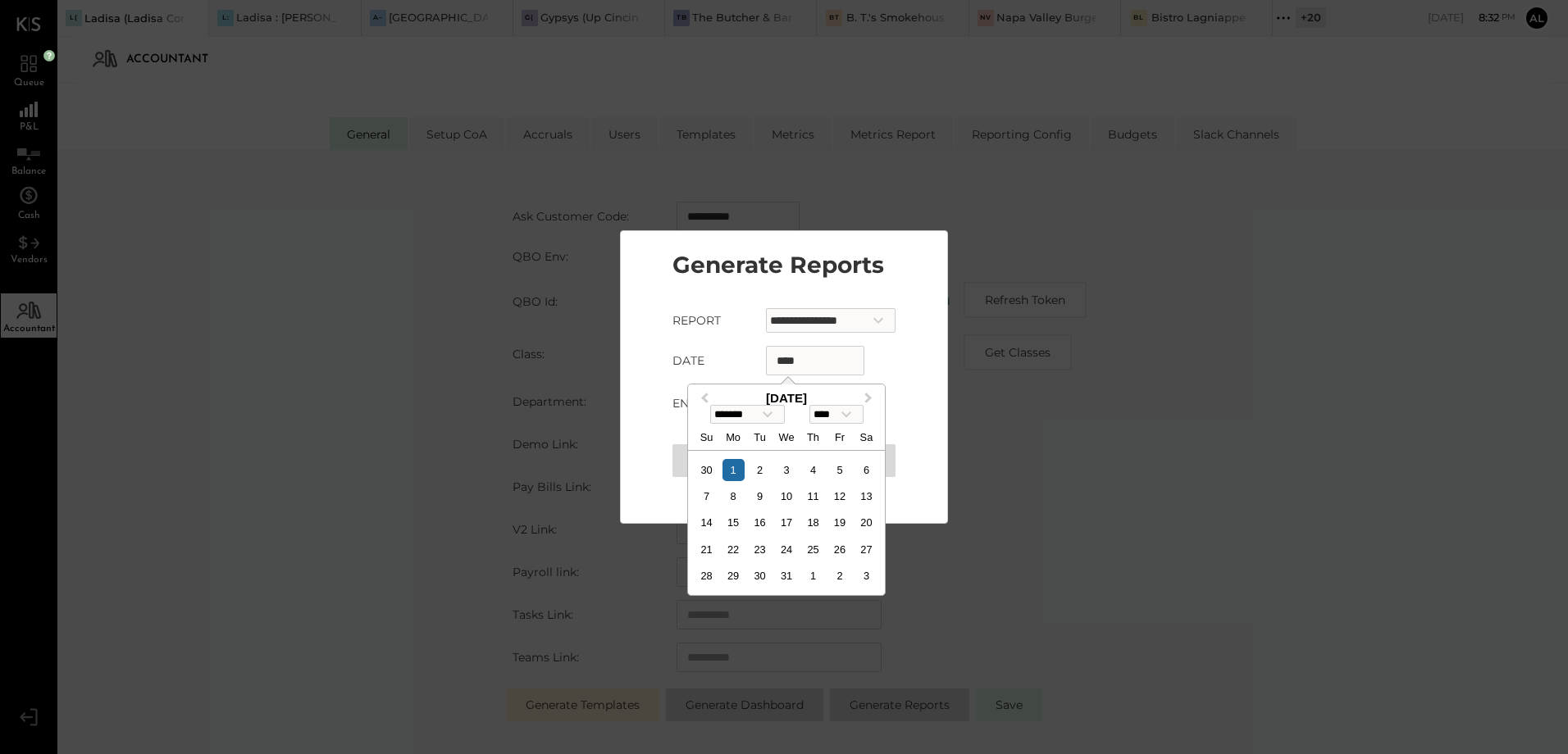
type input "*****"
select select "*"
select select "****"
click at [763, 471] on div "1" at bounding box center [759, 470] width 22 height 22
type input "**********"
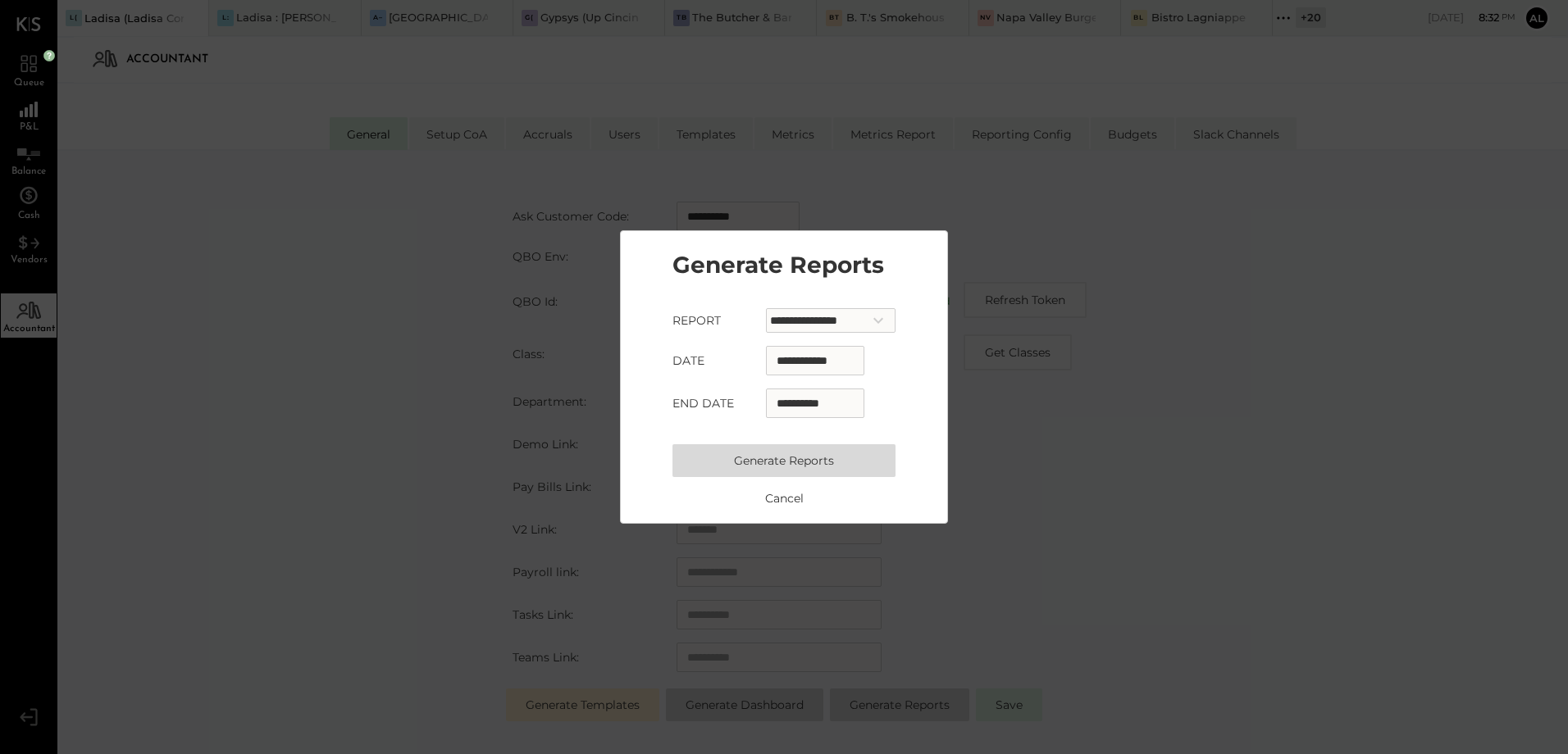
click at [792, 363] on input "**********" at bounding box center [815, 360] width 98 height 30
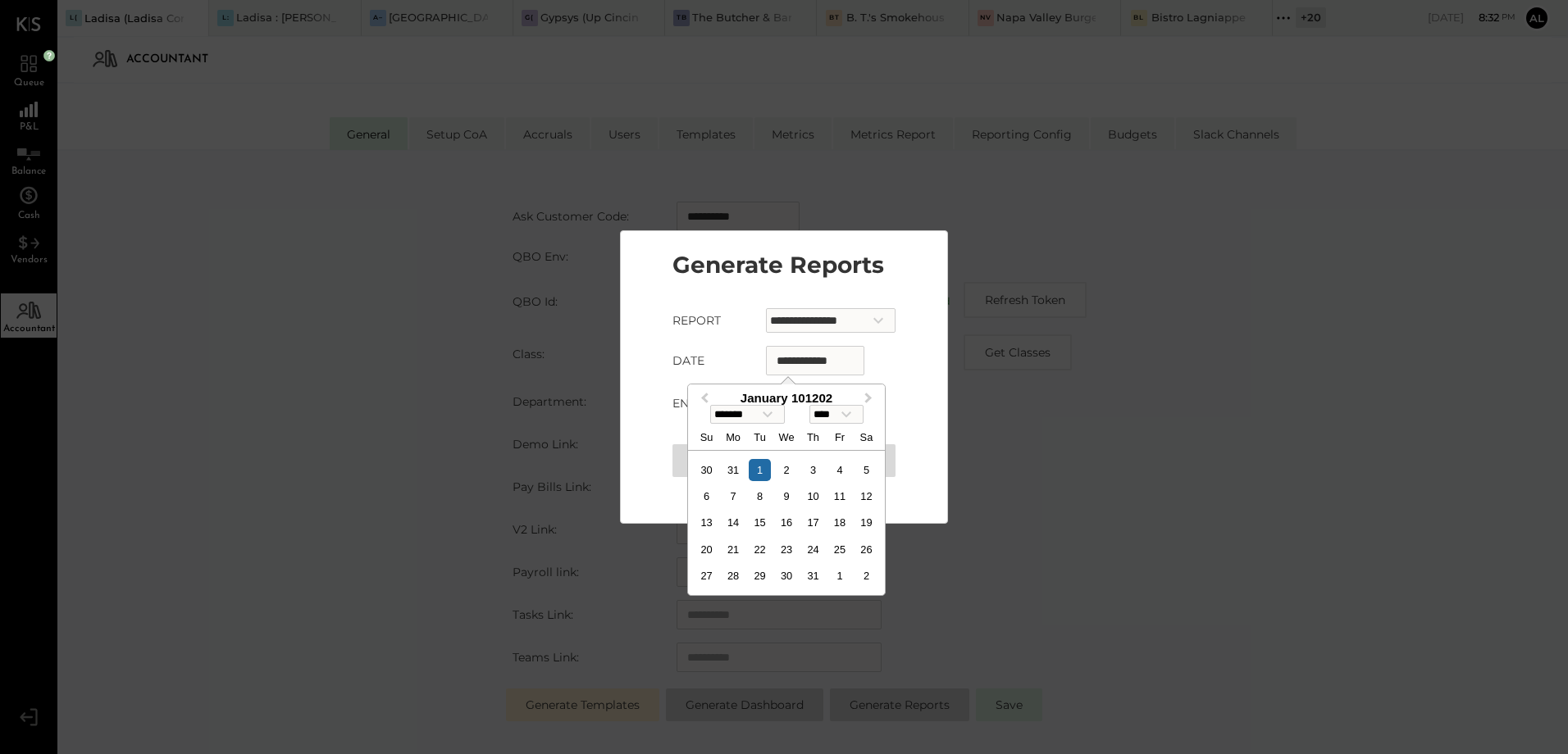
click at [792, 363] on input "**********" at bounding box center [815, 360] width 98 height 30
click at [858, 414] on select "**** **** **** **** **** **** **** **** **** **** **** **** **** **** **** ****…" at bounding box center [836, 414] width 54 height 19
select select "****"
click at [814, 405] on select "**** **** **** **** **** **** **** **** **** **** **** **** **** **** **** ****…" at bounding box center [836, 414] width 54 height 19
click at [710, 474] on div "1" at bounding box center [706, 470] width 22 height 22
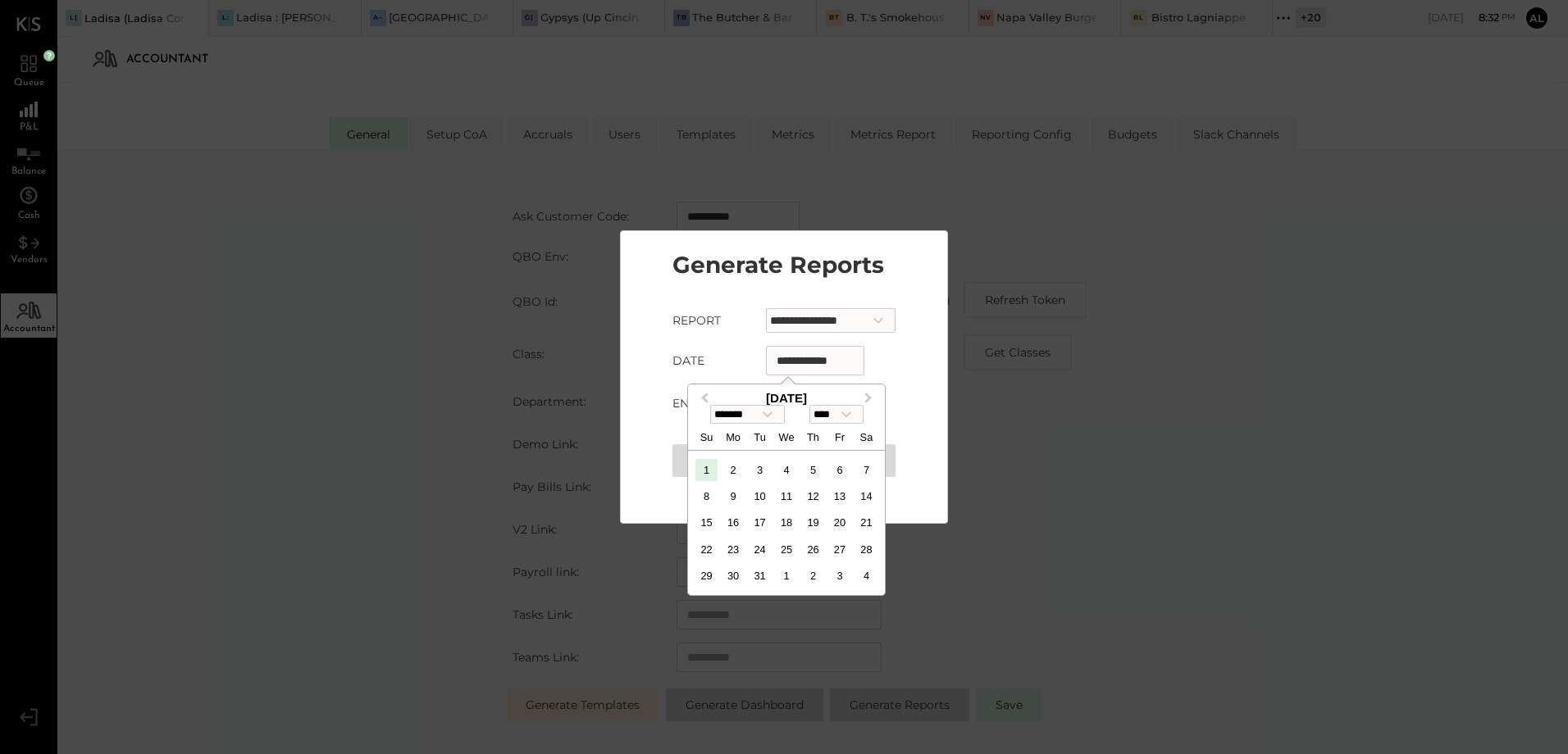
type input "**********"
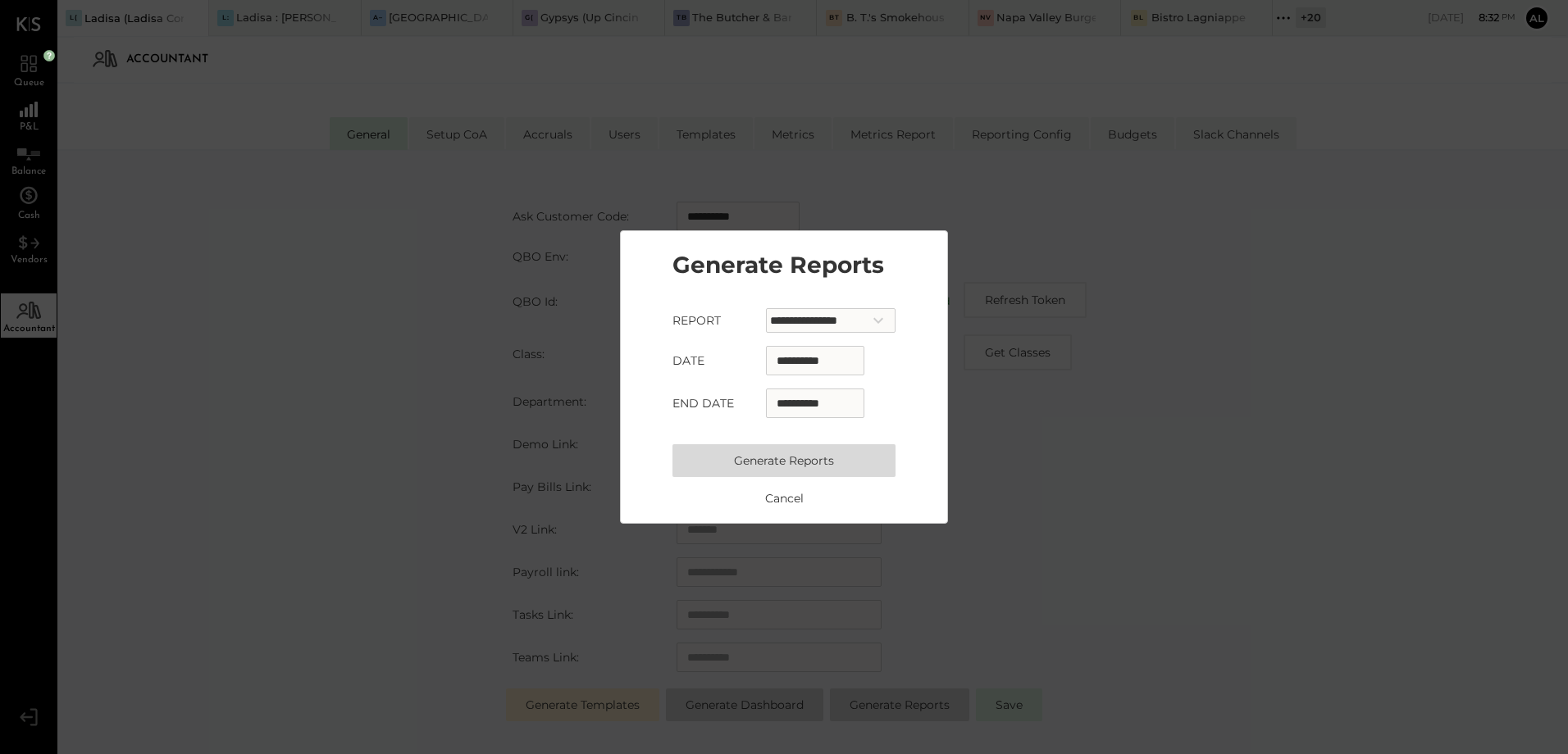
click at [874, 376] on form "**********" at bounding box center [784, 369] width 223 height 243
click at [822, 460] on button "Generate Reports" at bounding box center [784, 461] width 223 height 33
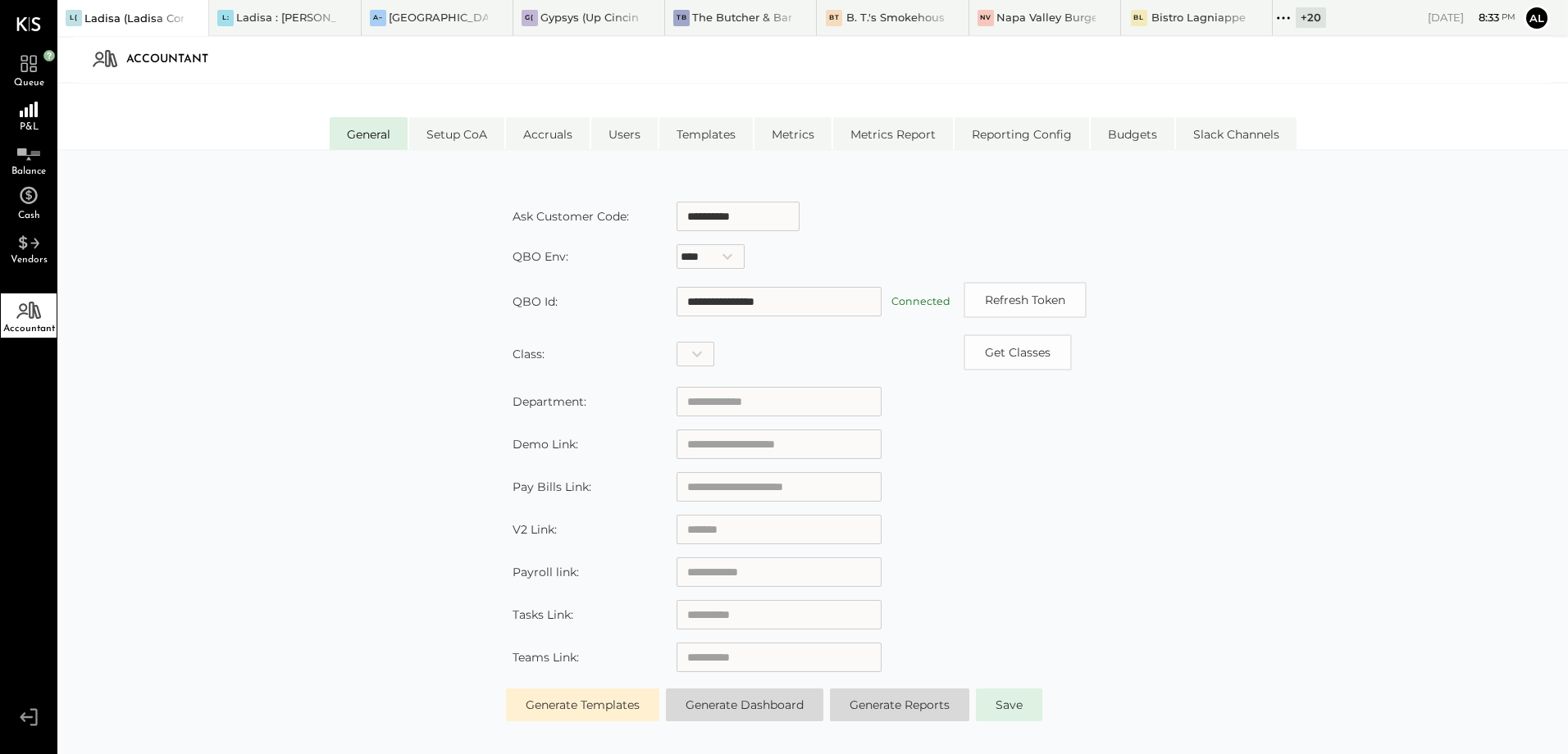
click at [17, 410] on div "Queue P&L Balance Cash Vendors Accountant v 4.32.0" at bounding box center [29, 377] width 58 height 754
click at [361, 356] on div "**********" at bounding box center [813, 474] width 1510 height 647
click at [1016, 702] on span "Save" at bounding box center [1009, 704] width 27 height 14
click at [35, 119] on div "P&L" at bounding box center [29, 114] width 56 height 44
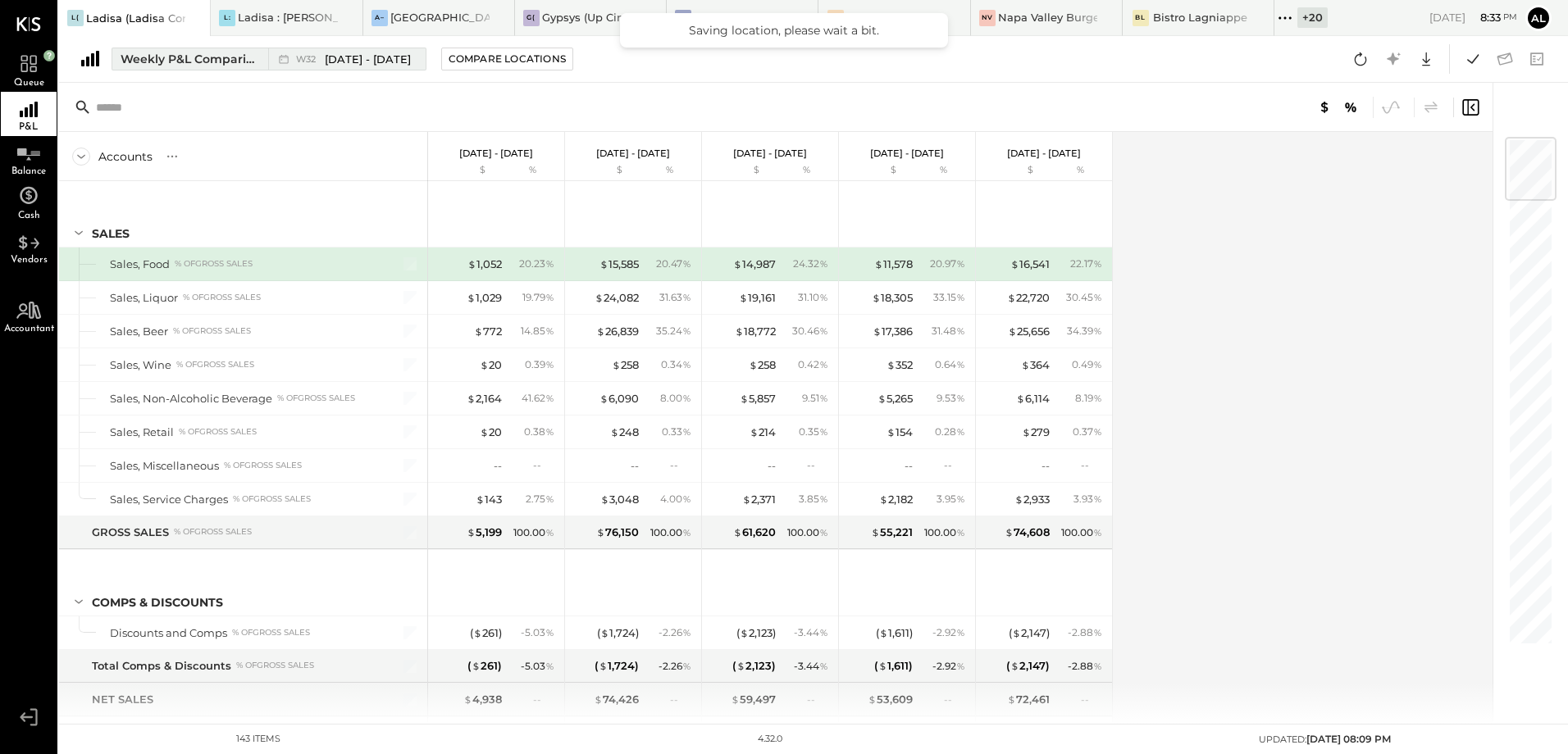
click at [168, 53] on div "Weekly P&L Comparison" at bounding box center [189, 58] width 138 height 16
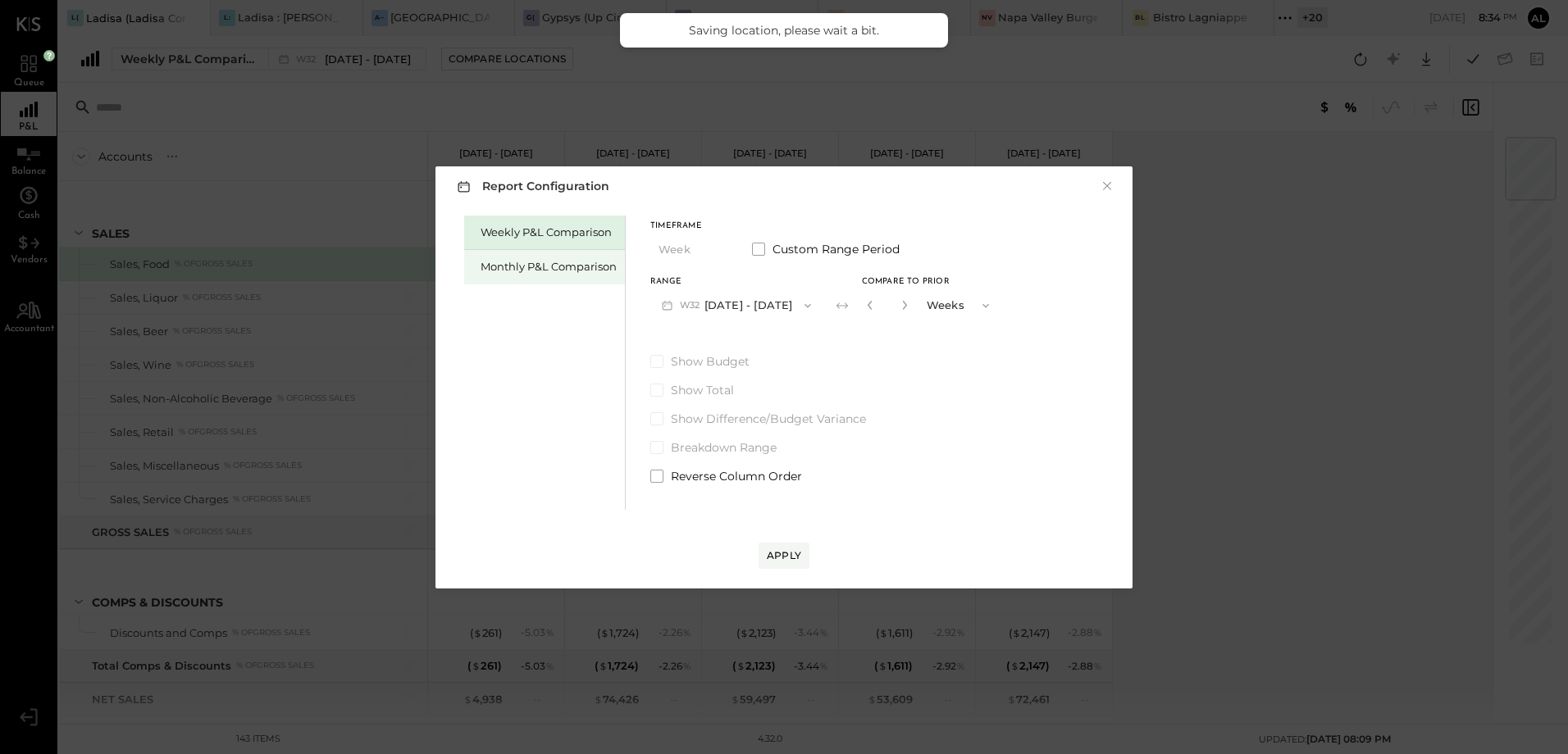
click at [563, 273] on div "Monthly P&L Comparison" at bounding box center [548, 266] width 136 height 15
click at [853, 309] on div "Compare" at bounding box center [869, 304] width 53 height 14
click at [902, 308] on icon "button" at bounding box center [906, 305] width 10 height 10
click at [901, 308] on icon "button" at bounding box center [906, 305] width 10 height 10
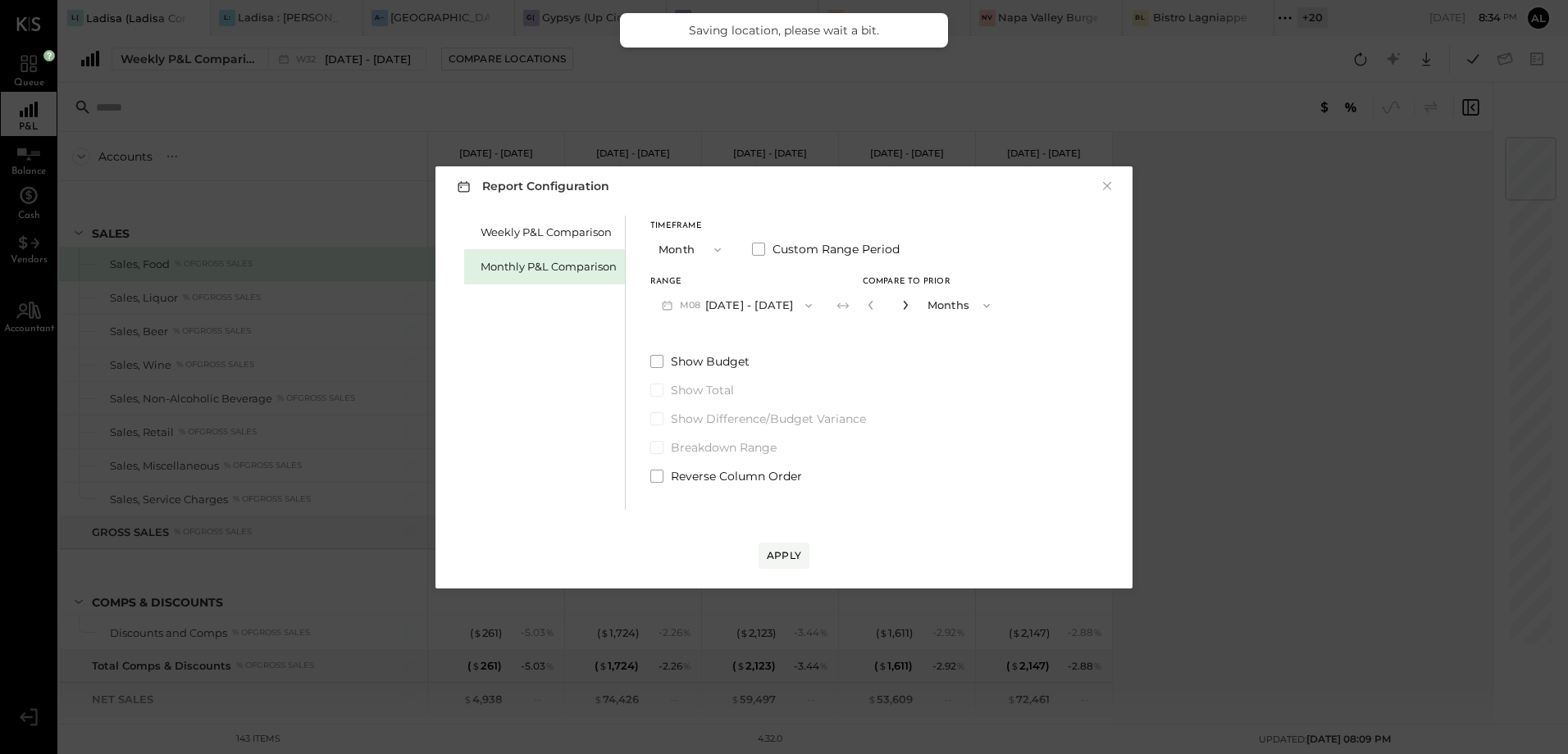
click at [901, 308] on icon "button" at bounding box center [906, 305] width 10 height 10
type input "*"
click at [798, 560] on div "Apply" at bounding box center [784, 555] width 35 height 14
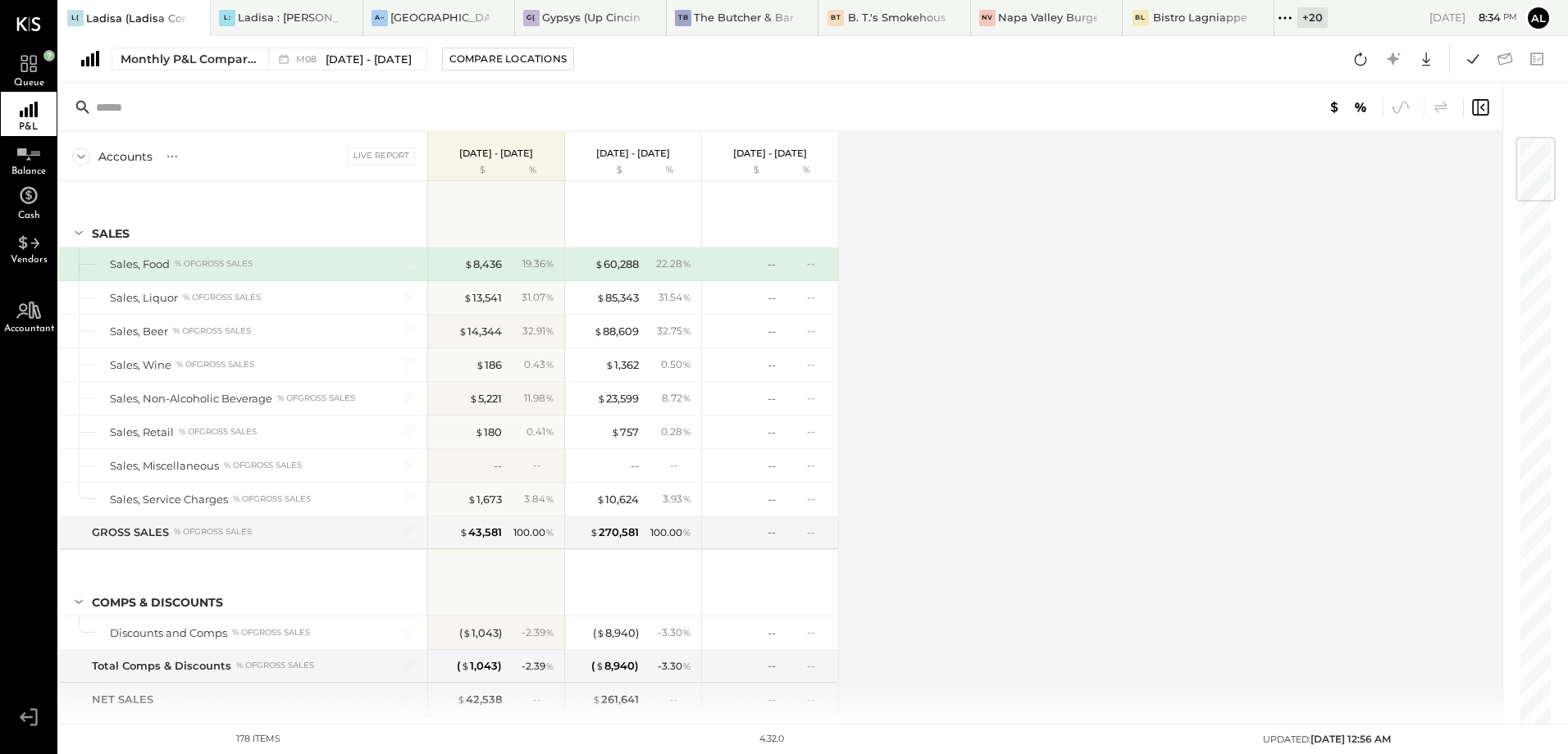
click at [1066, 501] on div "Accounts S % GL Live Report [DATE] - [DATE] $ % [DATE] - [DATE] $ % [DATE] - [D…" at bounding box center [781, 428] width 1445 height 592
click at [1362, 68] on icon at bounding box center [1360, 58] width 21 height 21
click at [1359, 69] on button at bounding box center [1360, 58] width 30 height 30
click at [1364, 60] on icon at bounding box center [1360, 58] width 21 height 21
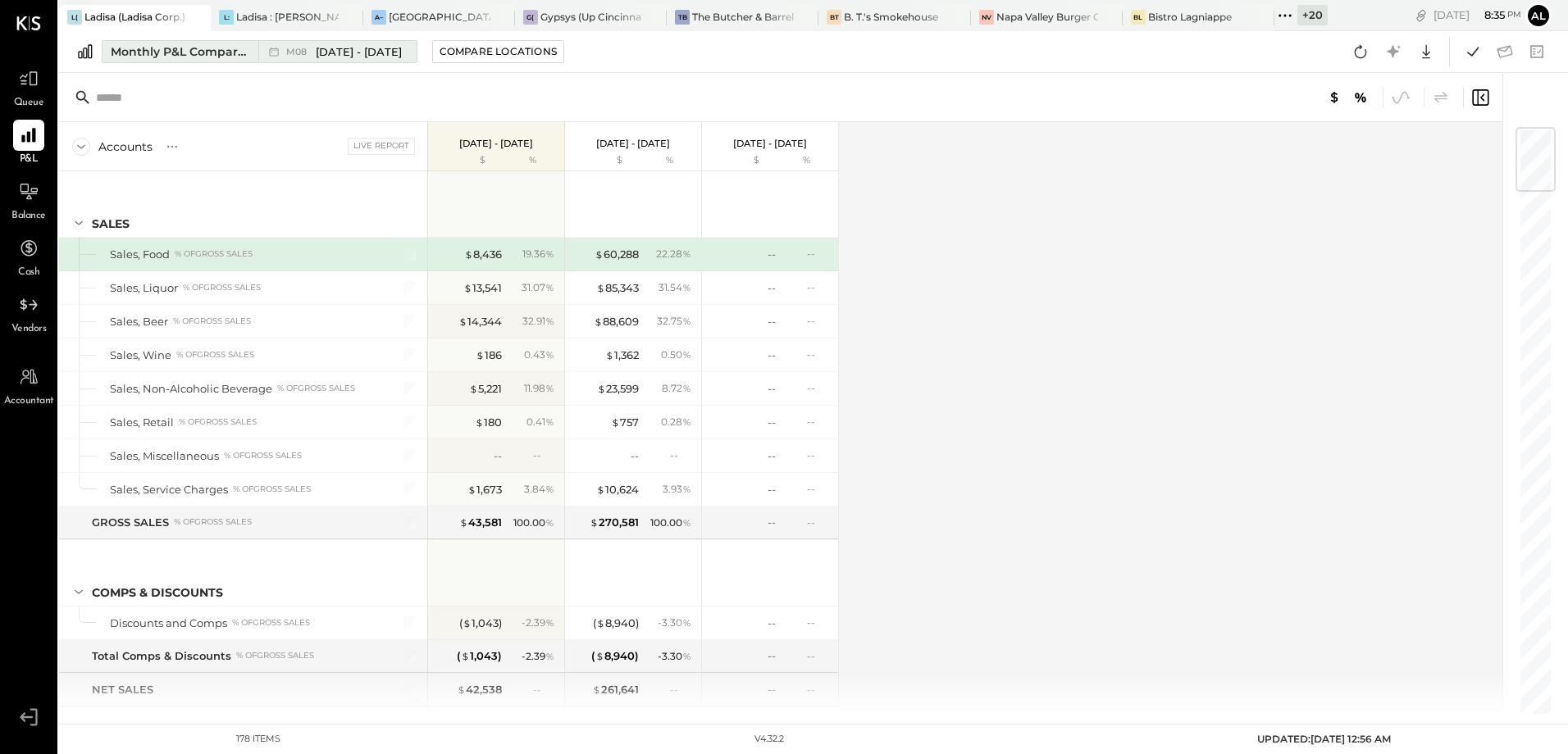
click at [395, 51] on div "M08 [DATE] - [DATE]" at bounding box center [332, 51] width 150 height 21
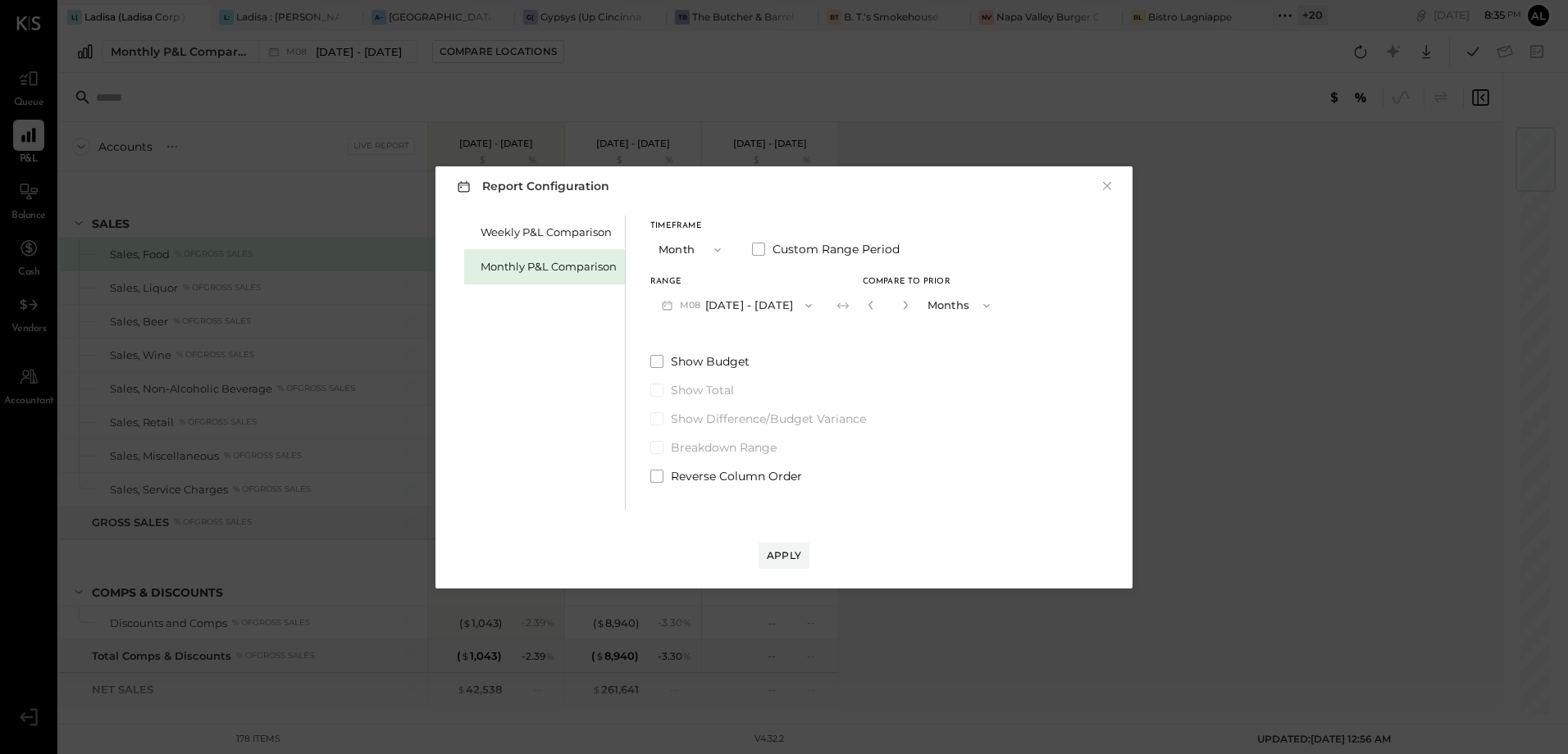
drag, startPoint x: 787, startPoint y: 554, endPoint x: 656, endPoint y: 156, distance: 419.0
click at [788, 553] on div "Apply" at bounding box center [784, 555] width 35 height 14
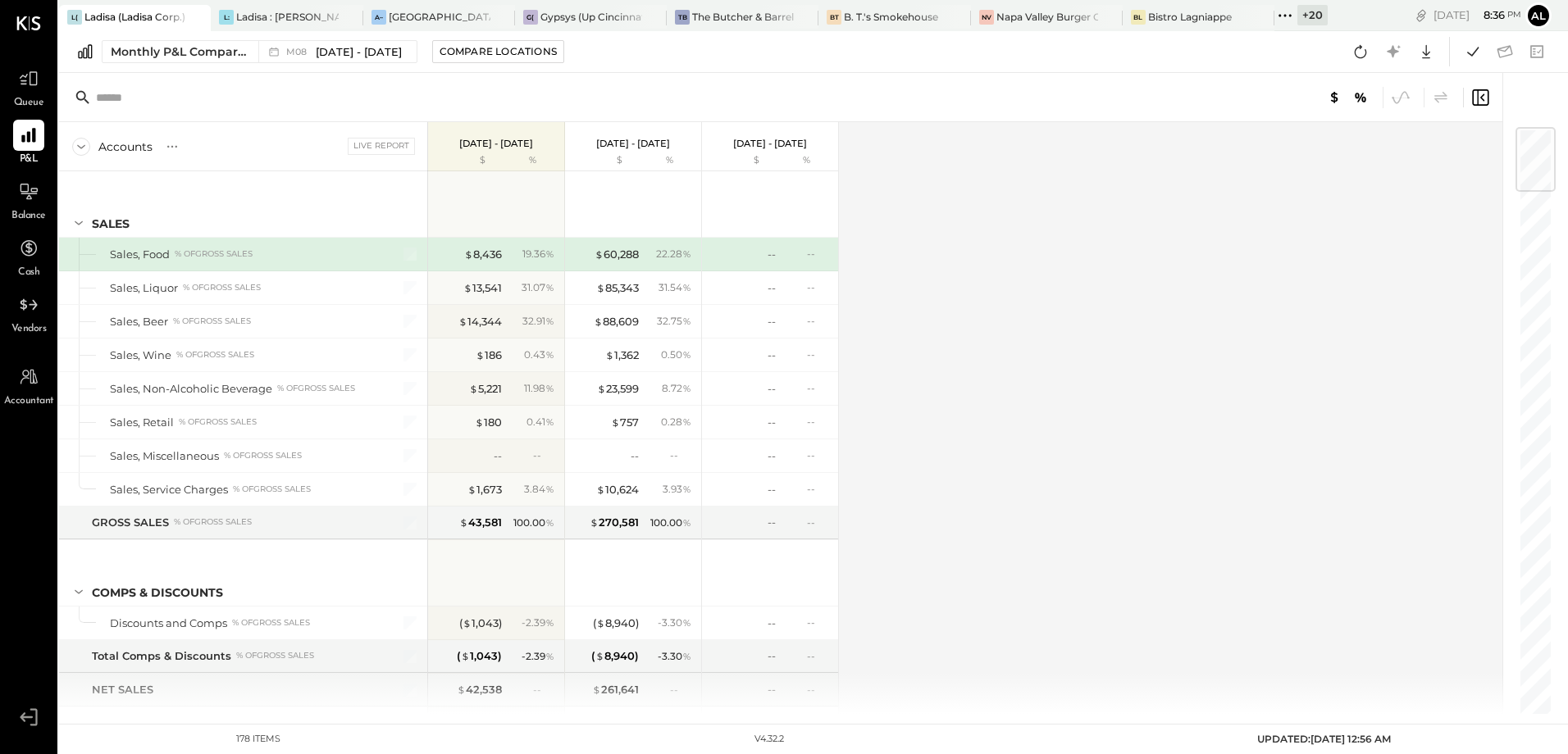
click at [1084, 366] on div "Accounts S % GL Live Report [DATE] - [DATE] $ % [DATE] - [DATE] $ % [DATE] - [D…" at bounding box center [781, 418] width 1445 height 592
drag, startPoint x: 1368, startPoint y: 57, endPoint x: 1335, endPoint y: 86, distance: 43.9
click at [1368, 57] on icon at bounding box center [1360, 51] width 21 height 21
